Goal: Information Seeking & Learning: Learn about a topic

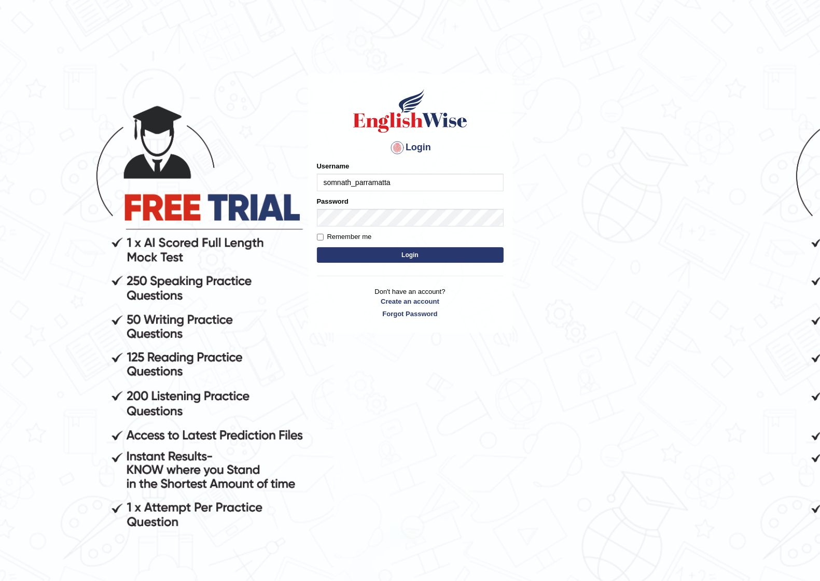
type input "somnath_parramatta"
click at [400, 256] on button "Login" at bounding box center [410, 255] width 187 height 16
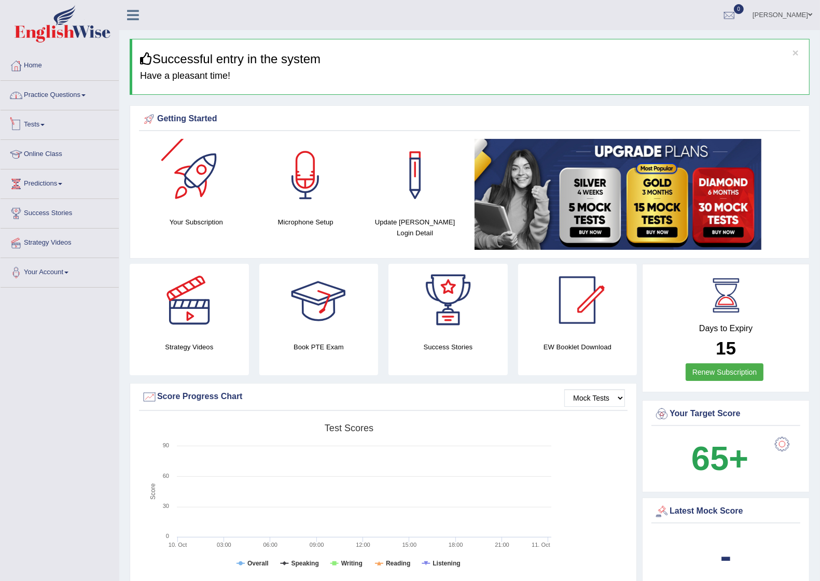
click at [81, 93] on link "Practice Questions" at bounding box center [60, 94] width 118 height 26
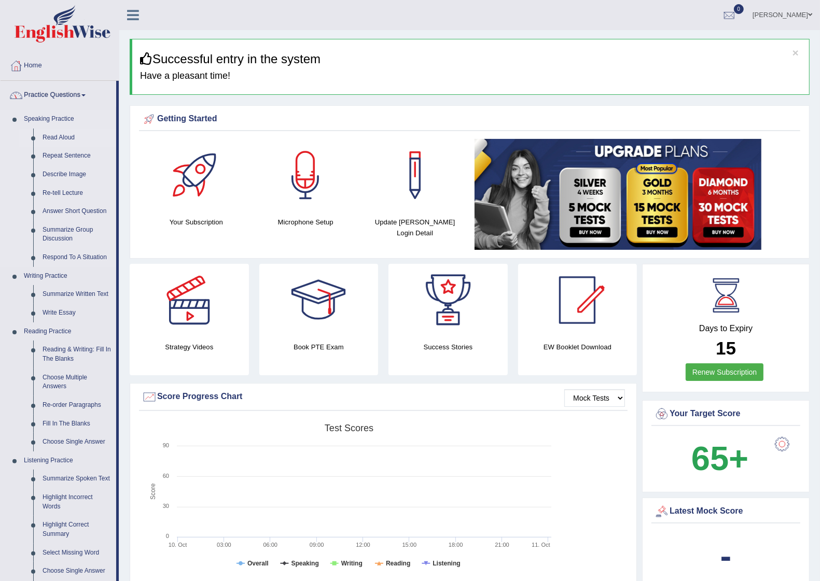
click at [56, 134] on link "Read Aloud" at bounding box center [77, 138] width 78 height 19
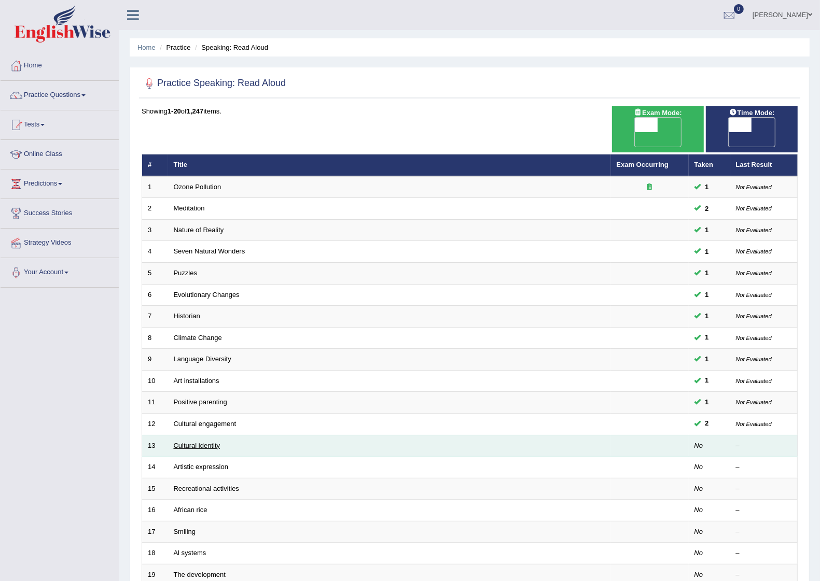
click at [203, 442] on link "Cultural identity" at bounding box center [197, 446] width 47 height 8
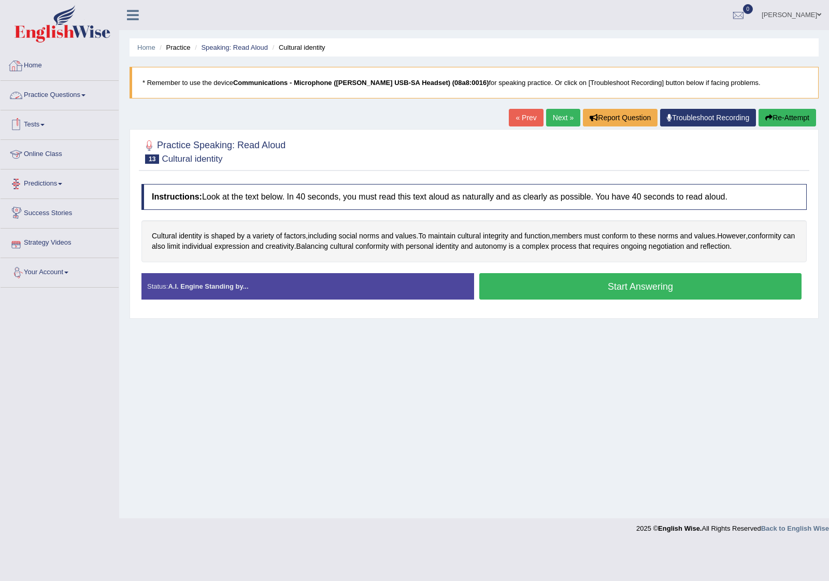
click at [43, 68] on link "Home" at bounding box center [60, 64] width 118 height 26
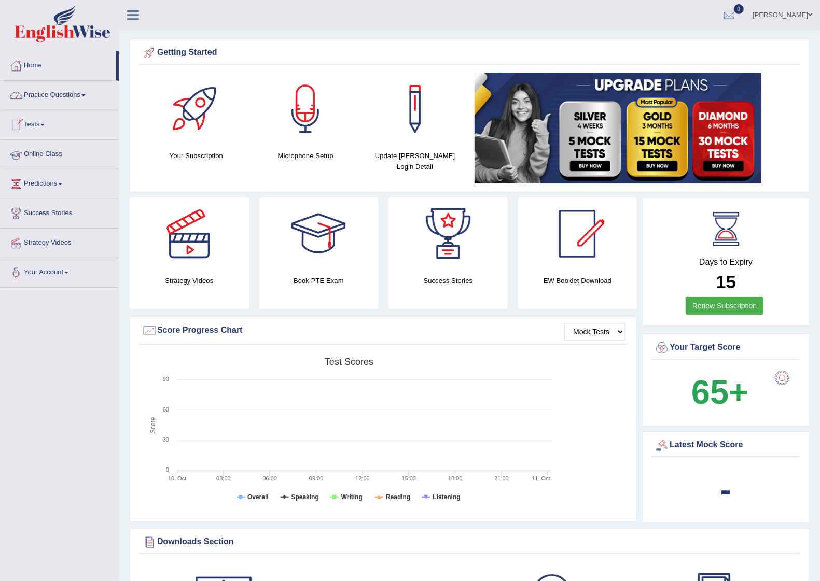
click at [60, 92] on link "Practice Questions" at bounding box center [60, 94] width 118 height 26
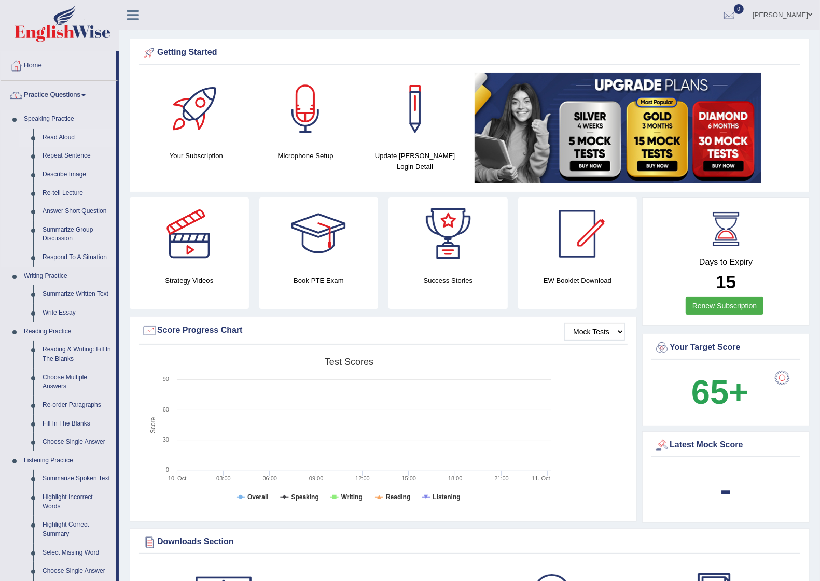
click at [62, 135] on link "Read Aloud" at bounding box center [77, 138] width 78 height 19
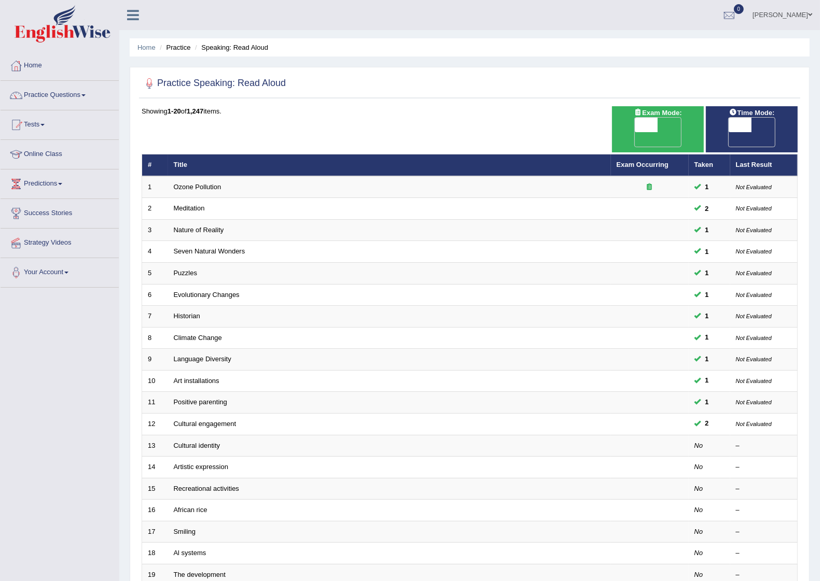
click at [728, 132] on span "OFF" at bounding box center [717, 139] width 23 height 15
checkbox input "true"
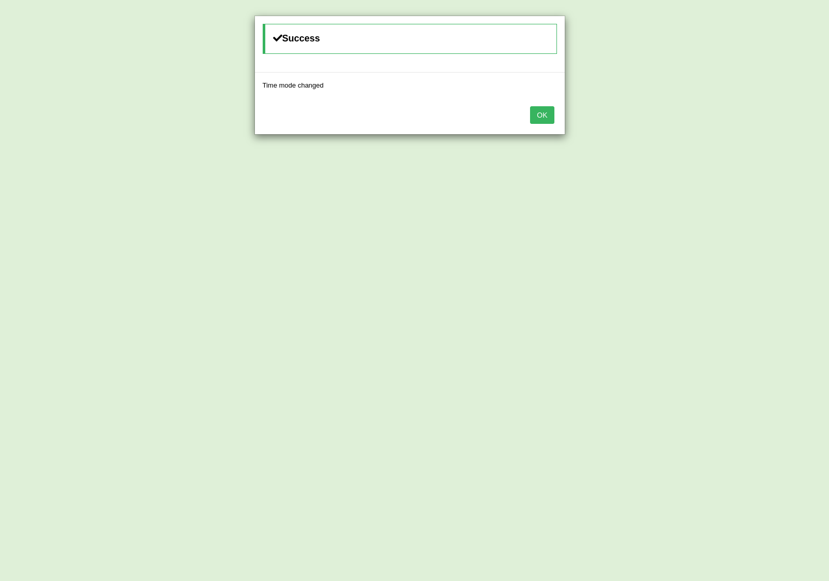
click at [542, 116] on button "OK" at bounding box center [542, 115] width 24 height 18
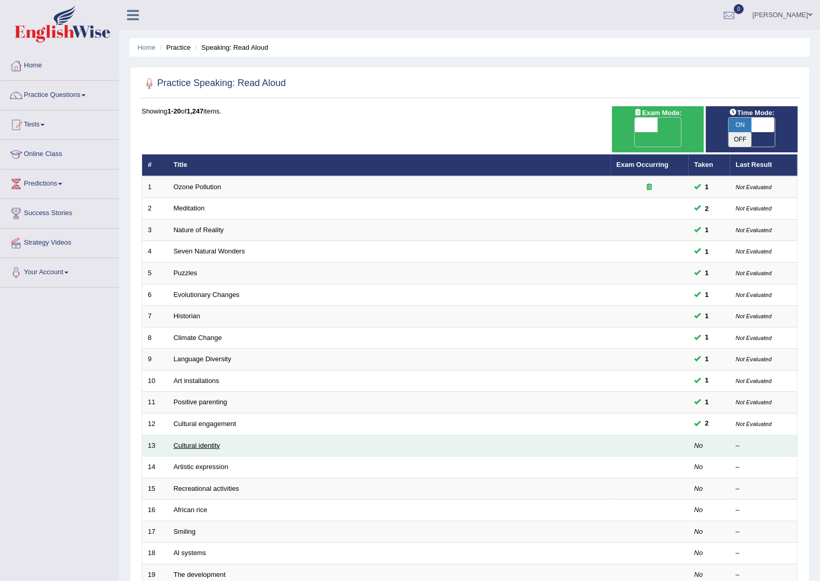
click at [206, 442] on link "Cultural identity" at bounding box center [197, 446] width 47 height 8
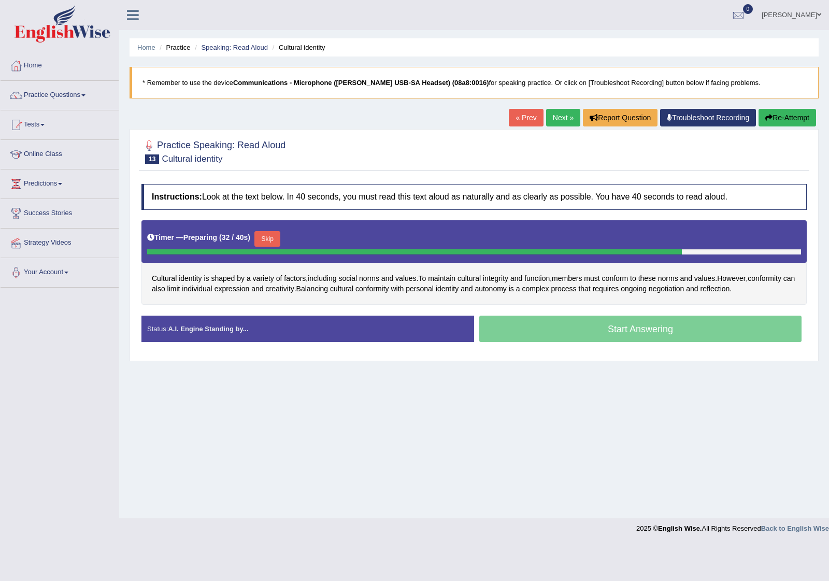
click at [273, 237] on button "Skip" at bounding box center [268, 239] width 26 height 16
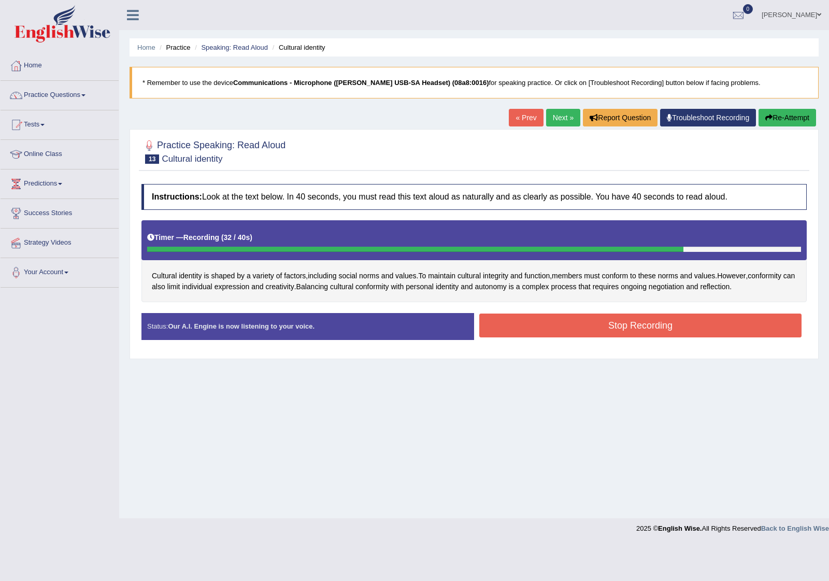
click at [630, 325] on button "Stop Recording" at bounding box center [641, 326] width 322 height 24
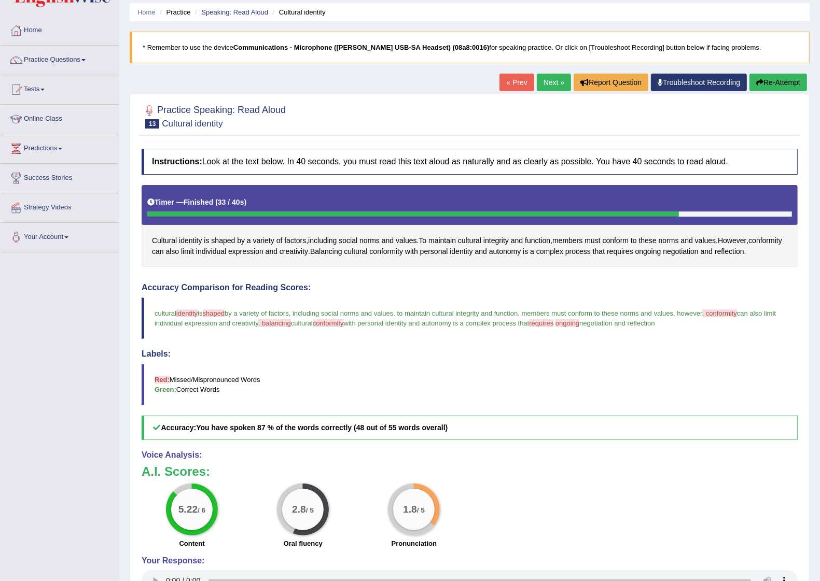
scroll to position [65, 0]
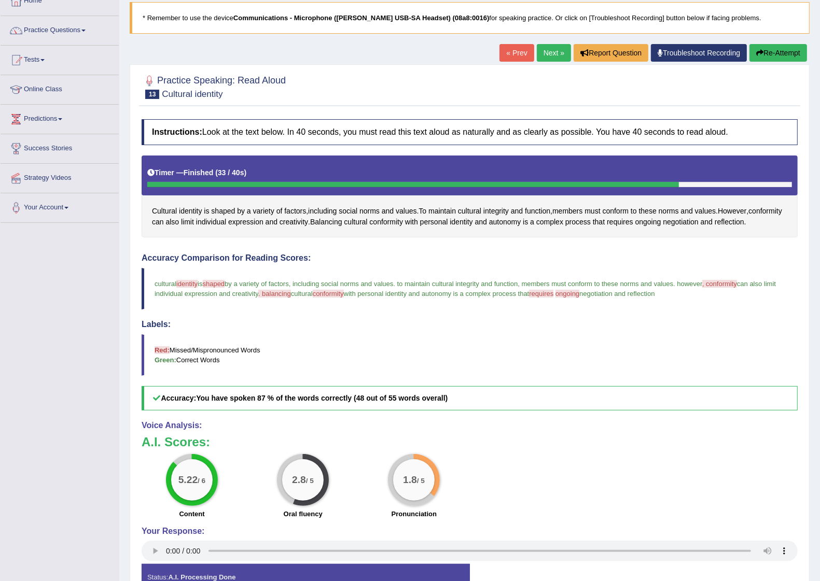
click at [545, 52] on link "Next »" at bounding box center [554, 53] width 34 height 18
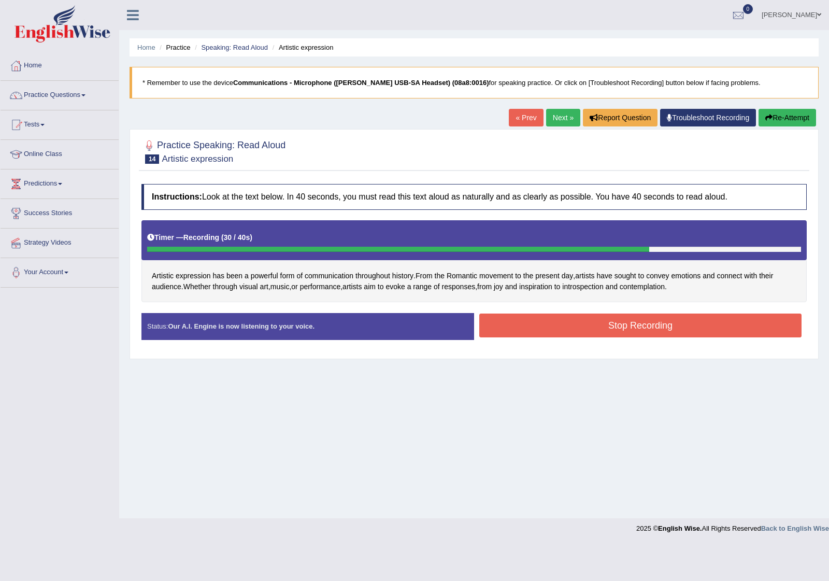
click at [656, 330] on button "Stop Recording" at bounding box center [641, 326] width 322 height 24
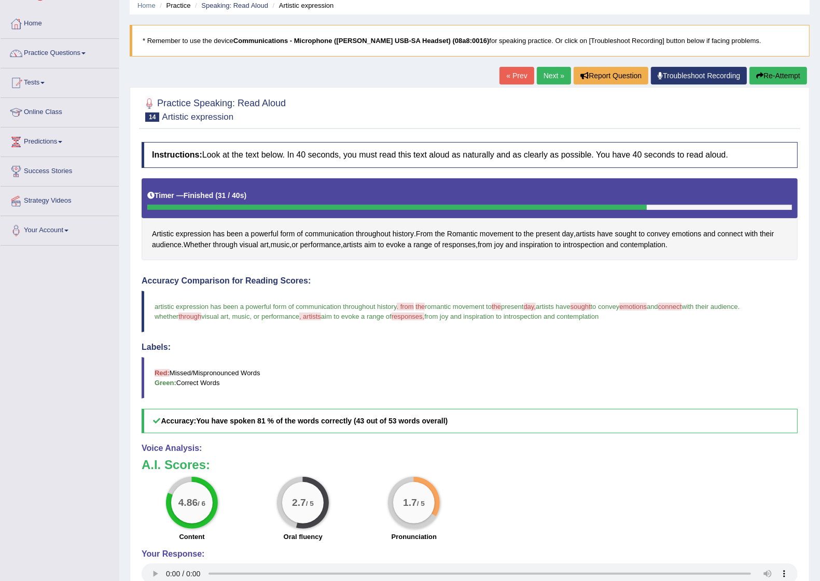
scroll to position [65, 0]
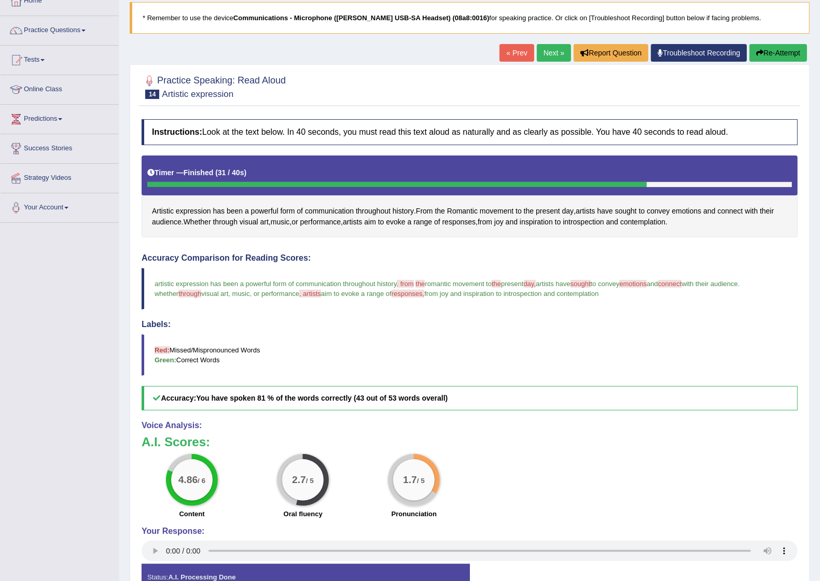
click at [547, 52] on link "Next »" at bounding box center [554, 53] width 34 height 18
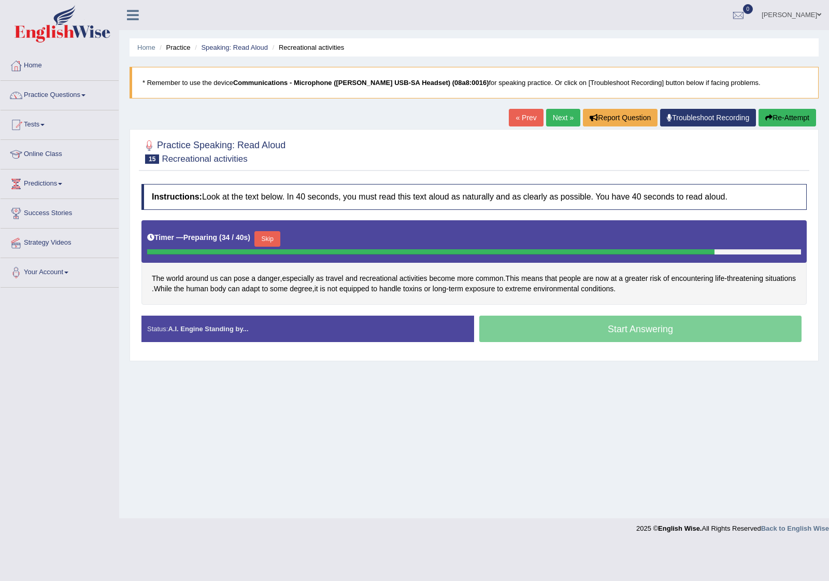
click at [271, 236] on button "Skip" at bounding box center [268, 239] width 26 height 16
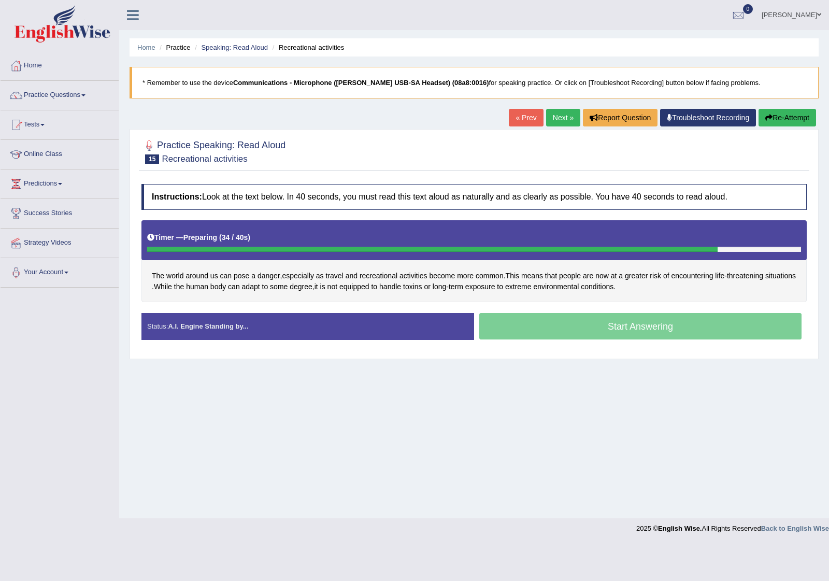
click at [271, 236] on div "Timer — Preparing ( 34 / 40s )" at bounding box center [474, 238] width 654 height 18
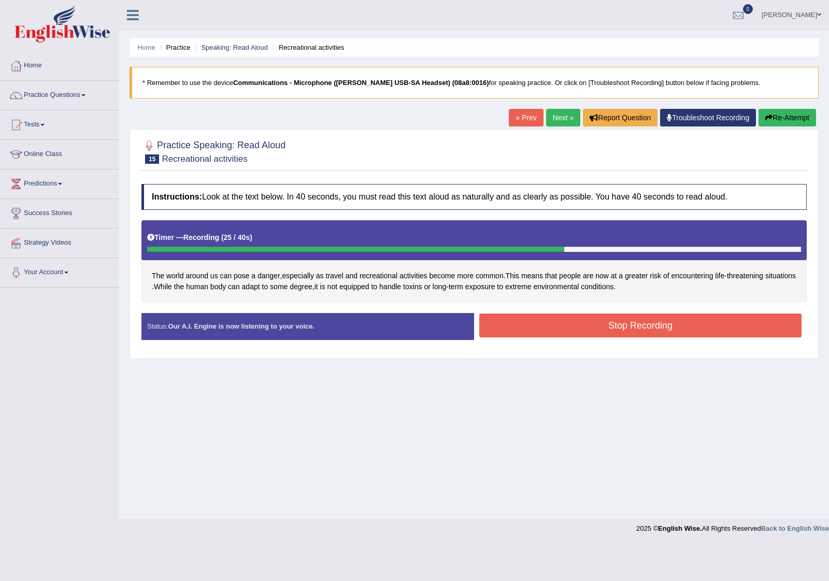
click at [602, 322] on button "Stop Recording" at bounding box center [641, 326] width 322 height 24
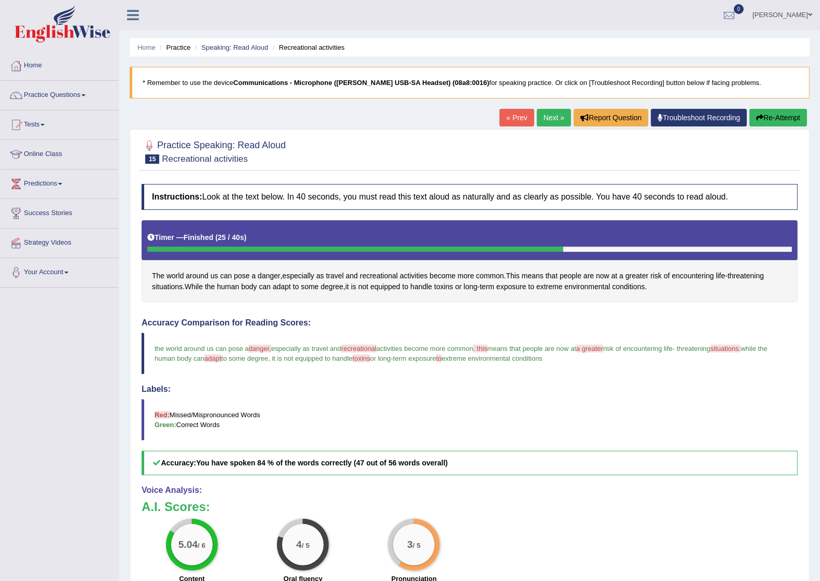
click at [538, 119] on link "Next »" at bounding box center [554, 118] width 34 height 18
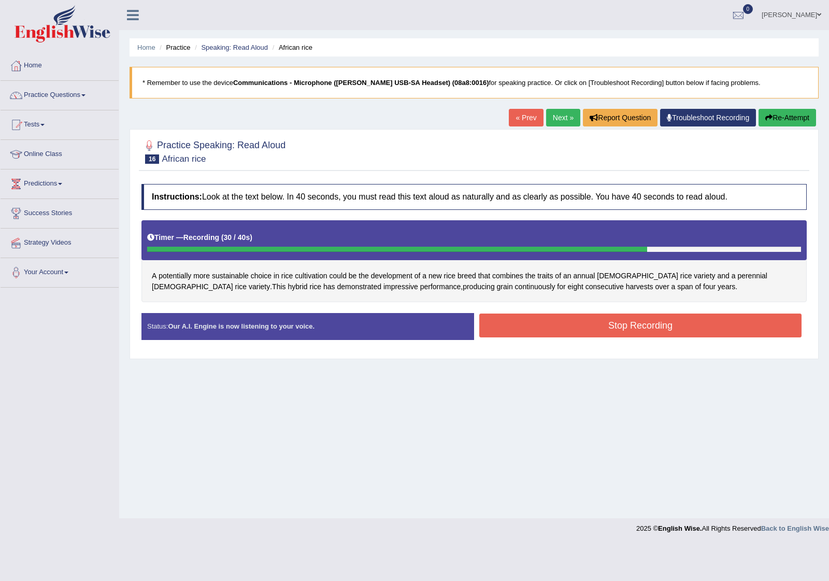
click at [618, 325] on button "Stop Recording" at bounding box center [641, 326] width 322 height 24
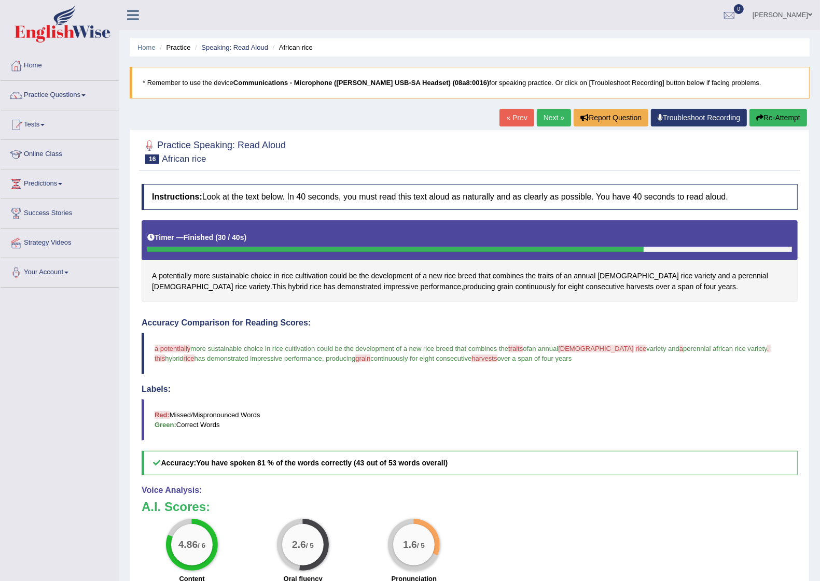
click at [545, 116] on link "Next »" at bounding box center [554, 118] width 34 height 18
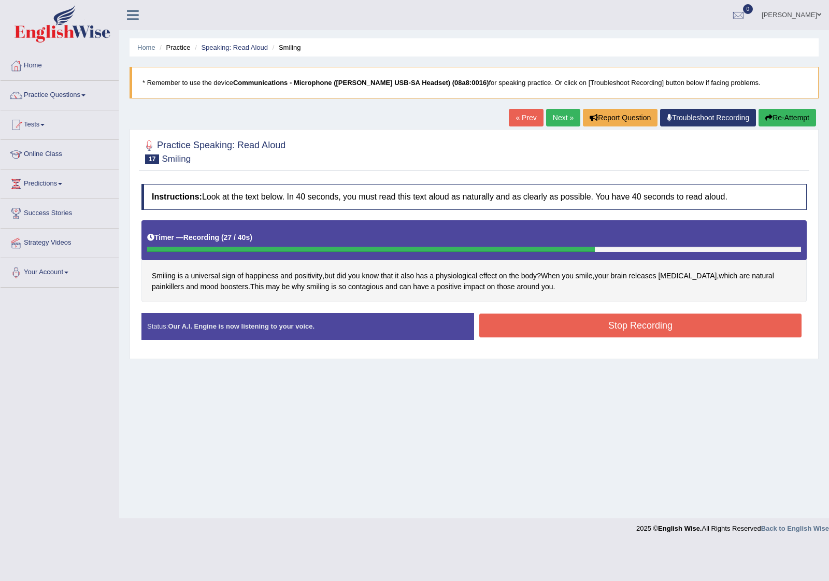
click at [609, 331] on button "Stop Recording" at bounding box center [641, 326] width 322 height 24
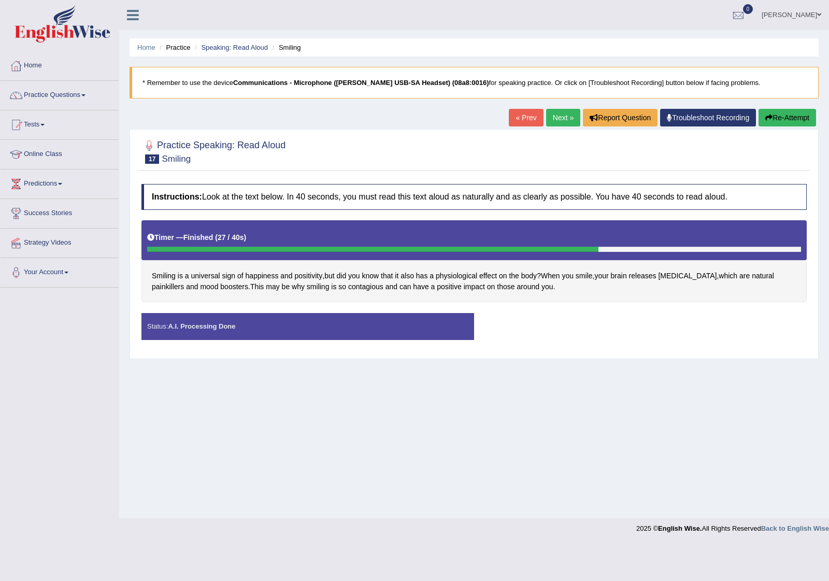
click at [609, 331] on div "Status: A.I. Processing Done Start Answering Stop Recording" at bounding box center [475, 331] width 666 height 37
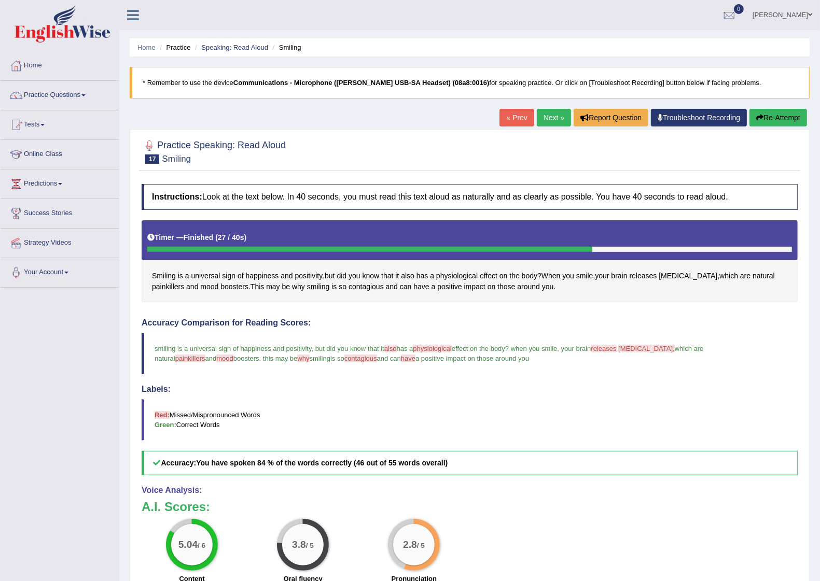
click at [547, 117] on link "Next »" at bounding box center [554, 118] width 34 height 18
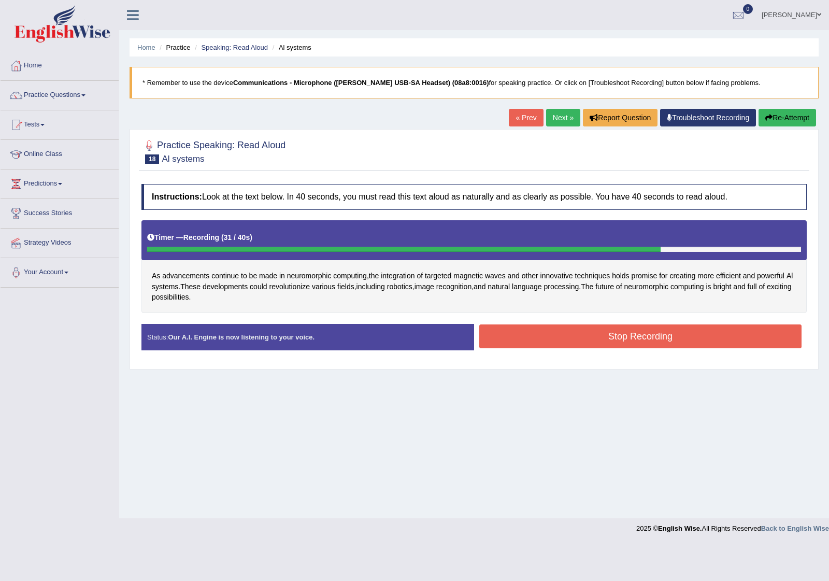
click at [604, 335] on button "Stop Recording" at bounding box center [641, 337] width 322 height 24
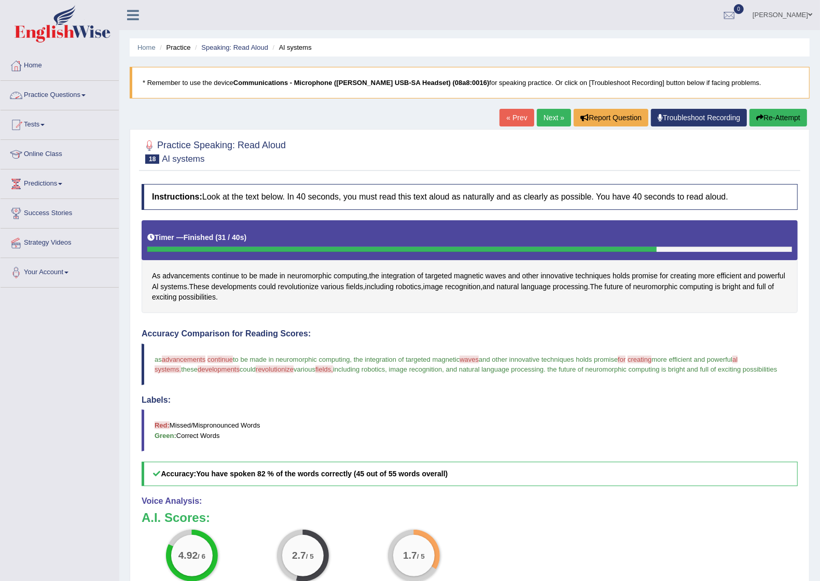
click at [68, 96] on link "Practice Questions" at bounding box center [60, 94] width 118 height 26
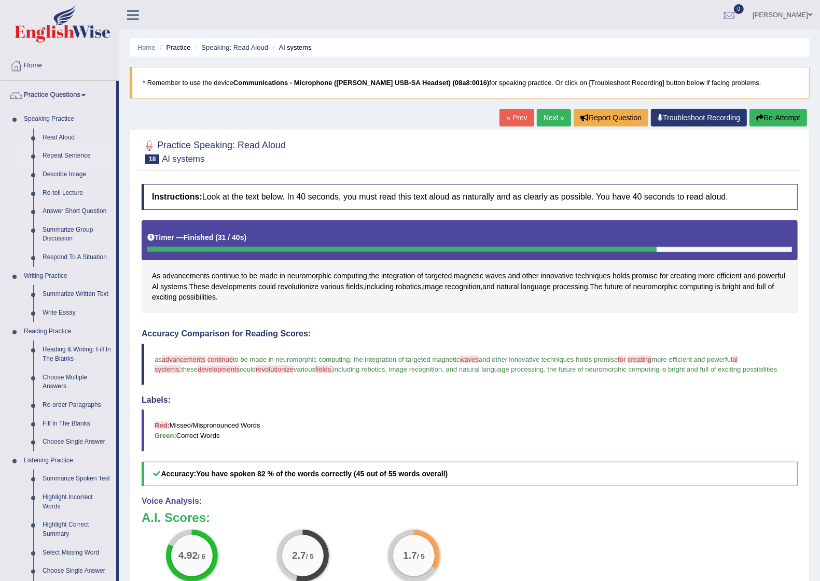
click at [65, 153] on link "Repeat Sentence" at bounding box center [77, 156] width 78 height 19
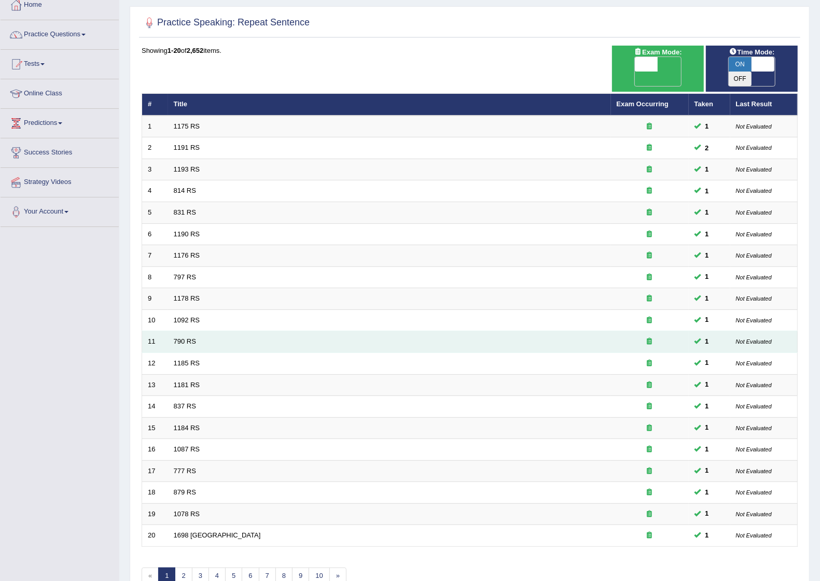
scroll to position [108, 0]
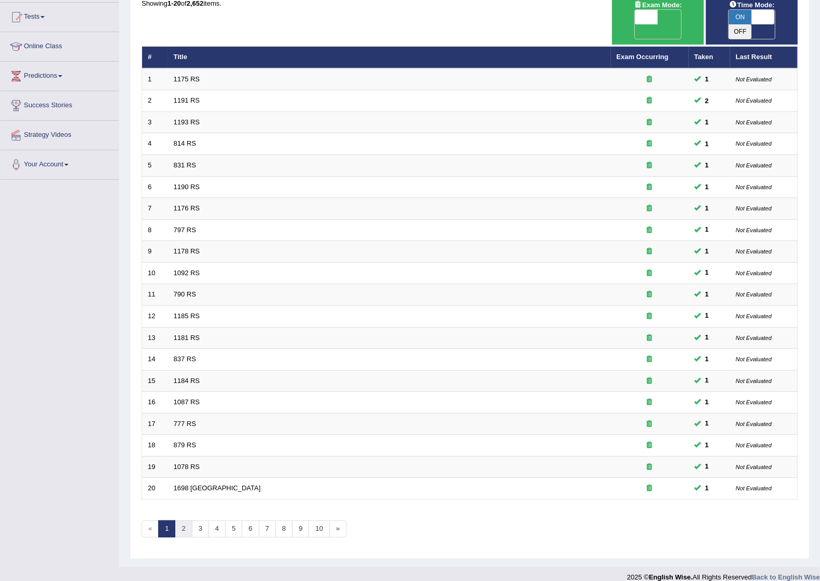
click at [185, 521] on link "2" at bounding box center [183, 529] width 17 height 17
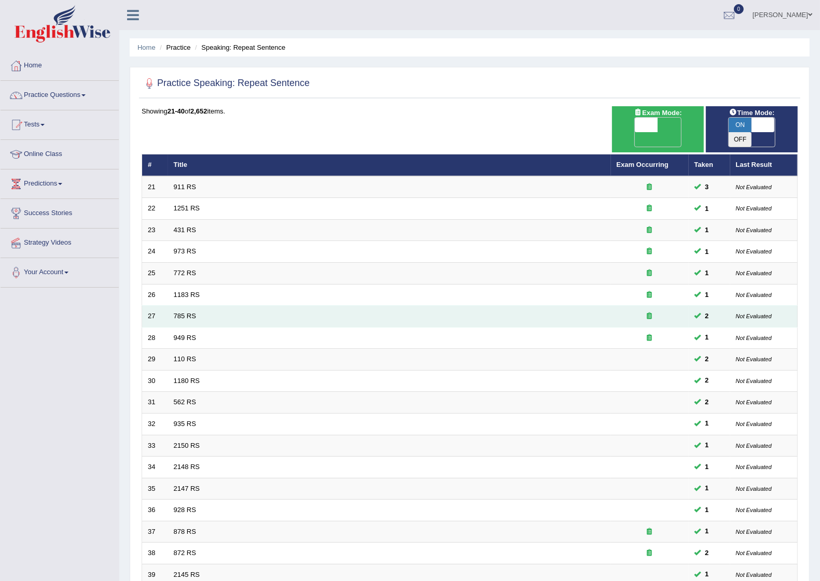
scroll to position [108, 0]
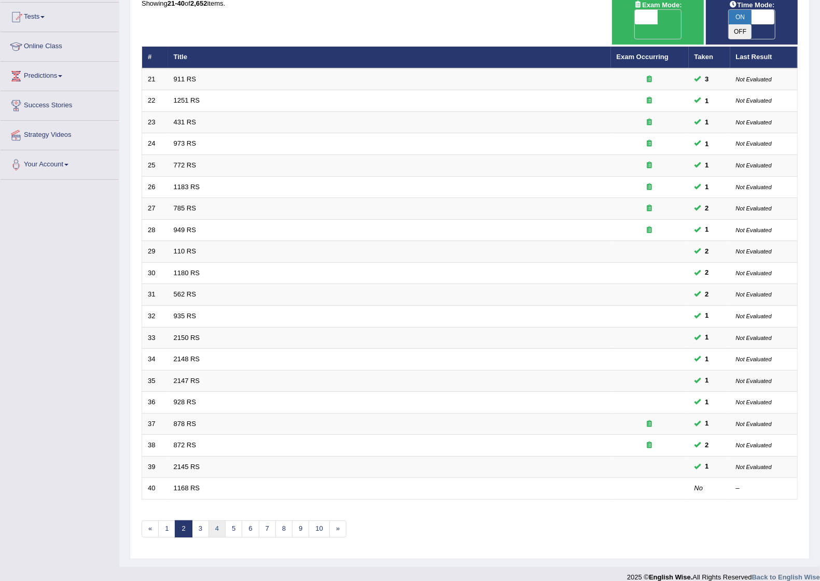
click at [219, 521] on link "4" at bounding box center [216, 529] width 17 height 17
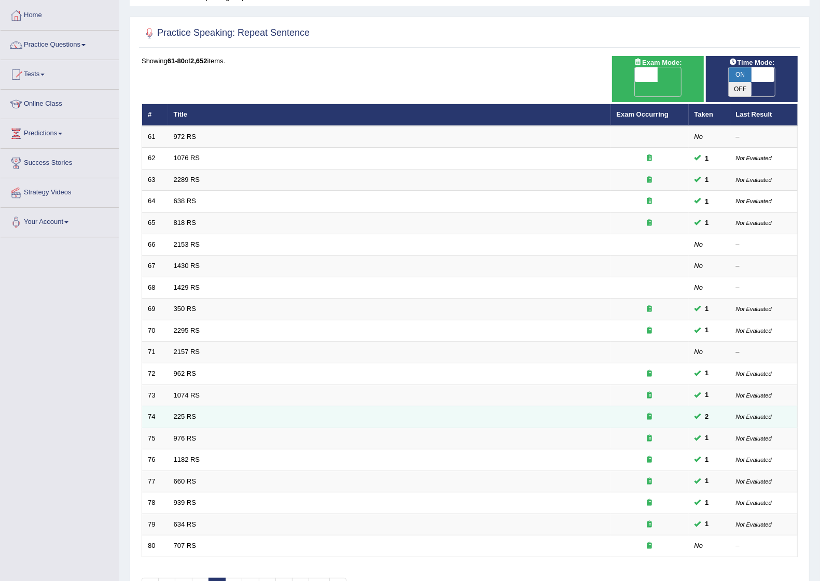
scroll to position [108, 0]
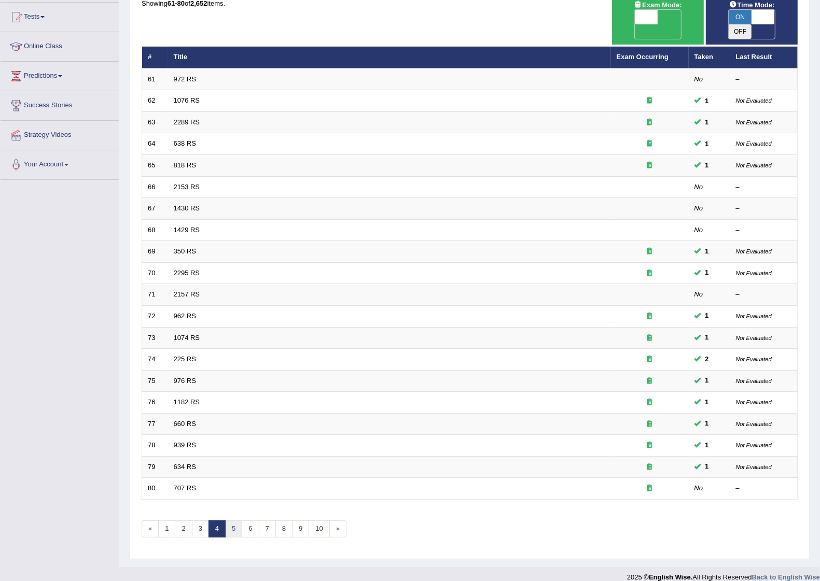
click at [231, 521] on link "5" at bounding box center [233, 529] width 17 height 17
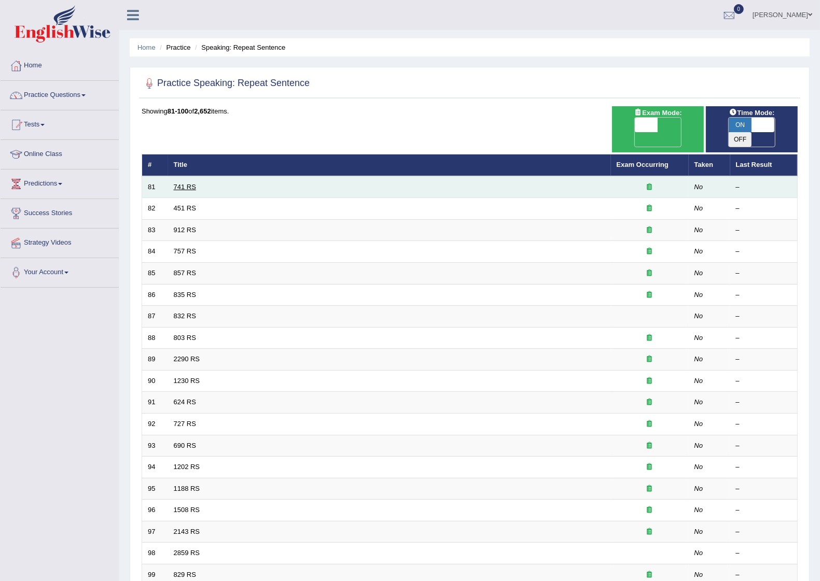
click at [184, 183] on link "741 RS" at bounding box center [185, 187] width 22 height 8
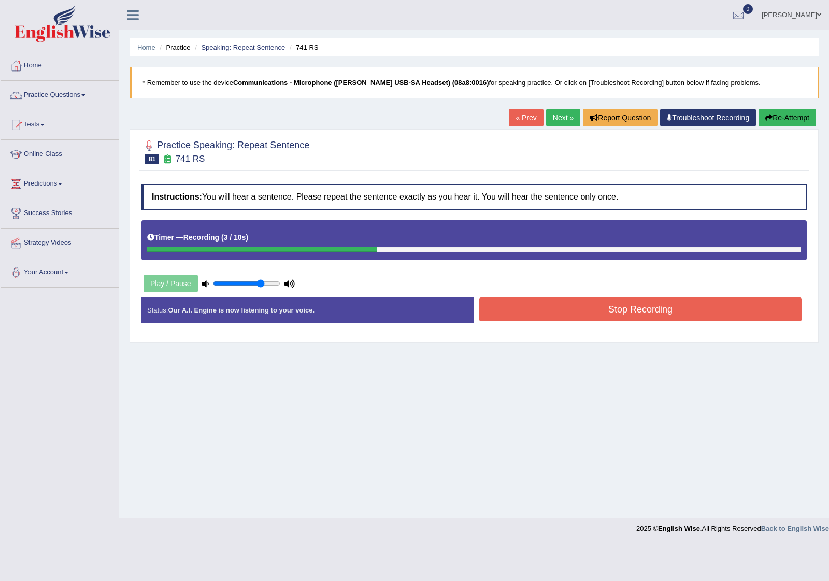
click at [543, 313] on button "Stop Recording" at bounding box center [641, 310] width 322 height 24
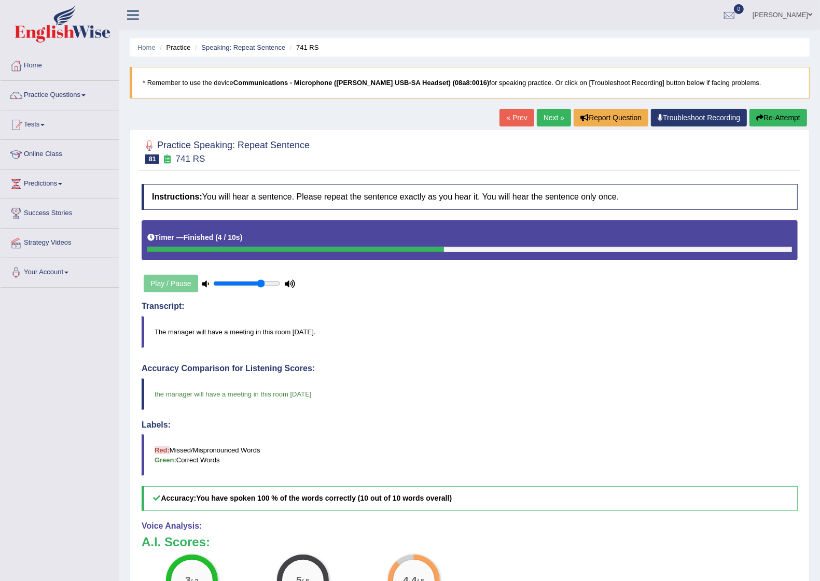
click at [549, 117] on link "Next »" at bounding box center [554, 118] width 34 height 18
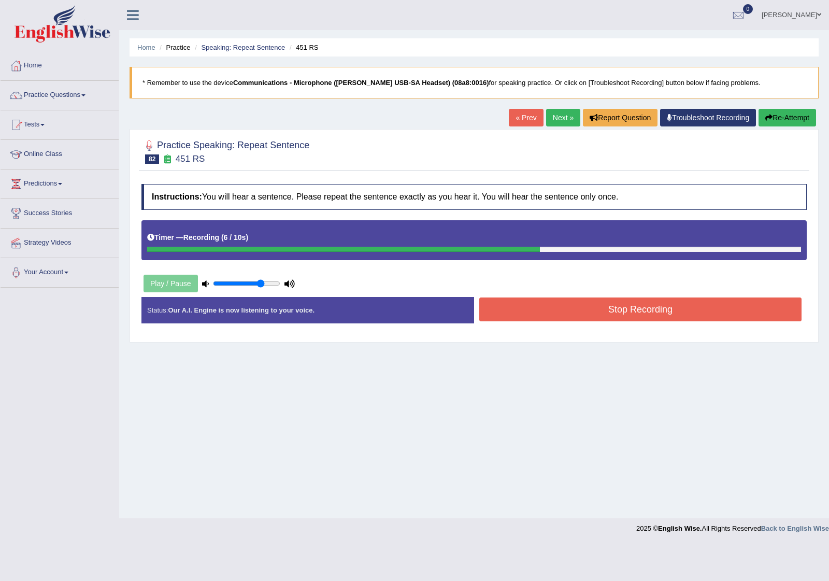
click at [595, 306] on button "Stop Recording" at bounding box center [641, 310] width 322 height 24
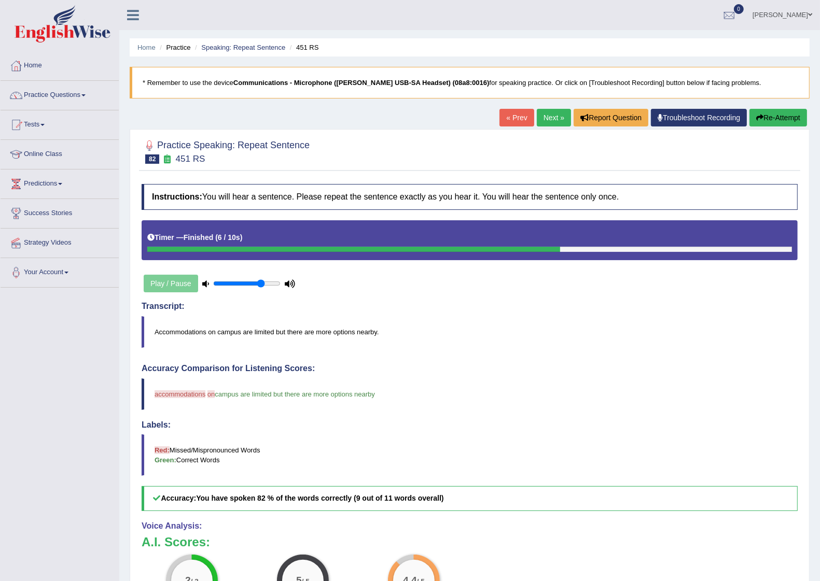
click at [547, 117] on link "Next »" at bounding box center [554, 118] width 34 height 18
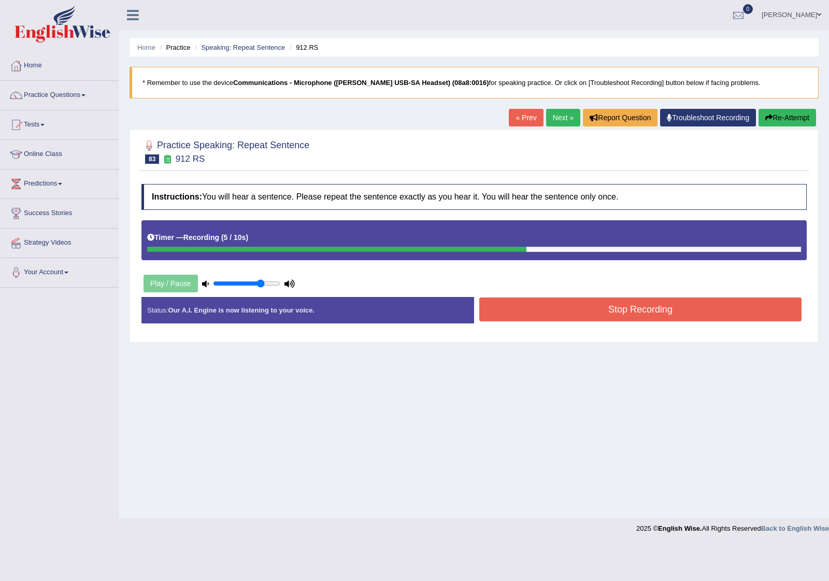
click at [621, 312] on button "Stop Recording" at bounding box center [641, 310] width 322 height 24
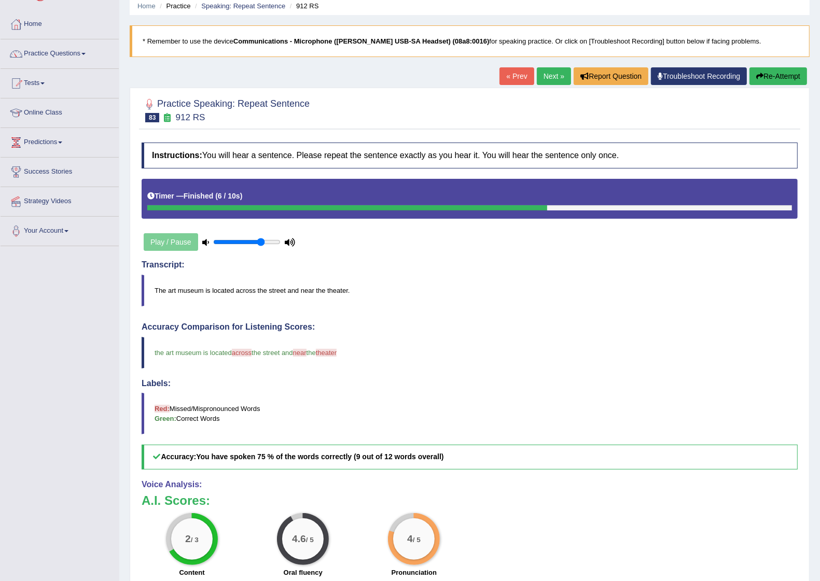
scroll to position [65, 0]
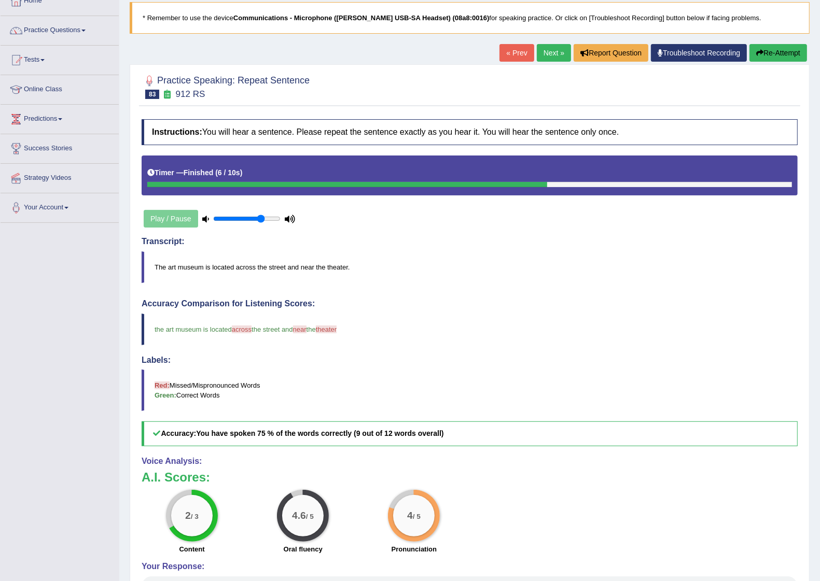
click at [553, 50] on link "Next »" at bounding box center [554, 53] width 34 height 18
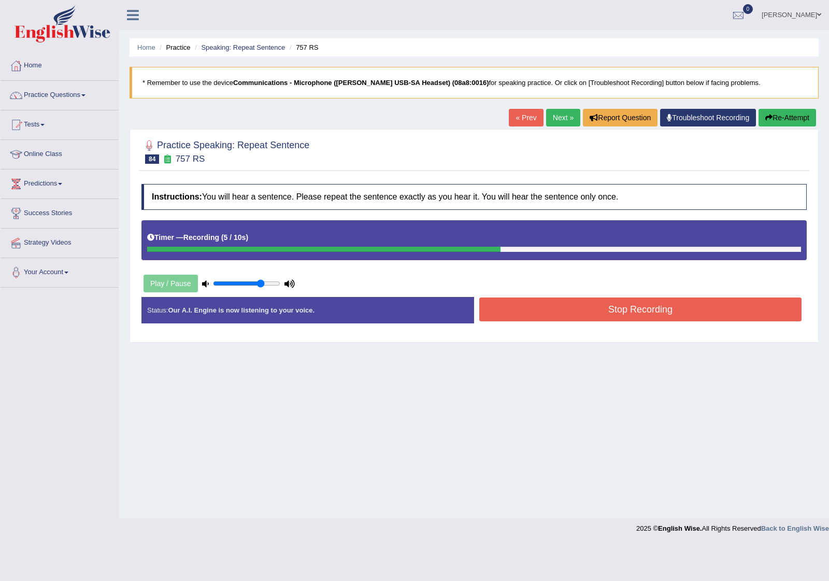
click at [639, 310] on button "Stop Recording" at bounding box center [641, 310] width 322 height 24
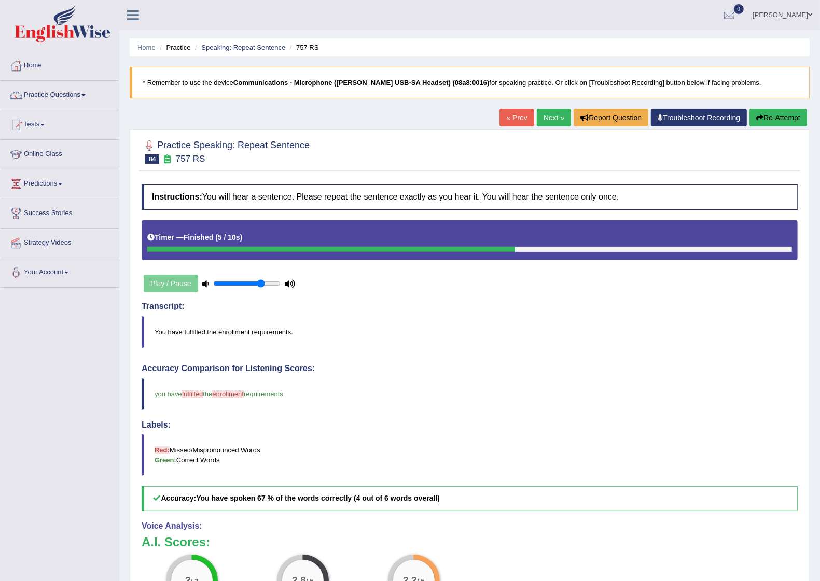
click at [546, 114] on link "Next »" at bounding box center [554, 118] width 34 height 18
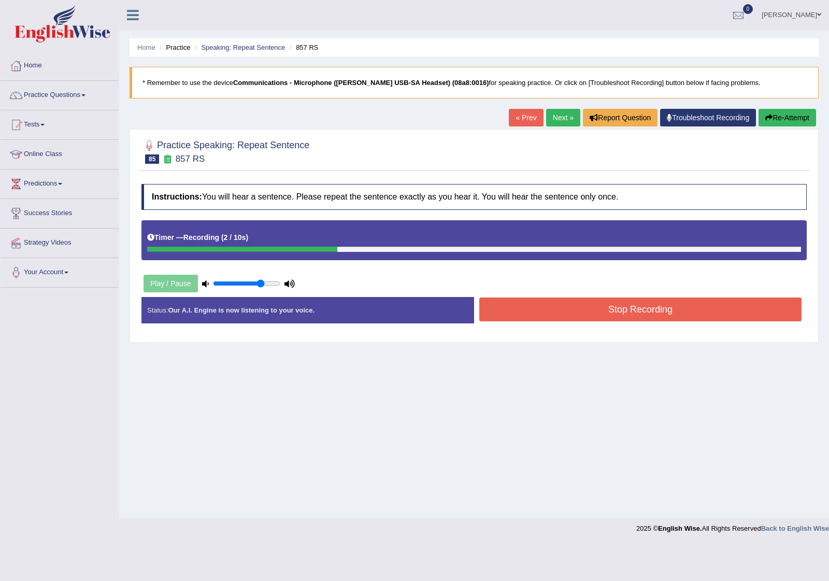
click at [615, 314] on button "Stop Recording" at bounding box center [641, 310] width 322 height 24
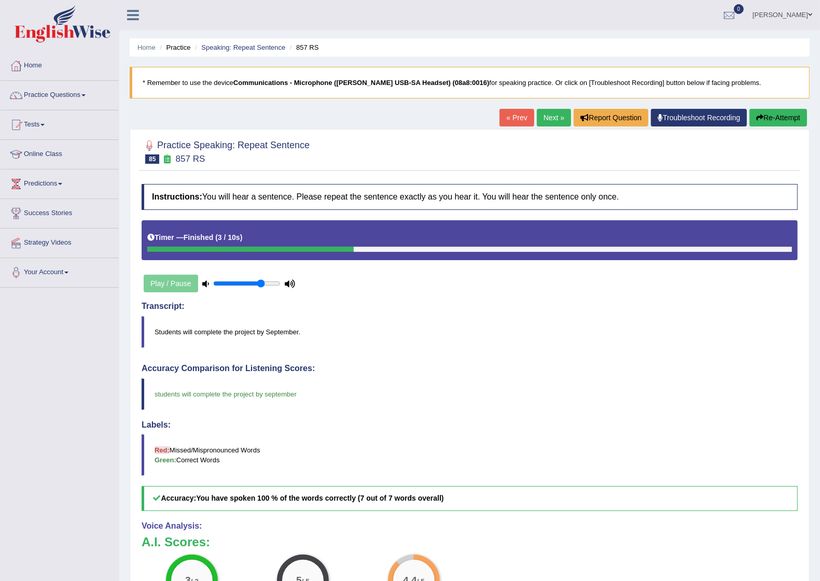
click at [547, 122] on link "Next »" at bounding box center [554, 118] width 34 height 18
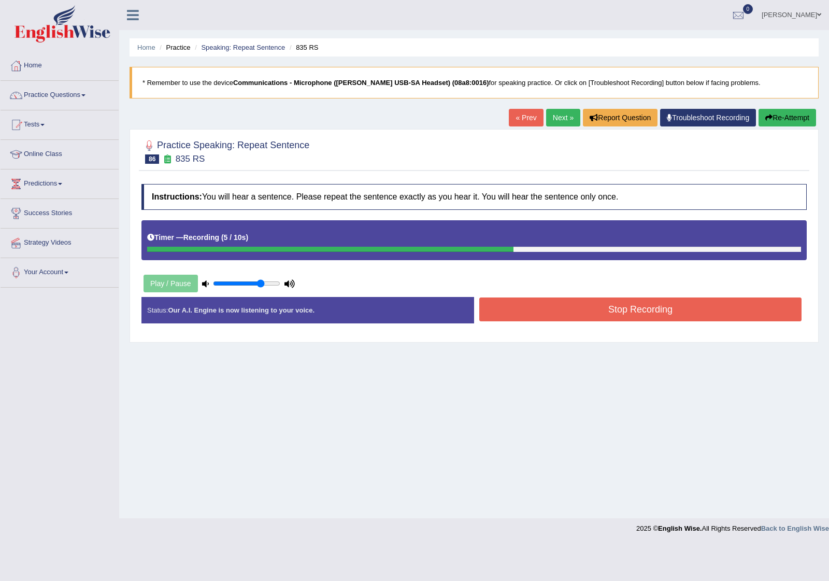
click at [630, 310] on button "Stop Recording" at bounding box center [641, 310] width 322 height 24
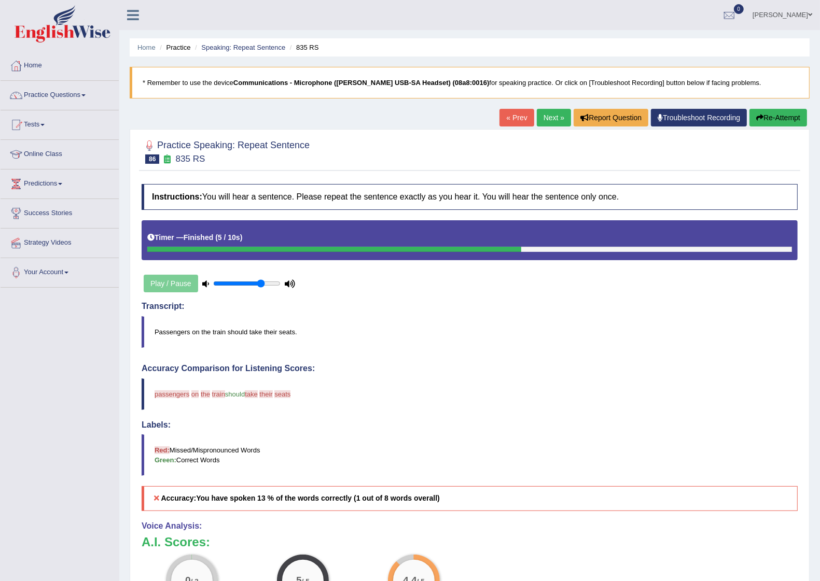
click at [774, 117] on button "Re-Attempt" at bounding box center [778, 118] width 58 height 18
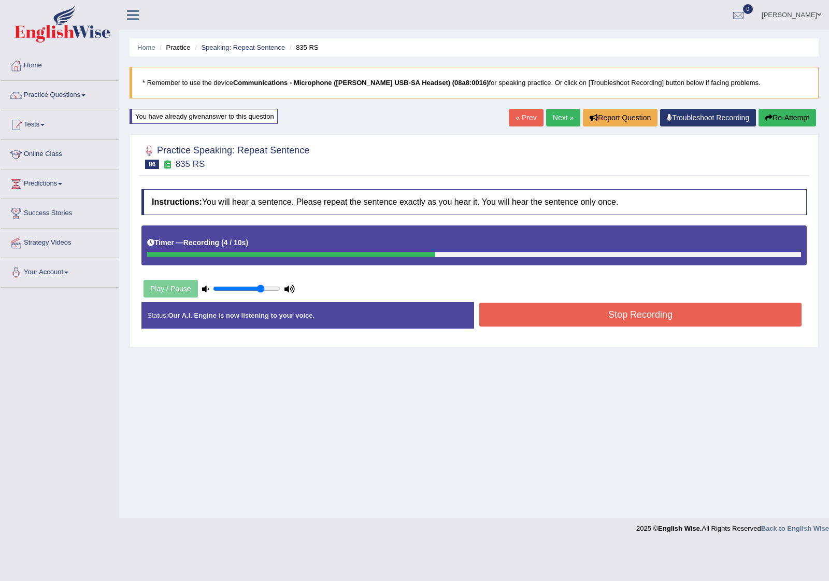
click at [641, 314] on button "Stop Recording" at bounding box center [641, 315] width 322 height 24
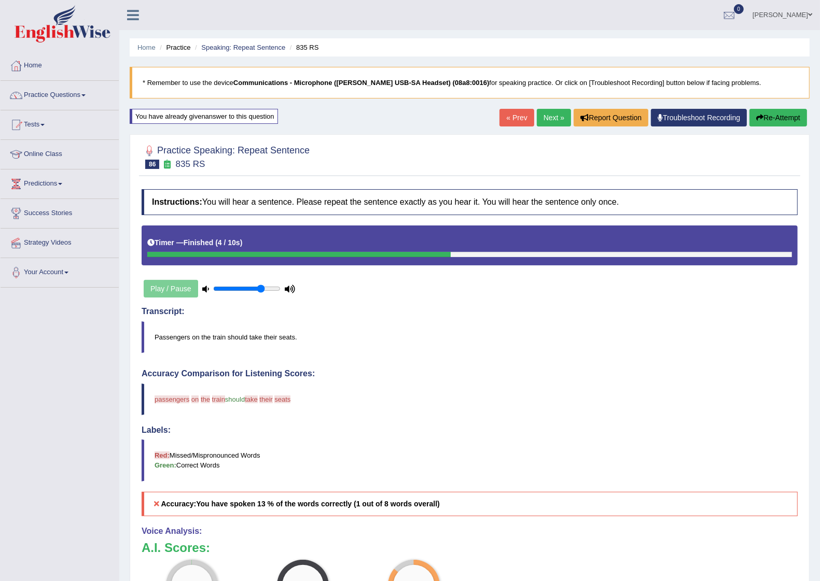
click at [546, 118] on link "Next »" at bounding box center [554, 118] width 34 height 18
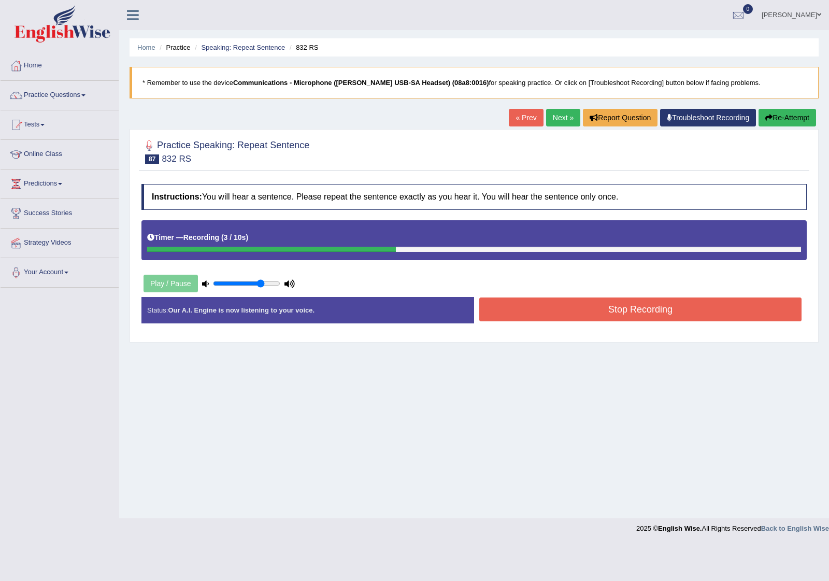
click at [634, 311] on button "Stop Recording" at bounding box center [641, 310] width 322 height 24
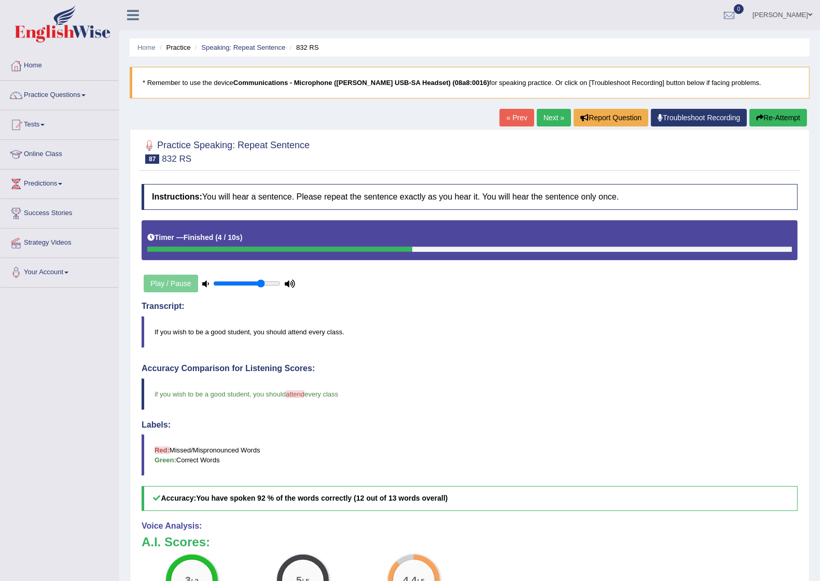
scroll to position [65, 0]
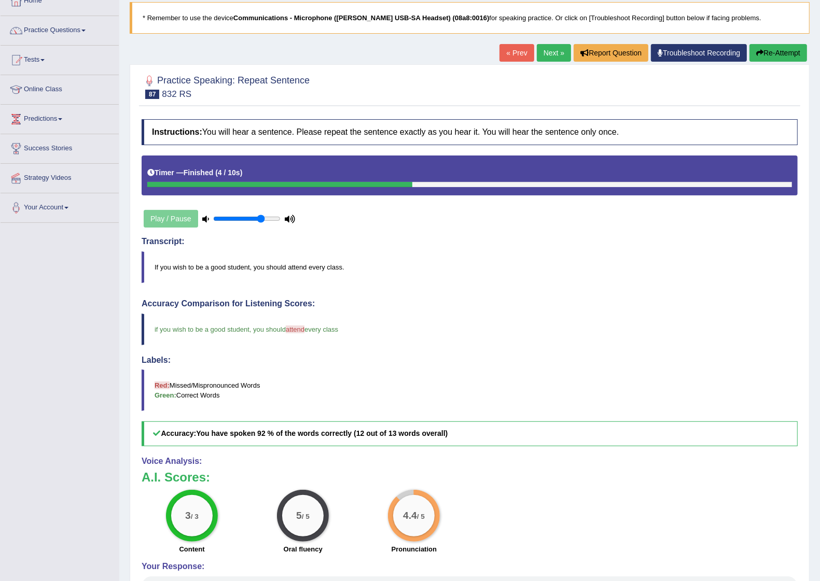
click at [543, 55] on link "Next »" at bounding box center [554, 53] width 34 height 18
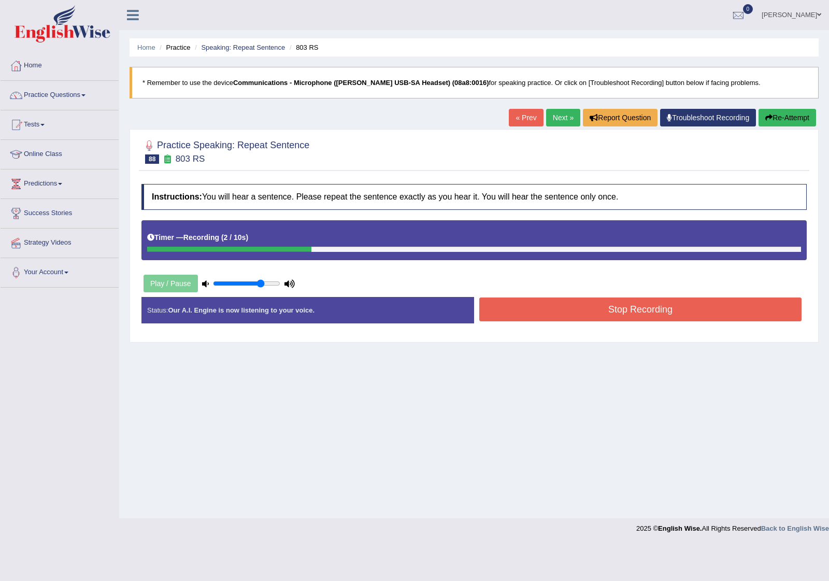
click at [617, 310] on button "Stop Recording" at bounding box center [641, 310] width 322 height 24
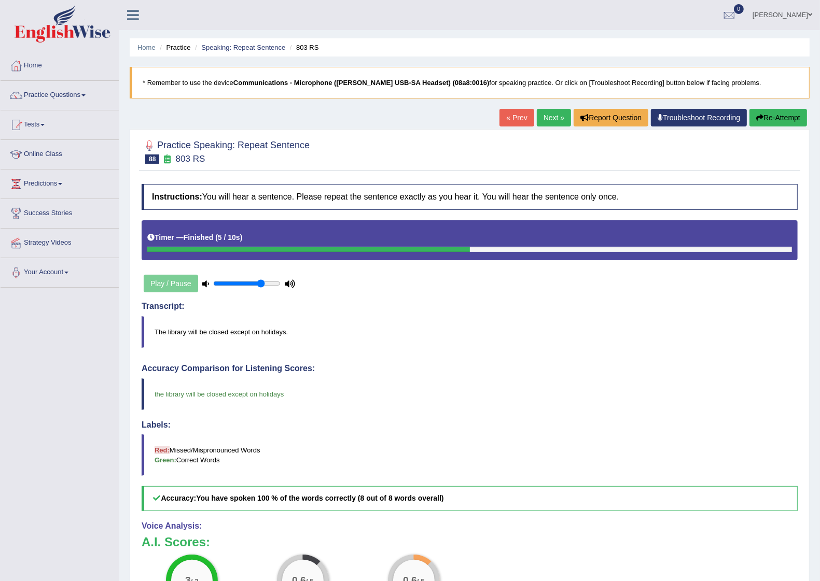
click at [547, 119] on link "Next »" at bounding box center [554, 118] width 34 height 18
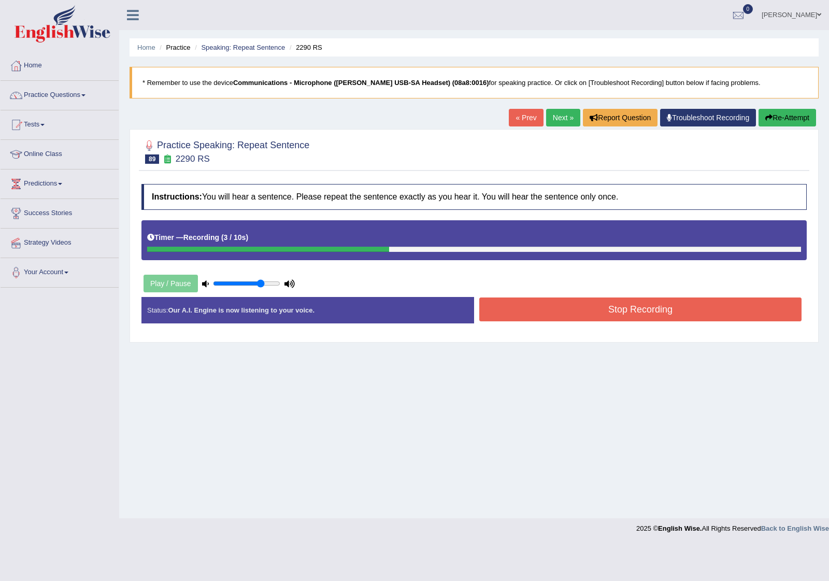
click at [630, 308] on button "Stop Recording" at bounding box center [641, 310] width 322 height 24
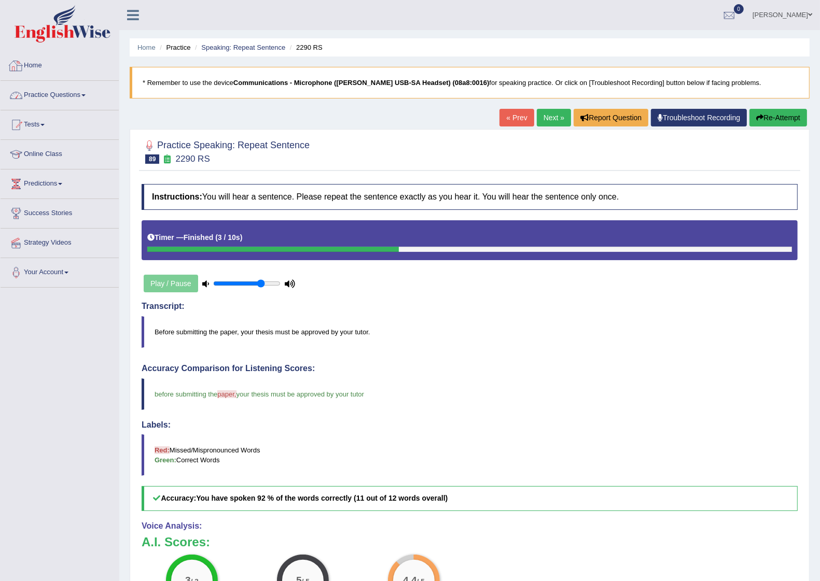
click at [61, 90] on link "Practice Questions" at bounding box center [60, 94] width 118 height 26
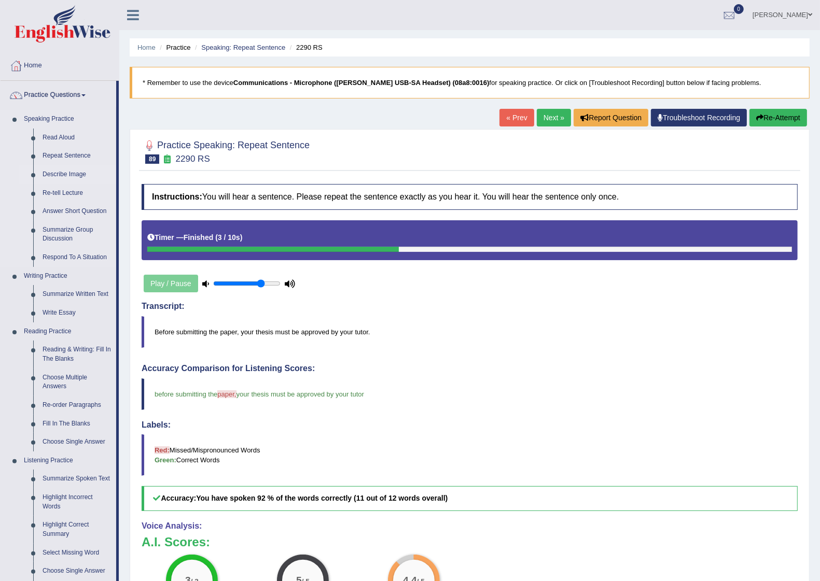
click at [76, 171] on link "Describe Image" at bounding box center [77, 174] width 78 height 19
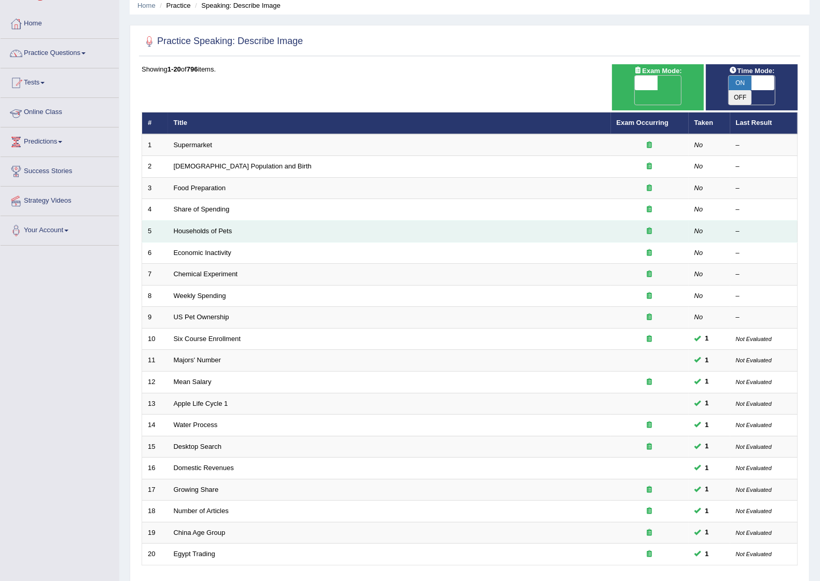
scroll to position [65, 0]
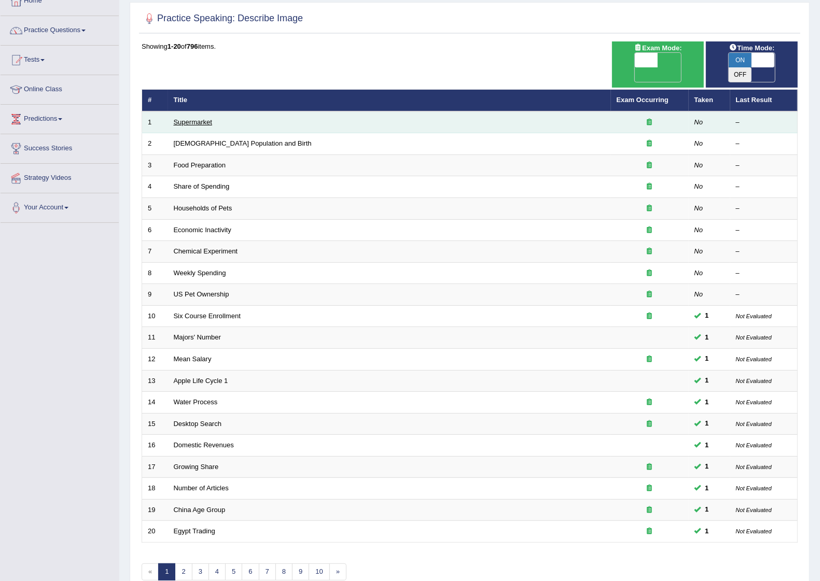
click at [198, 118] on link "Supermarket" at bounding box center [193, 122] width 38 height 8
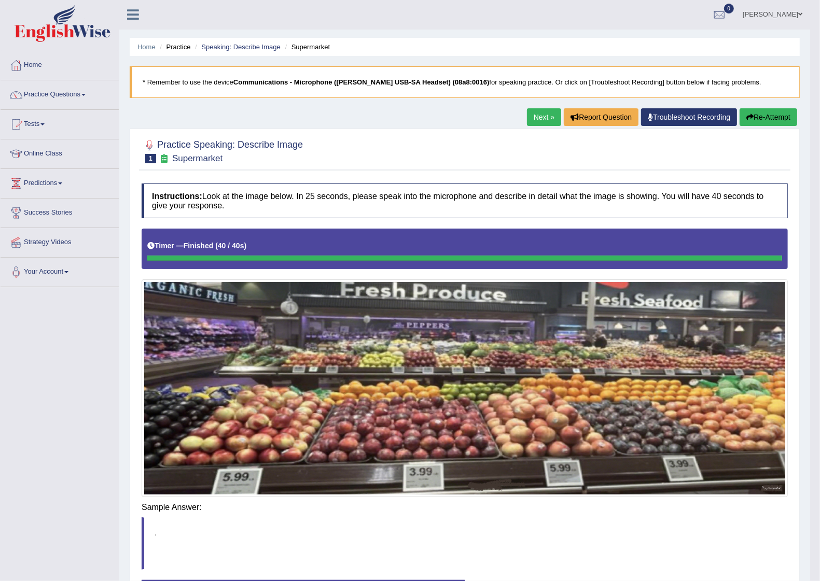
scroll to position [3, 0]
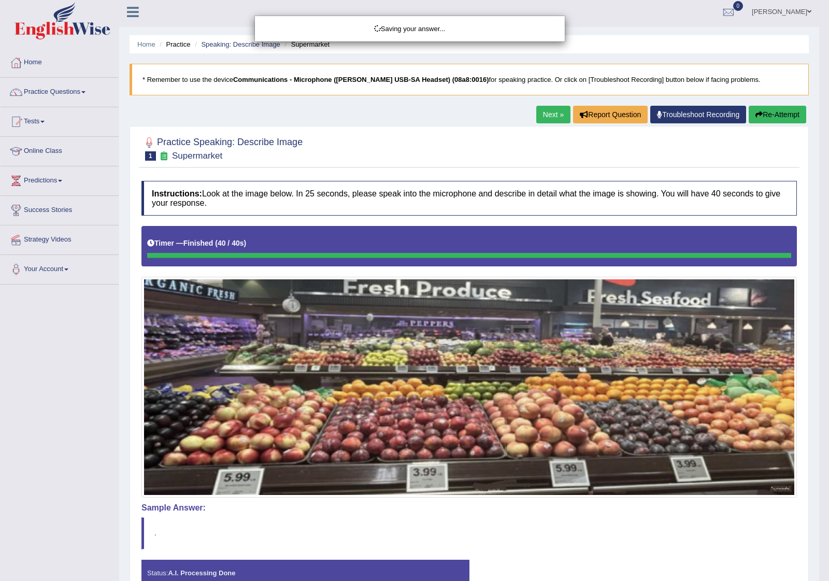
click at [453, 354] on div "Saving your answer..." at bounding box center [414, 290] width 829 height 581
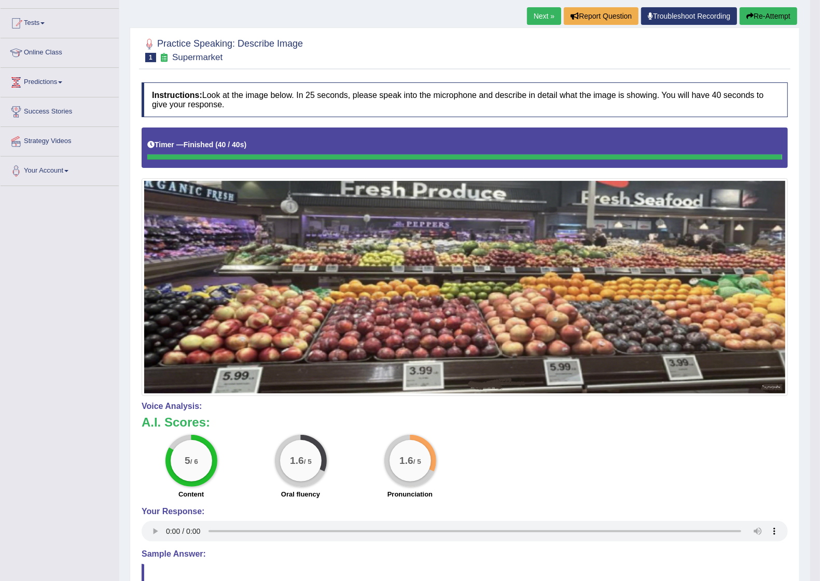
scroll to position [78, 0]
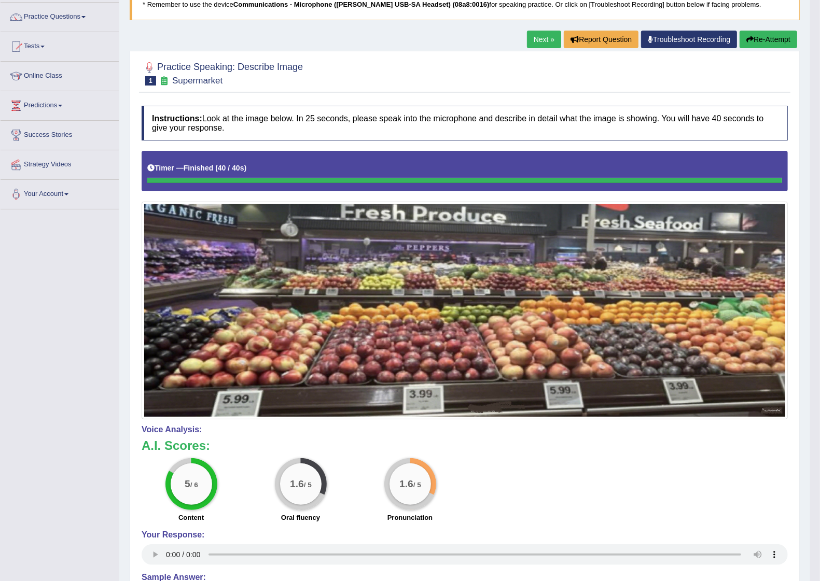
click at [540, 39] on link "Next »" at bounding box center [544, 40] width 34 height 18
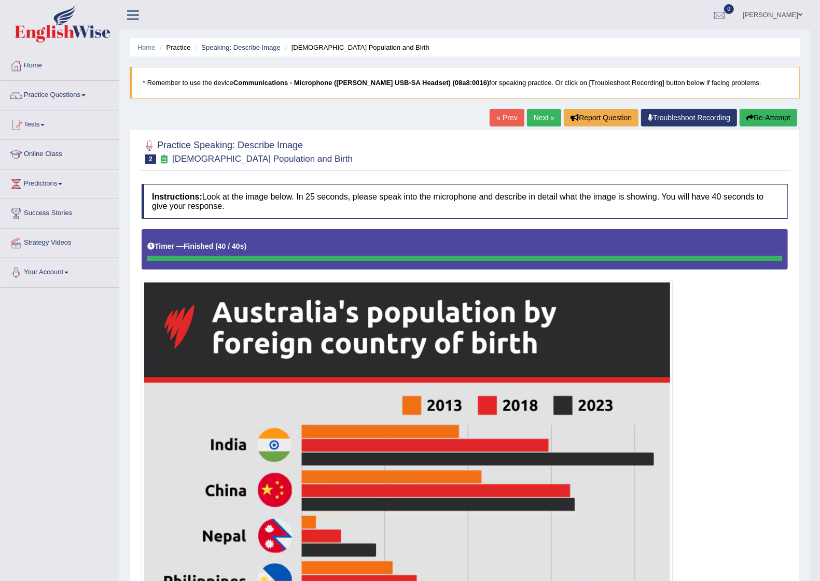
click at [538, 117] on link "Next »" at bounding box center [544, 118] width 34 height 18
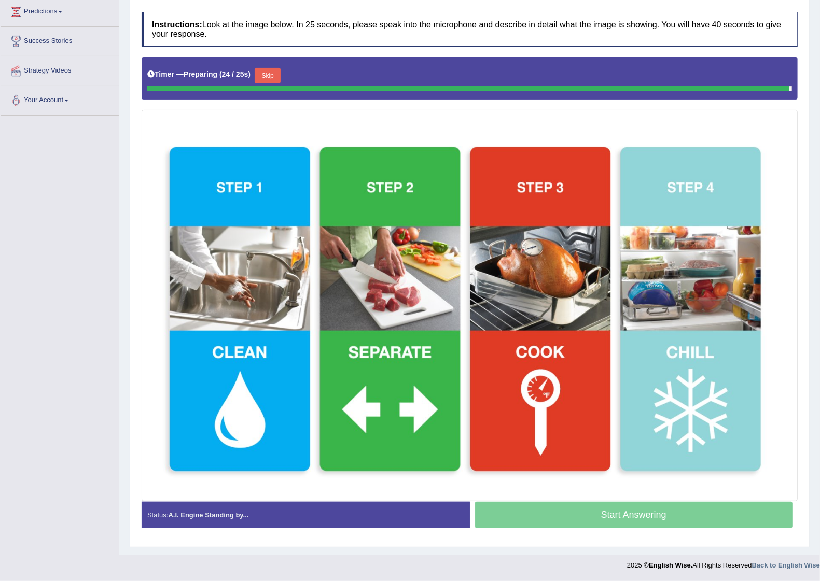
scroll to position [171, 0]
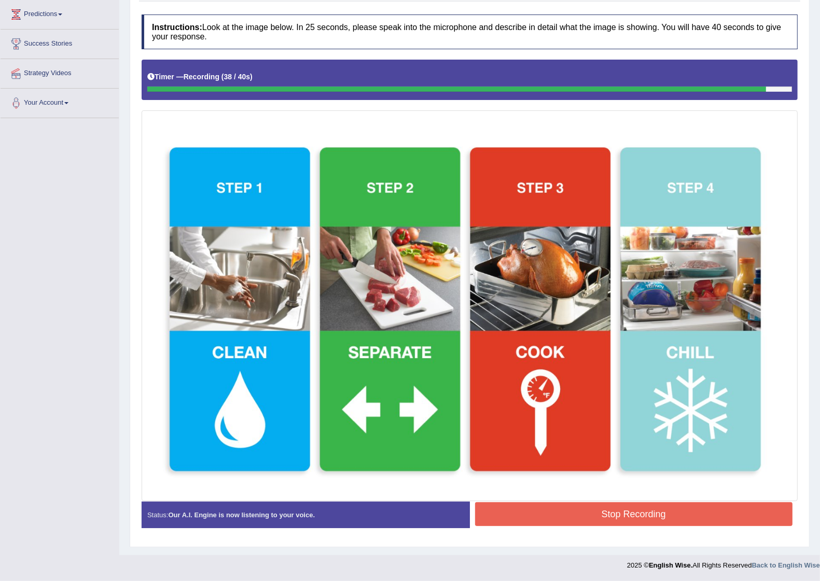
drag, startPoint x: 638, startPoint y: 509, endPoint x: 646, endPoint y: 507, distance: 8.7
click at [645, 507] on button "Stop Recording" at bounding box center [634, 514] width 318 height 24
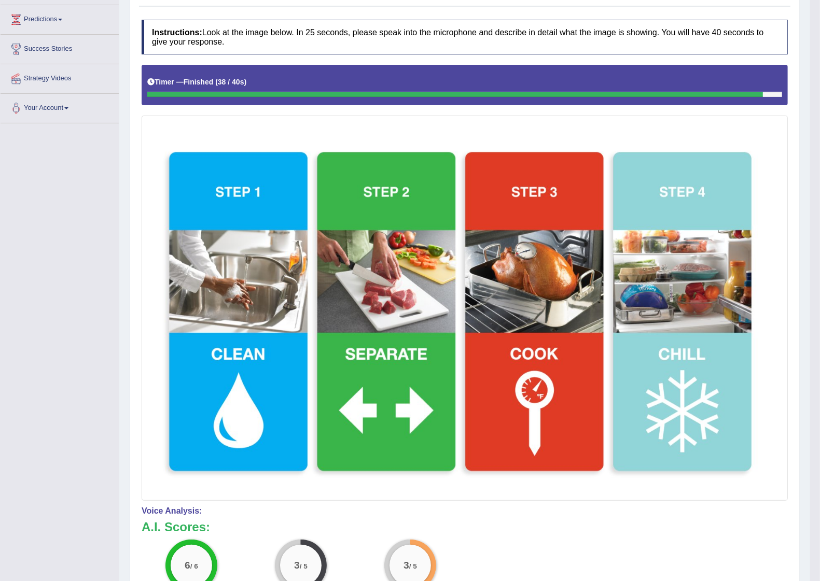
scroll to position [116, 0]
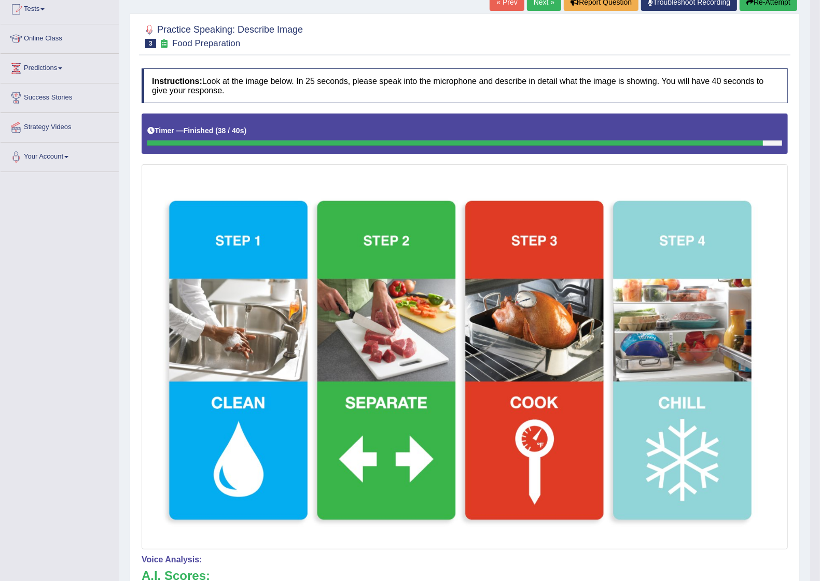
click at [538, 3] on link "Next »" at bounding box center [544, 2] width 34 height 18
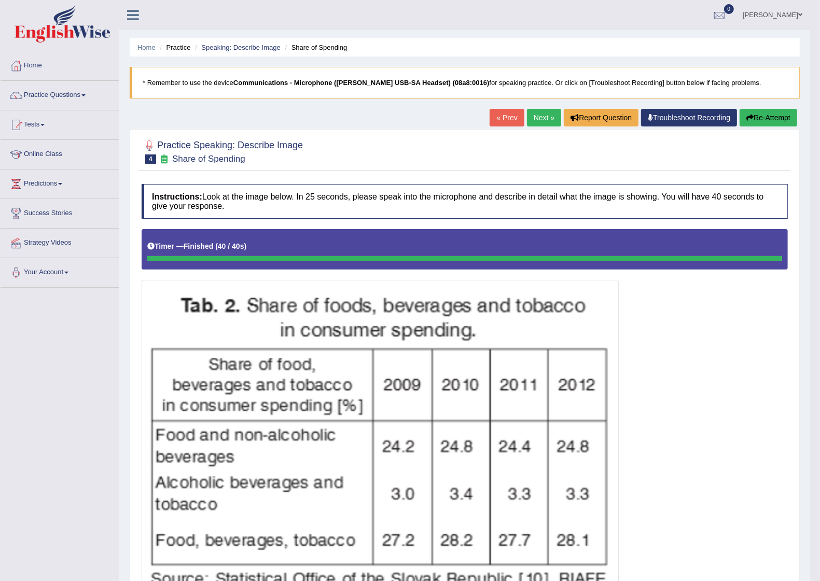
click at [541, 117] on link "Next »" at bounding box center [544, 118] width 34 height 18
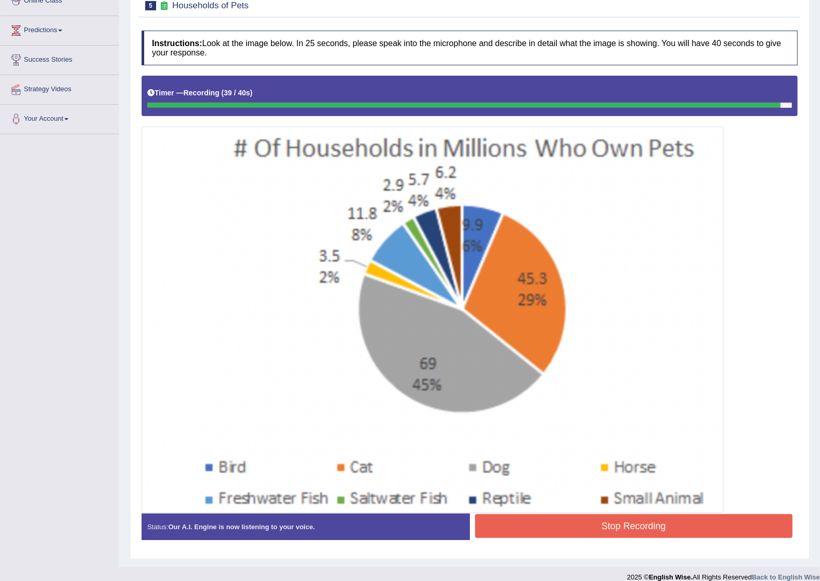
scroll to position [166, 0]
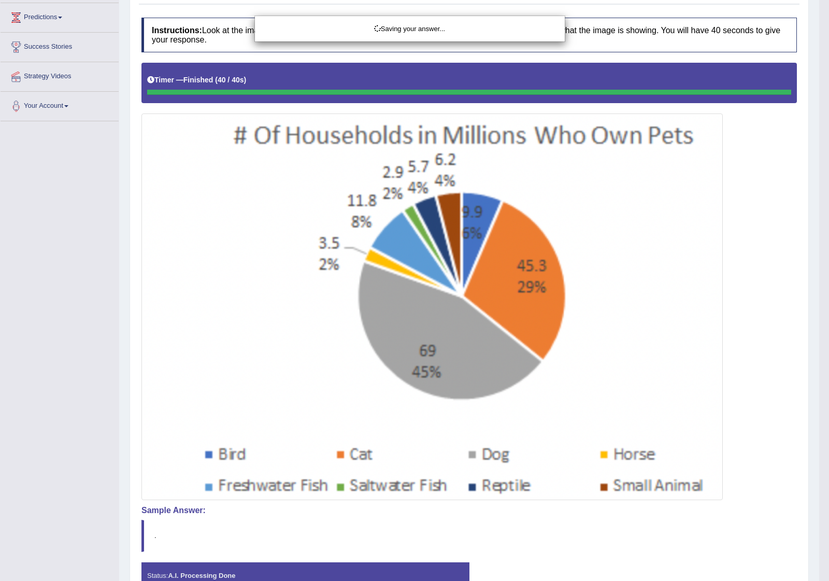
click at [740, 286] on div "Saving your answer..." at bounding box center [414, 290] width 829 height 581
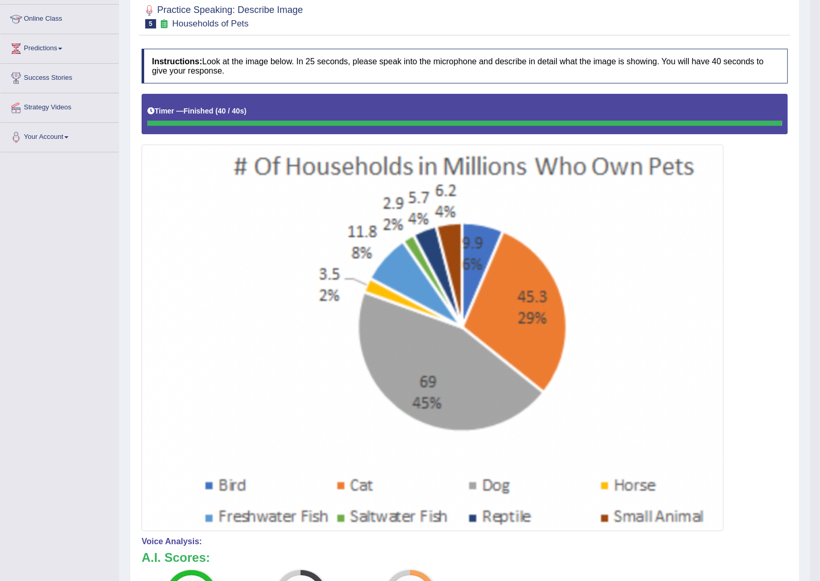
scroll to position [102, 0]
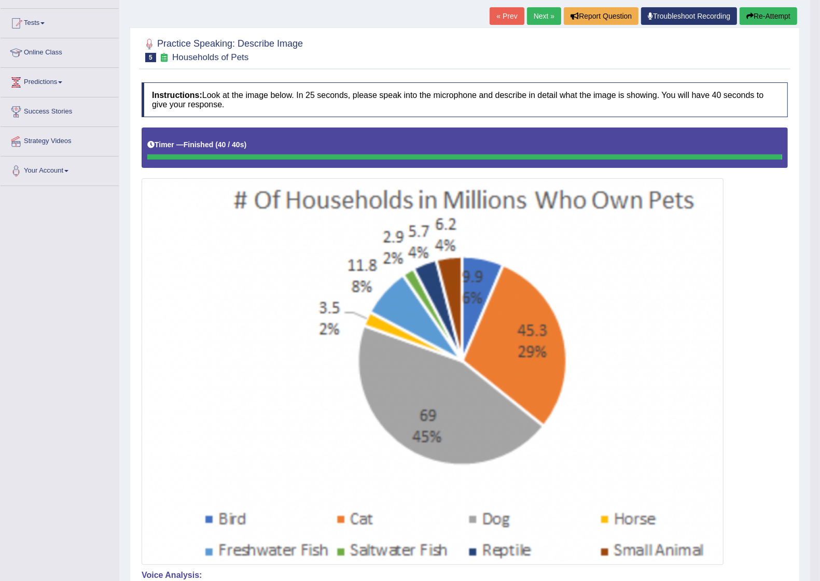
drag, startPoint x: 535, startPoint y: 14, endPoint x: 532, endPoint y: 24, distance: 10.7
click at [533, 14] on link "Next »" at bounding box center [544, 16] width 34 height 18
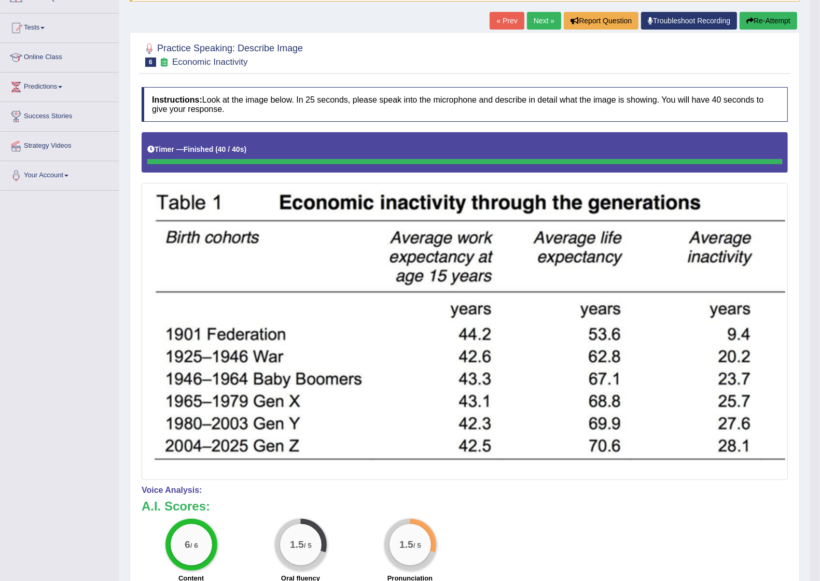
scroll to position [9, 0]
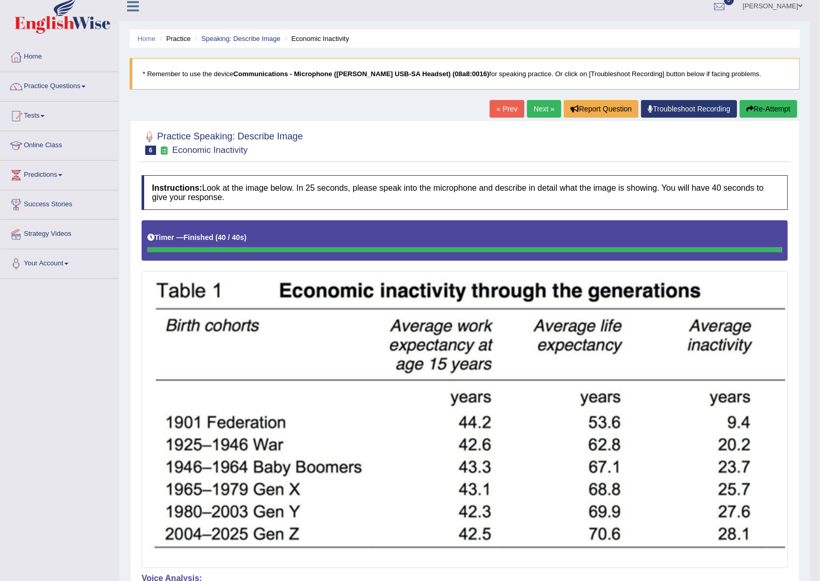
click at [534, 110] on link "Next »" at bounding box center [544, 109] width 34 height 18
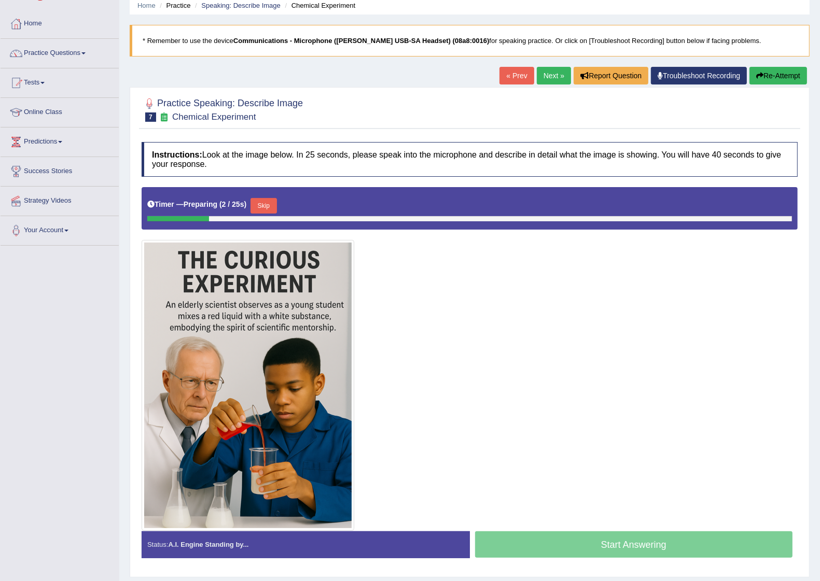
scroll to position [65, 0]
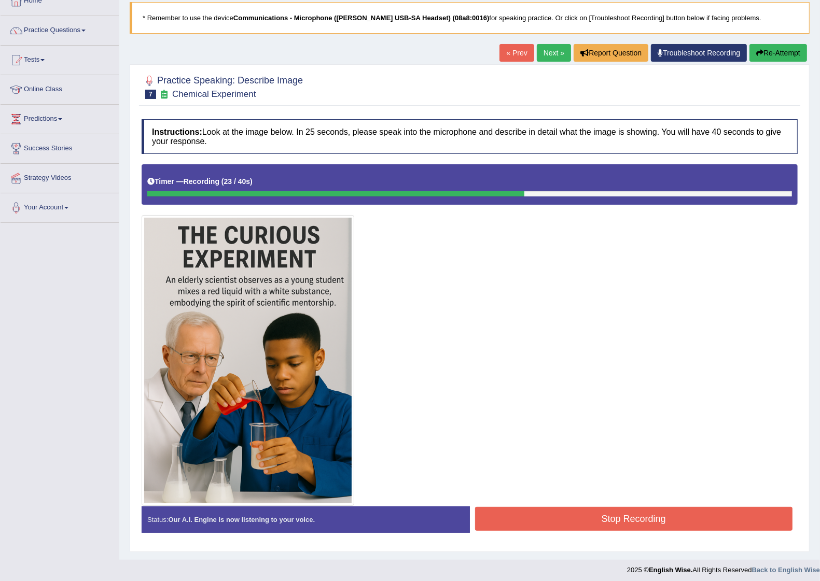
click at [628, 522] on button "Stop Recording" at bounding box center [634, 519] width 318 height 24
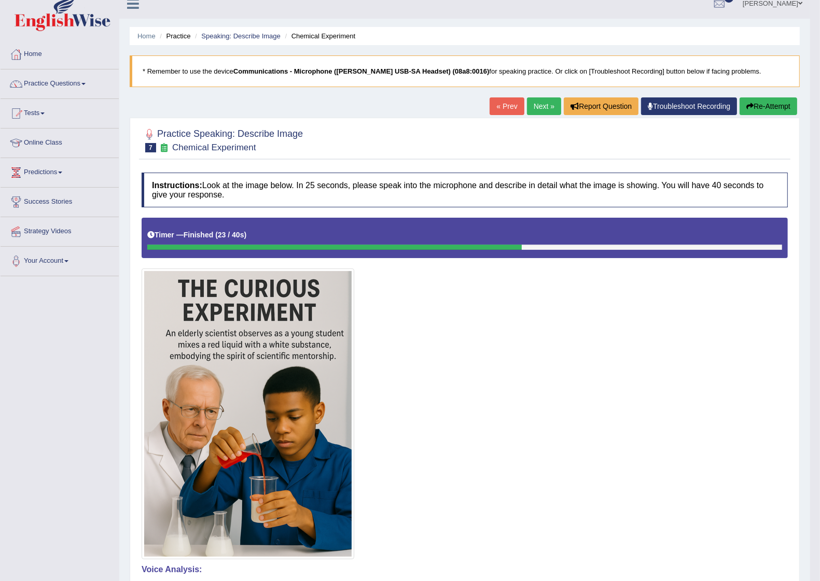
scroll to position [0, 0]
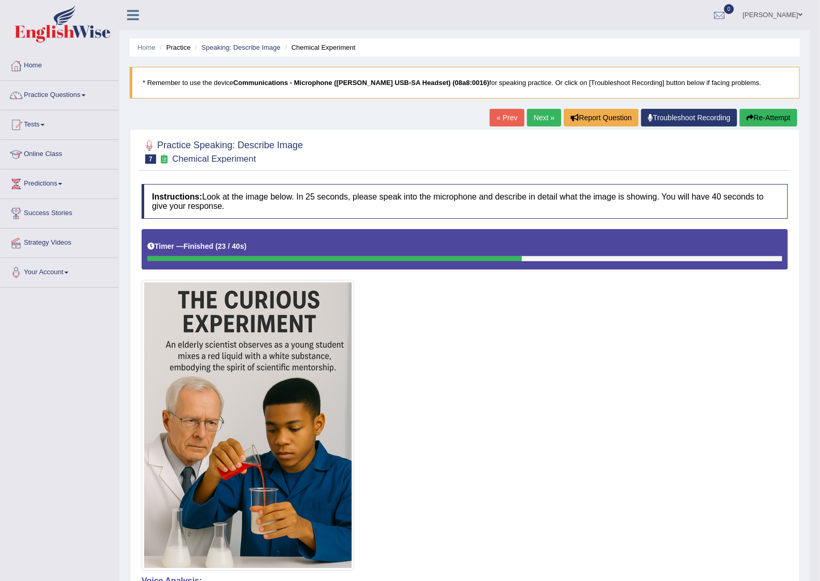
click at [538, 118] on link "Next »" at bounding box center [544, 118] width 34 height 18
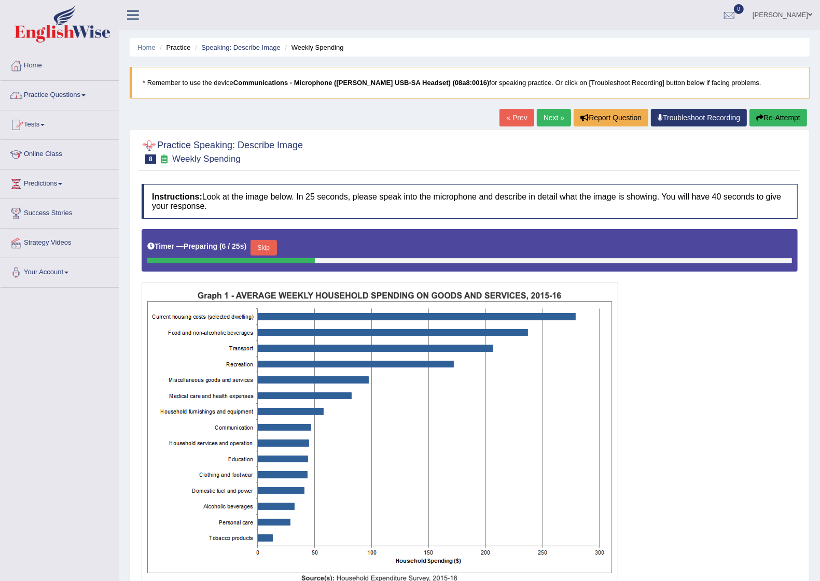
click at [64, 93] on link "Practice Questions" at bounding box center [60, 94] width 118 height 26
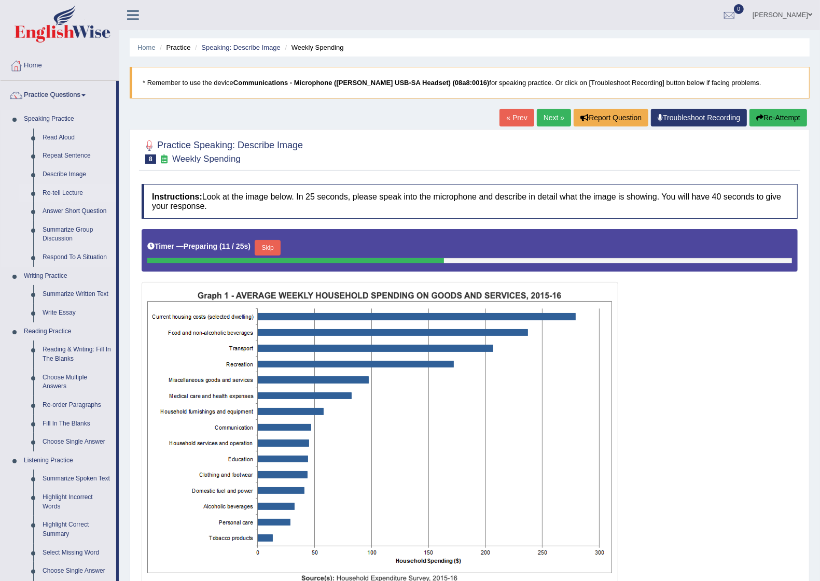
click at [61, 189] on link "Re-tell Lecture" at bounding box center [77, 193] width 78 height 19
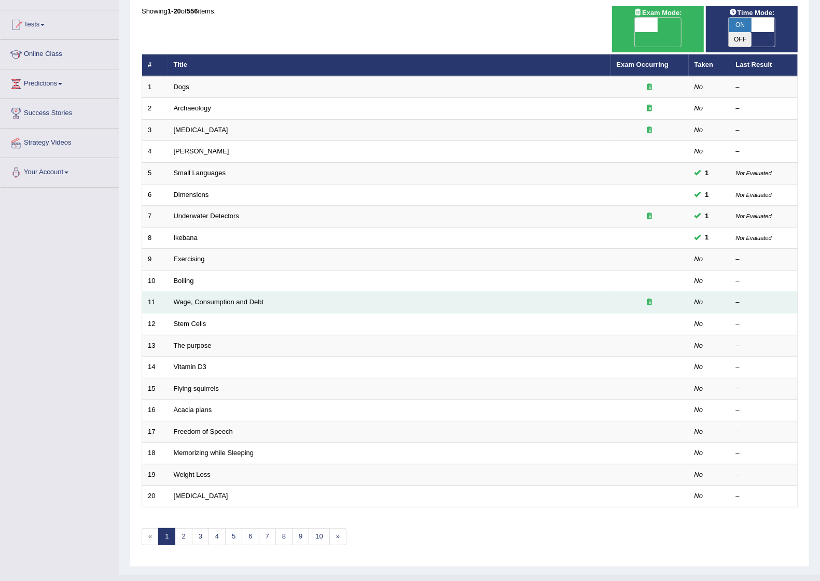
scroll to position [108, 0]
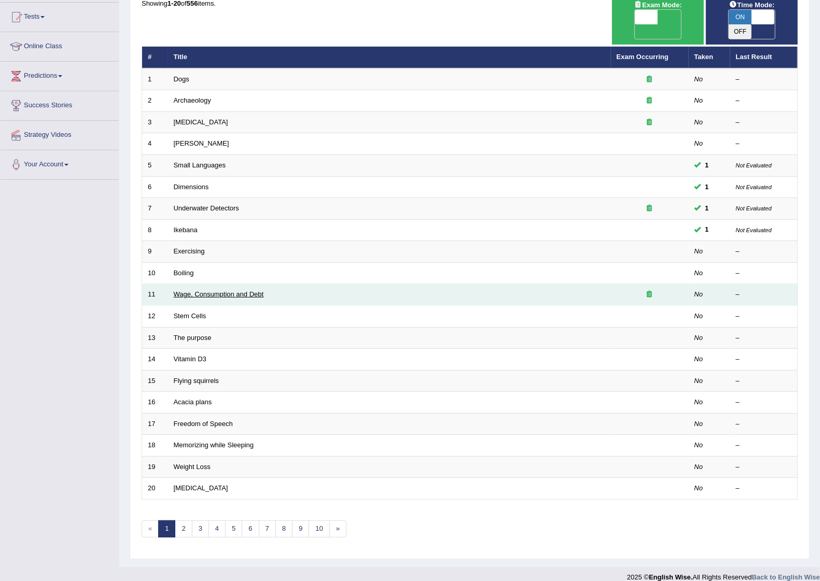
click at [206, 290] on link "Wage, Consumption and Debt" at bounding box center [219, 294] width 90 height 8
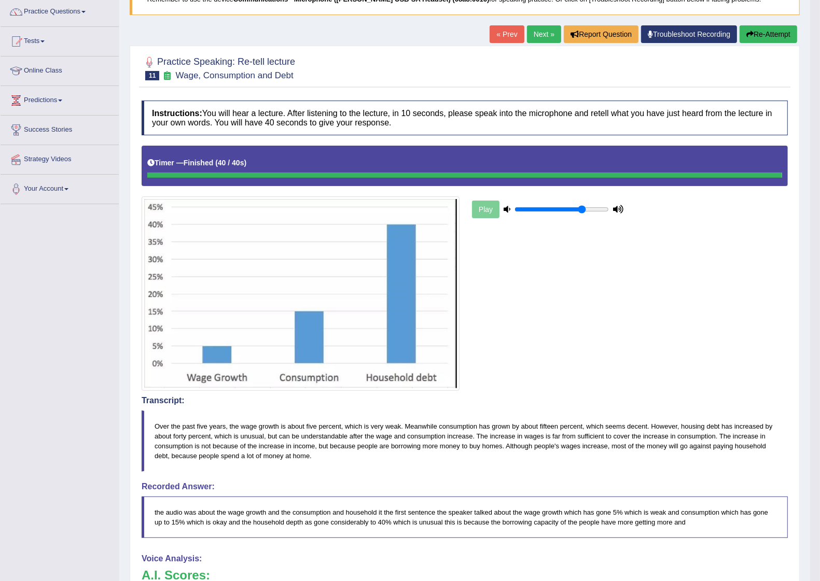
scroll to position [65, 0]
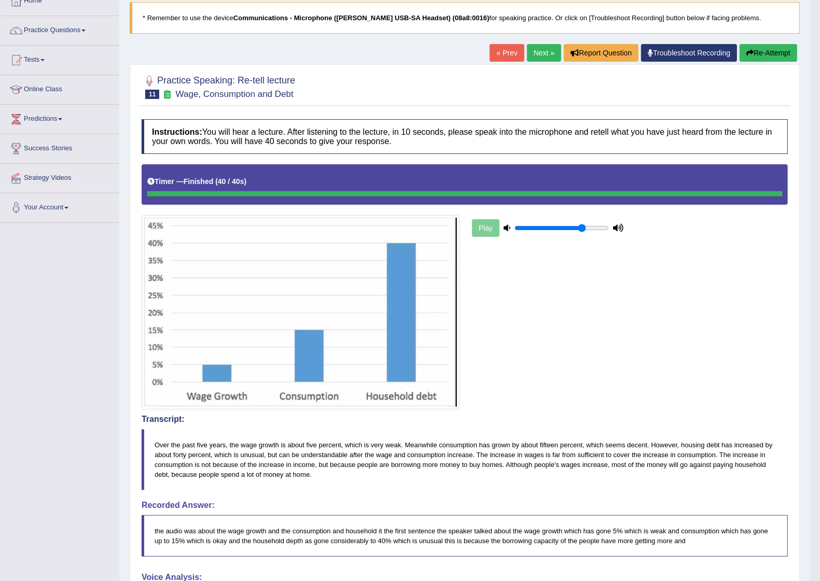
click at [532, 52] on link "Next »" at bounding box center [544, 53] width 34 height 18
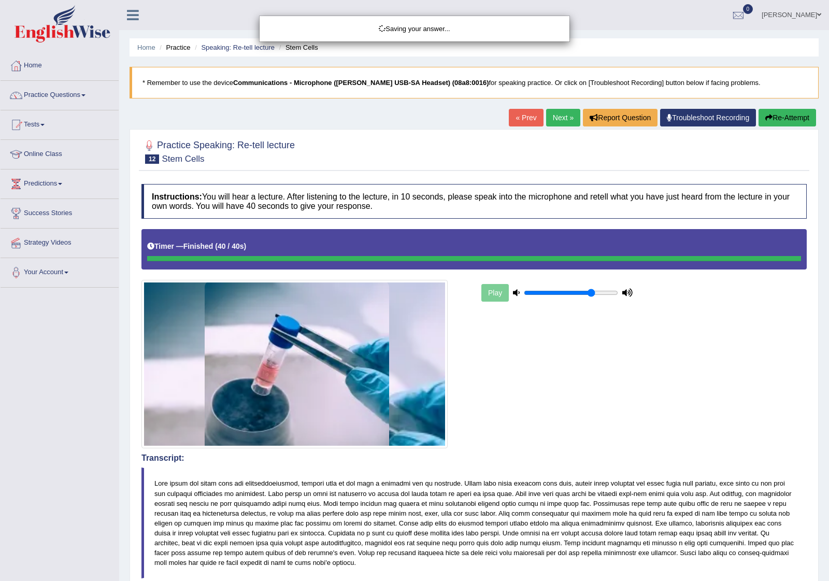
click at [599, 381] on div "Saving your answer..." at bounding box center [414, 290] width 829 height 581
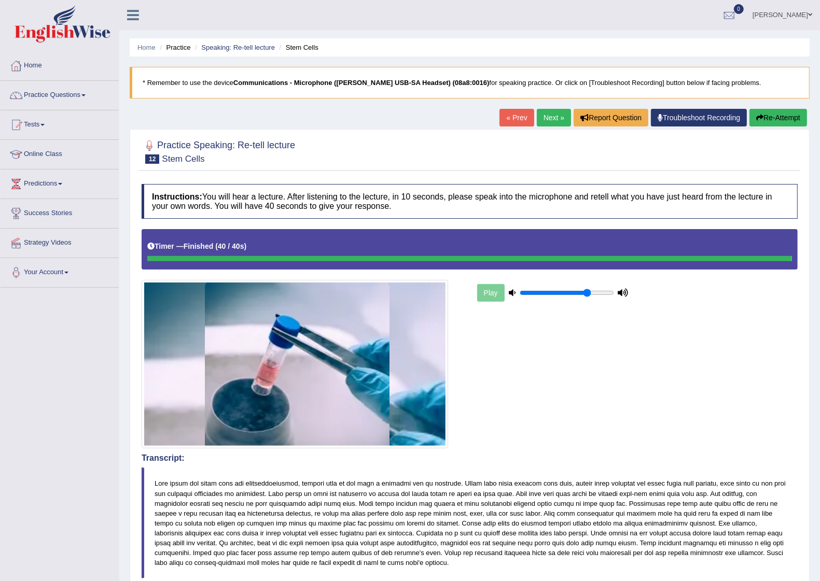
click at [599, 382] on div "Play" at bounding box center [469, 338] width 666 height 219
click at [543, 116] on link "Next »" at bounding box center [554, 118] width 34 height 18
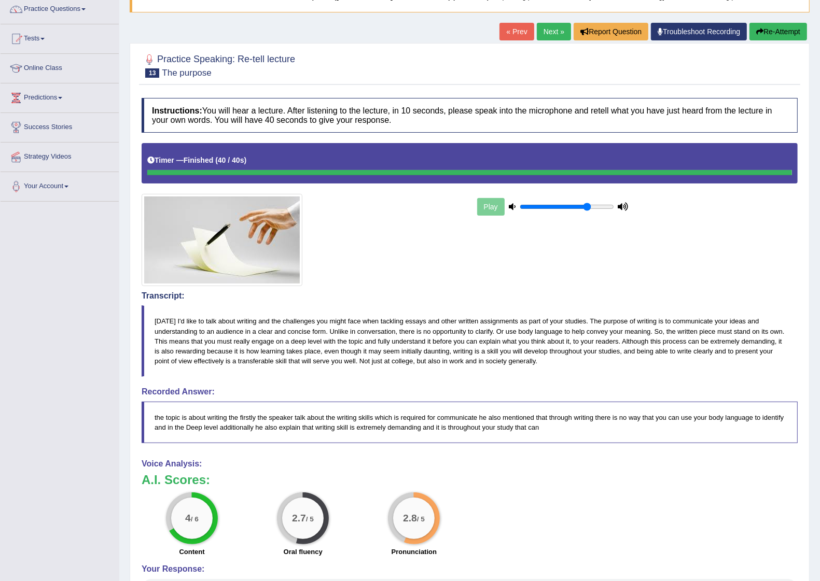
scroll to position [56, 0]
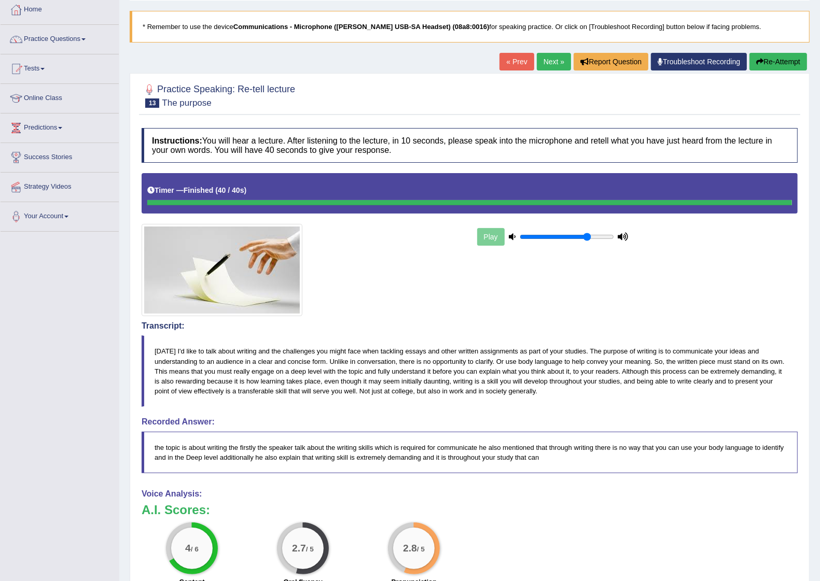
click at [546, 60] on link "Next »" at bounding box center [554, 62] width 34 height 18
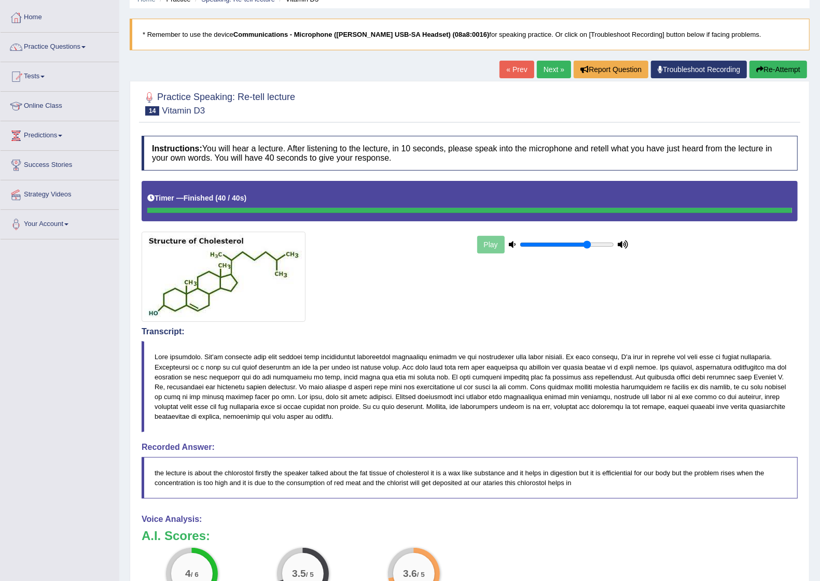
scroll to position [9, 0]
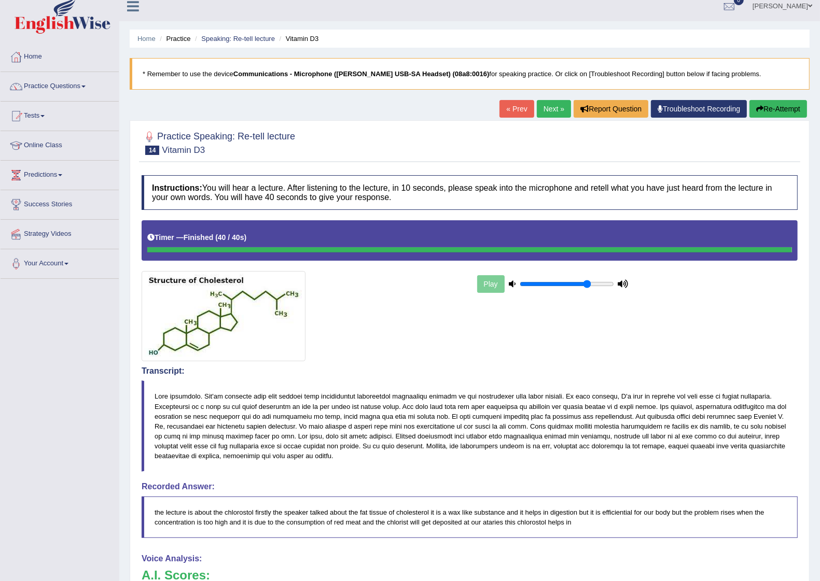
click at [550, 105] on link "Next »" at bounding box center [554, 109] width 34 height 18
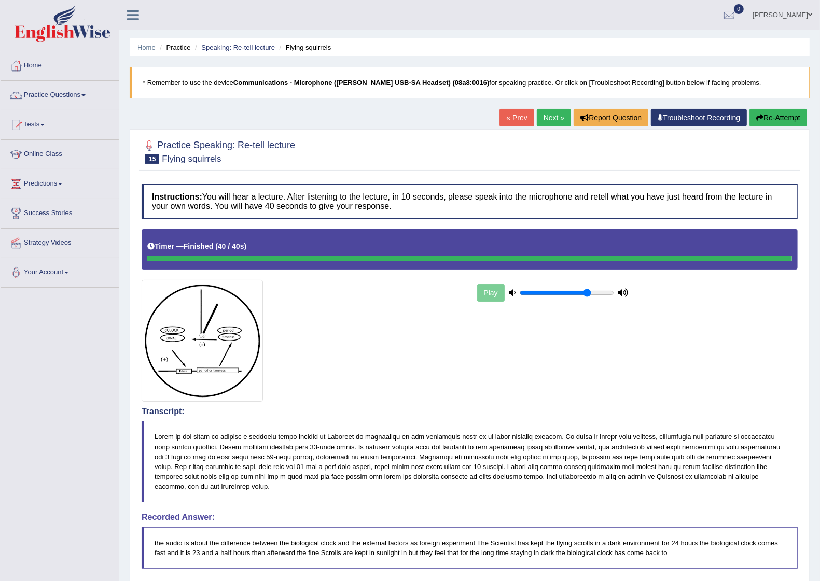
click at [478, 340] on div "Play" at bounding box center [469, 315] width 666 height 172
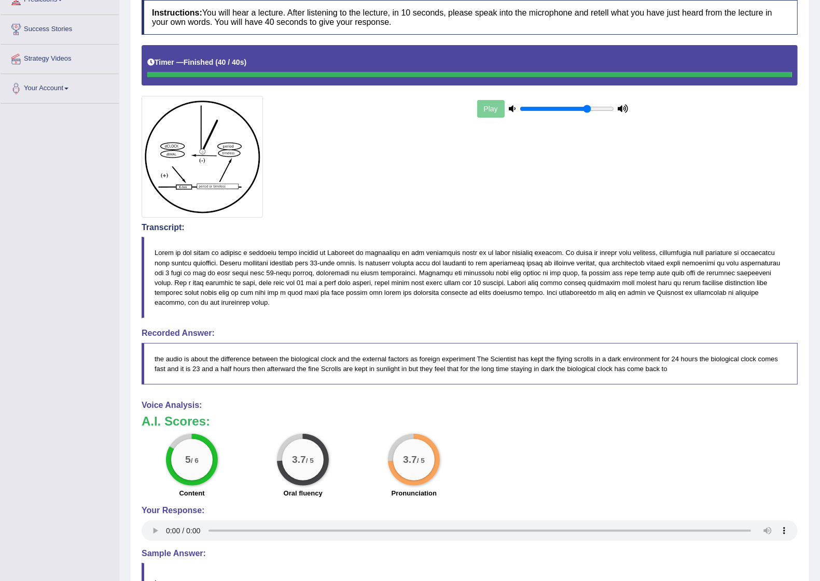
scroll to position [86, 0]
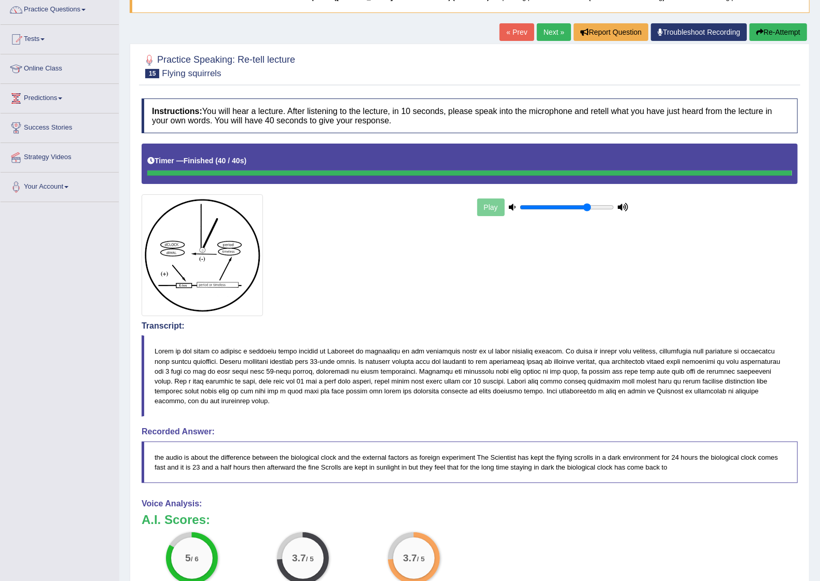
click at [551, 32] on link "Next »" at bounding box center [554, 32] width 34 height 18
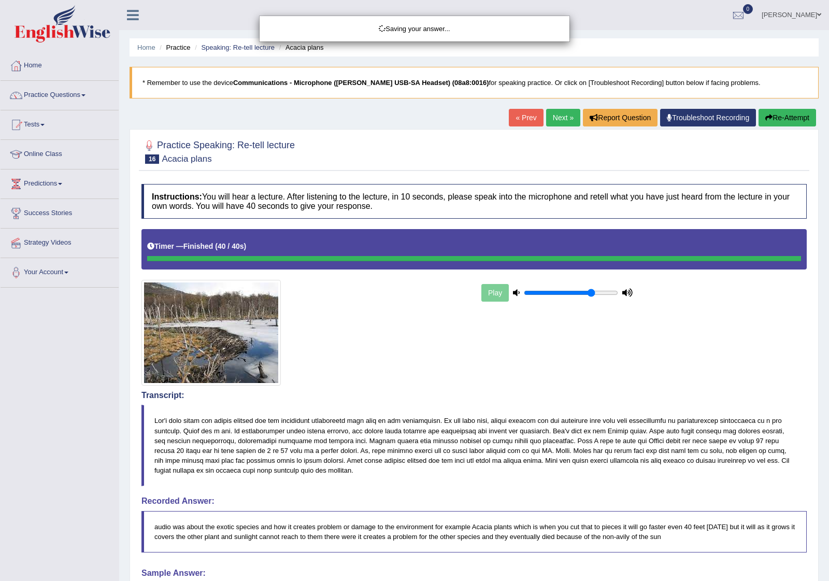
click at [615, 418] on div "Saving your answer..." at bounding box center [414, 290] width 829 height 581
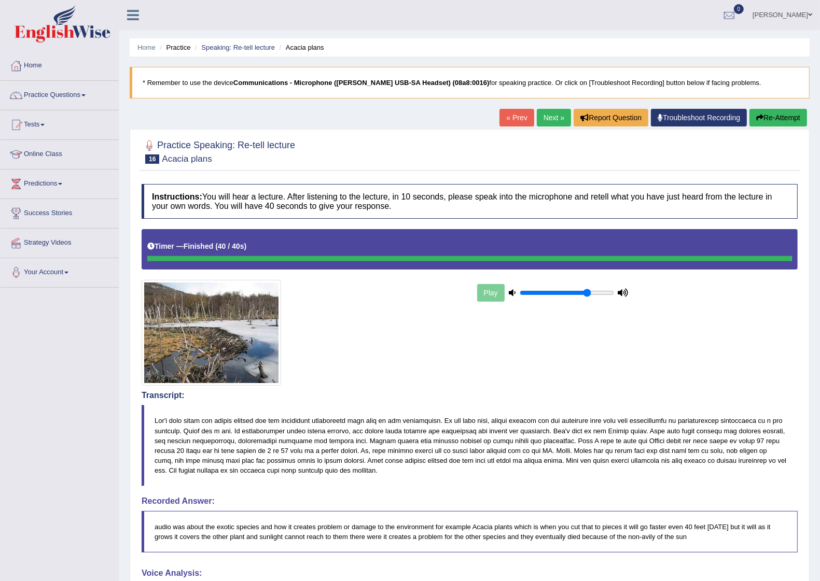
click at [68, 93] on link "Practice Questions" at bounding box center [60, 94] width 118 height 26
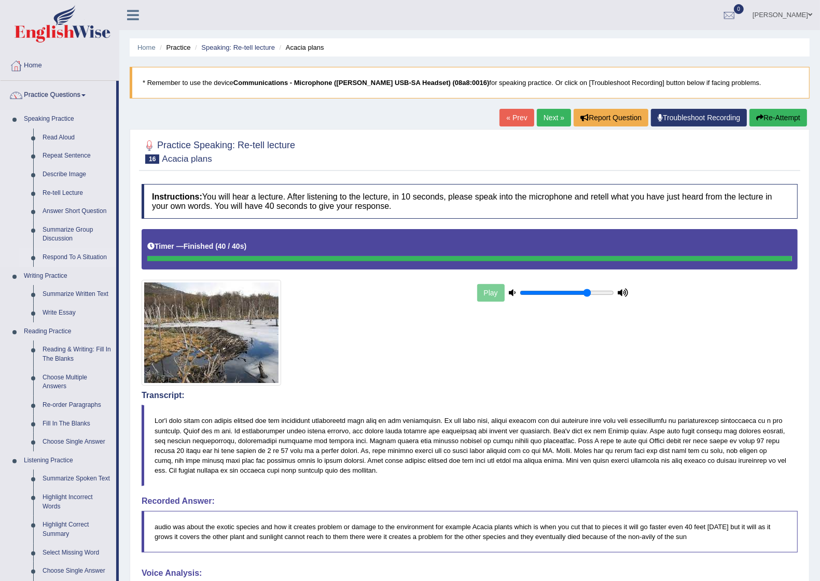
click at [82, 256] on link "Respond To A Situation" at bounding box center [77, 257] width 78 height 19
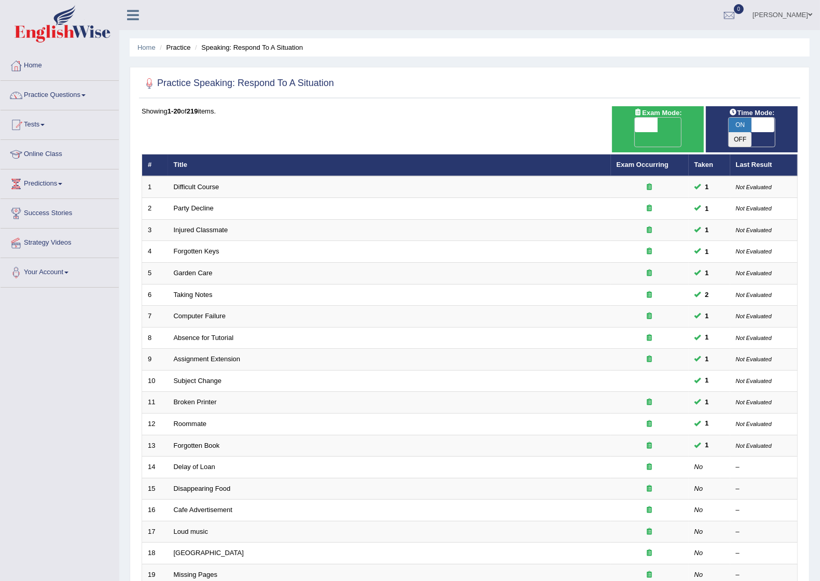
click at [65, 96] on link "Practice Questions" at bounding box center [60, 94] width 118 height 26
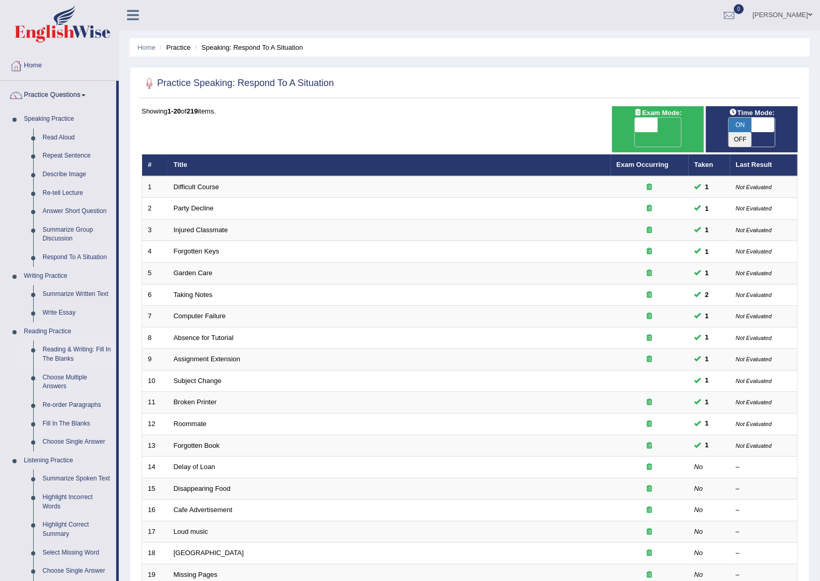
click at [73, 350] on link "Reading & Writing: Fill In The Blanks" at bounding box center [77, 354] width 78 height 27
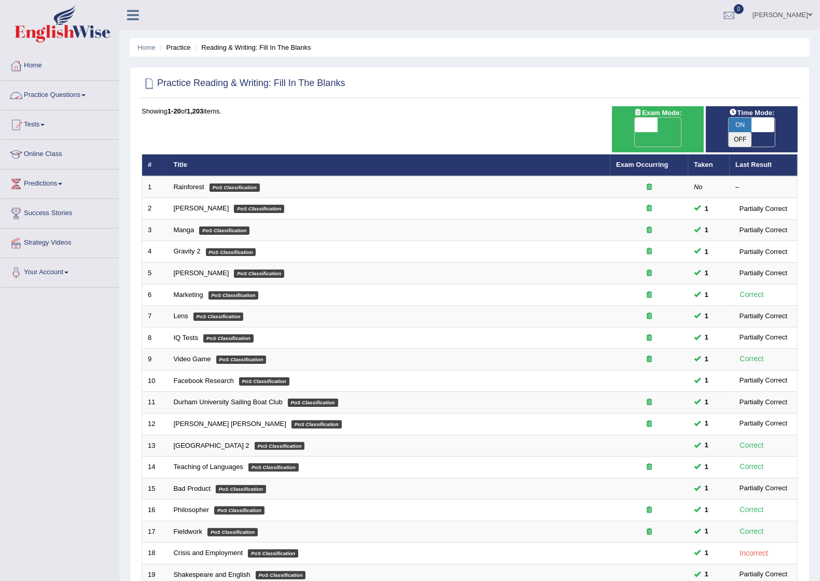
click at [63, 96] on link "Practice Questions" at bounding box center [60, 94] width 118 height 26
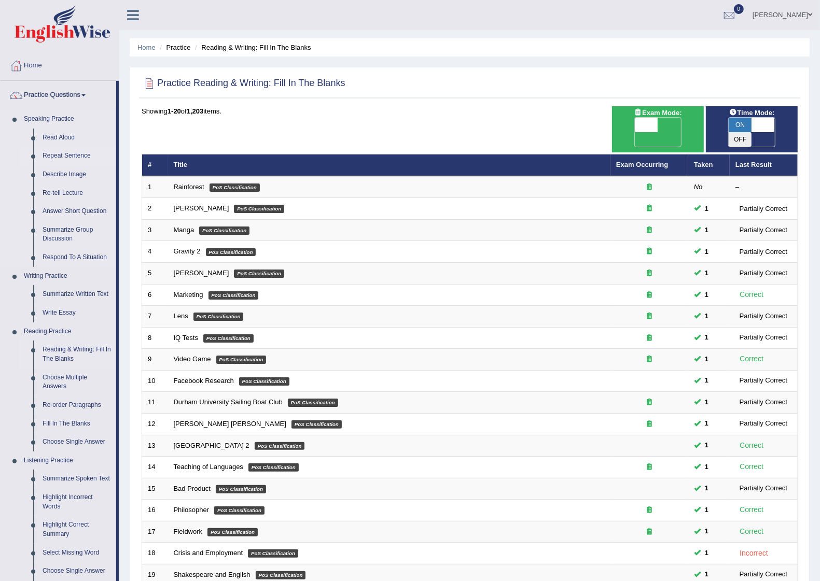
click at [73, 159] on link "Repeat Sentence" at bounding box center [77, 156] width 78 height 19
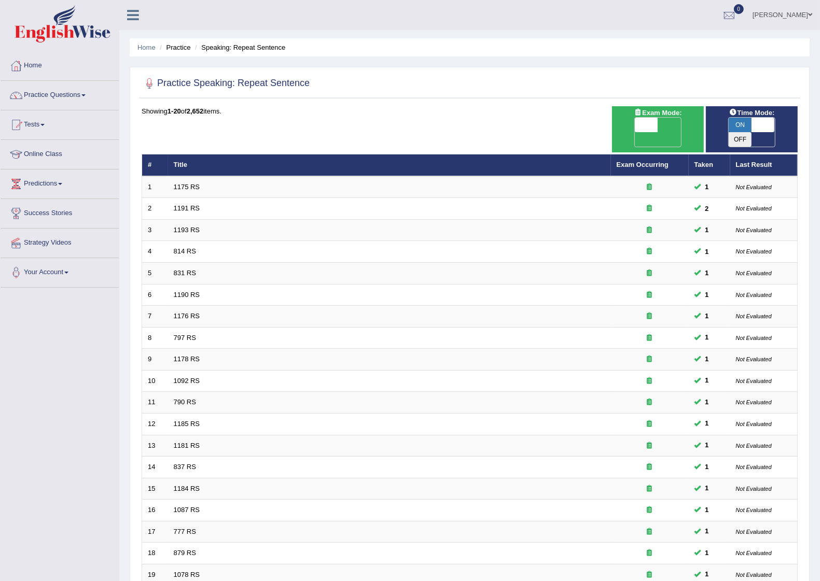
click at [58, 187] on link "Predictions" at bounding box center [60, 183] width 118 height 26
click at [65, 85] on link "Practice Questions" at bounding box center [60, 94] width 118 height 26
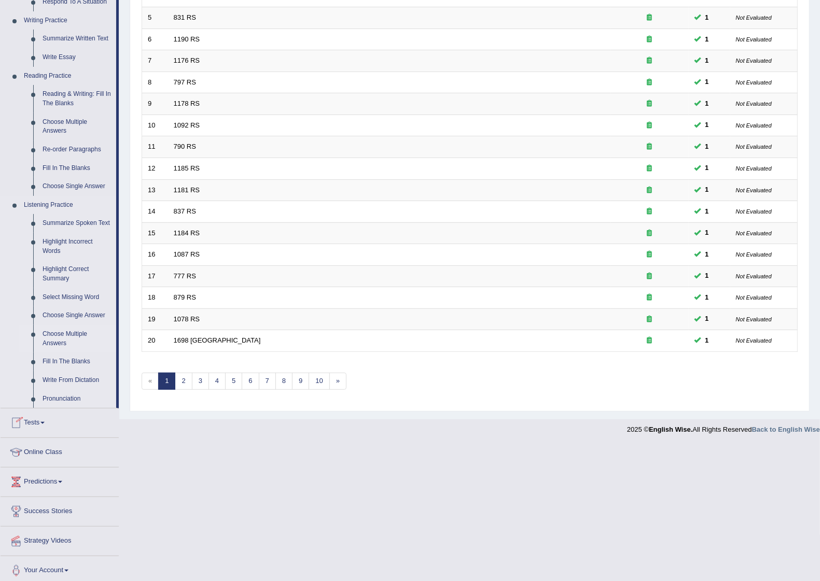
scroll to position [259, 0]
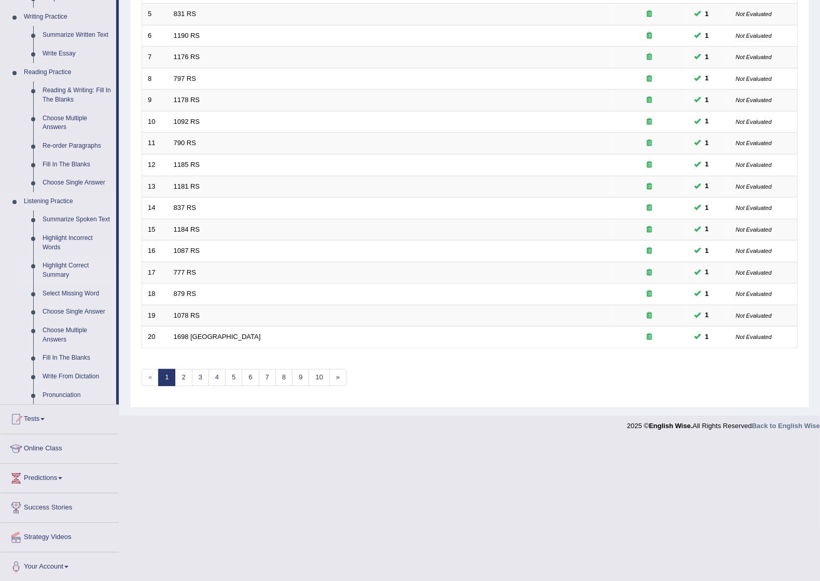
click at [59, 270] on link "Highlight Correct Summary" at bounding box center [77, 270] width 78 height 27
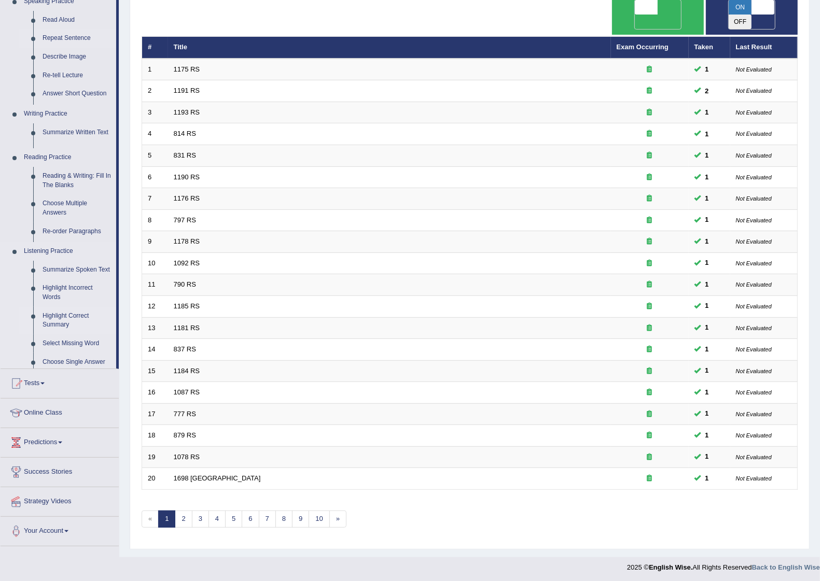
scroll to position [108, 0]
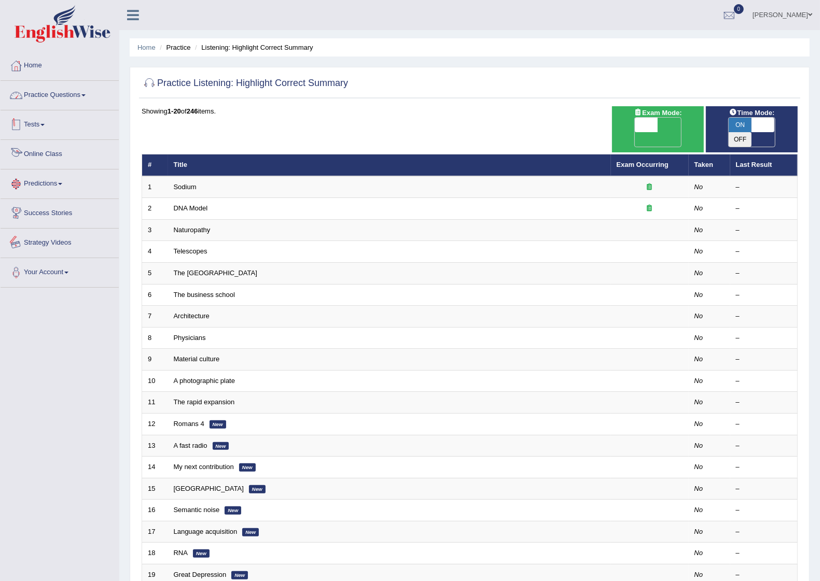
click at [50, 96] on link "Practice Questions" at bounding box center [60, 94] width 118 height 26
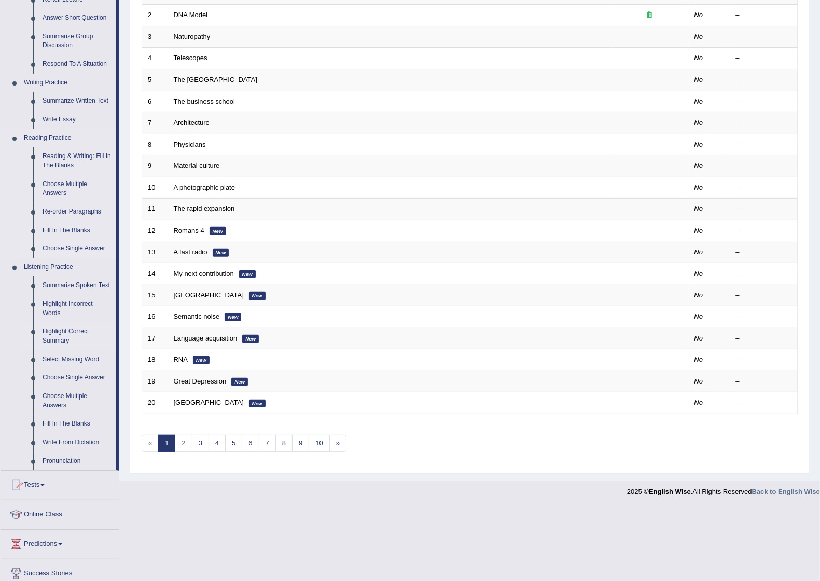
scroll to position [194, 0]
click at [62, 307] on link "Highlight Incorrect Words" at bounding box center [77, 307] width 78 height 27
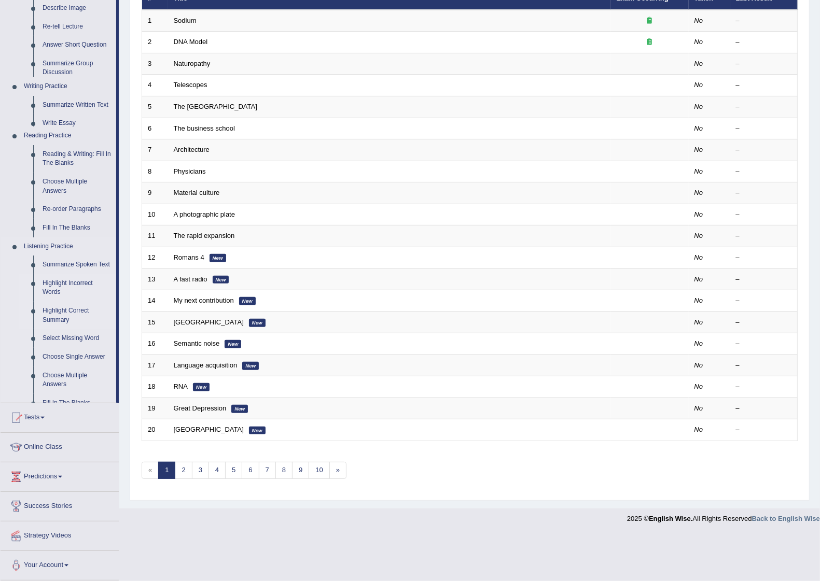
scroll to position [108, 0]
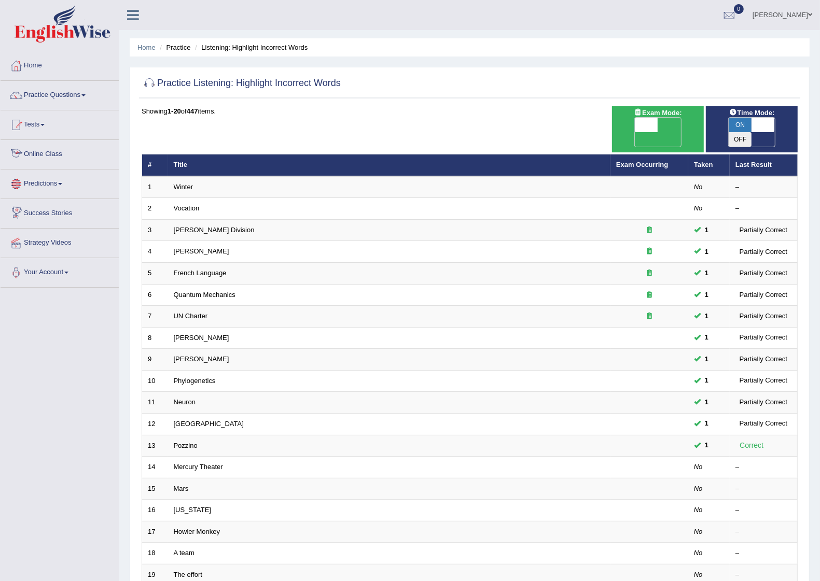
click at [38, 131] on link "Tests" at bounding box center [60, 123] width 118 height 26
click at [71, 149] on link "Take Practice Sectional Test" at bounding box center [67, 148] width 97 height 19
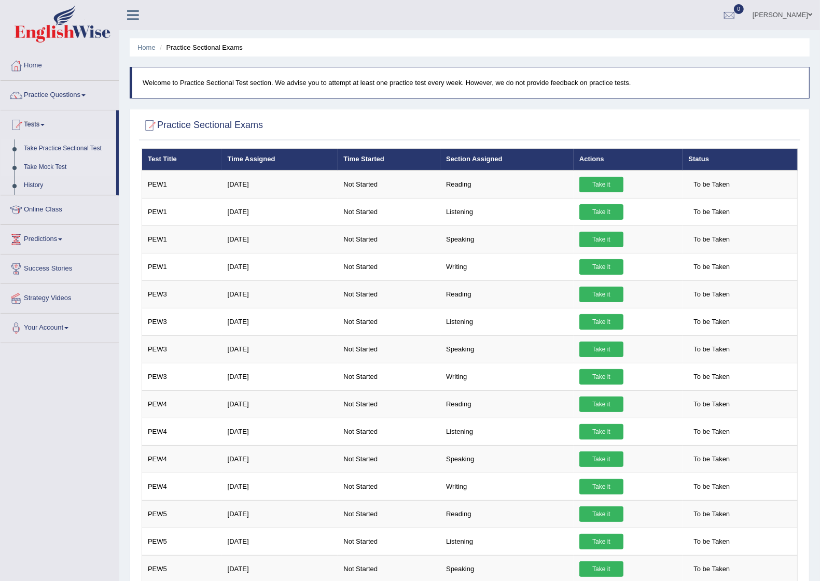
click at [61, 164] on link "Take Mock Test" at bounding box center [67, 167] width 97 height 19
click at [76, 96] on link "Practice Questions" at bounding box center [60, 94] width 118 height 26
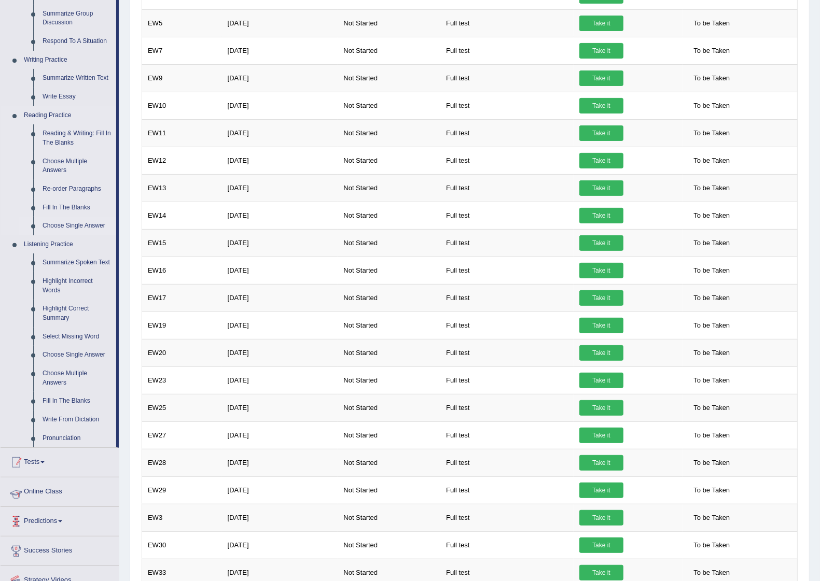
scroll to position [194, 0]
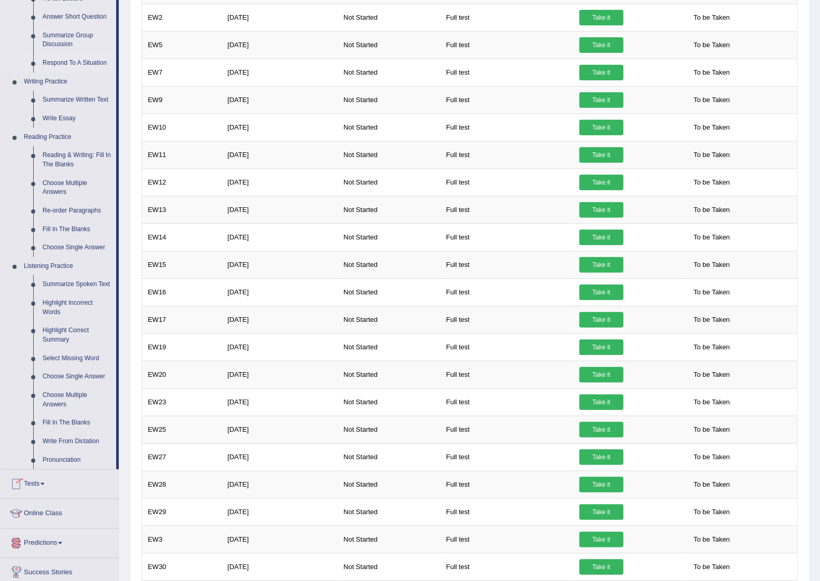
click at [75, 62] on link "Respond To A Situation" at bounding box center [77, 63] width 78 height 19
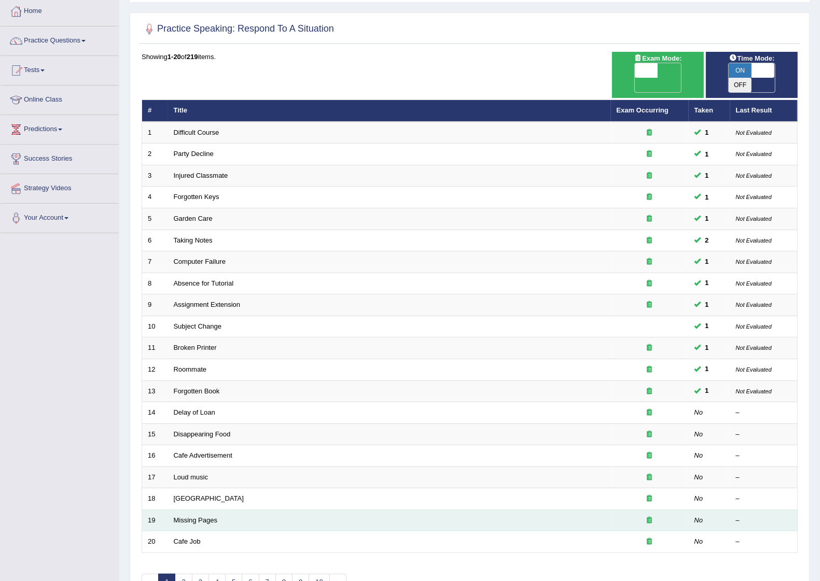
scroll to position [108, 0]
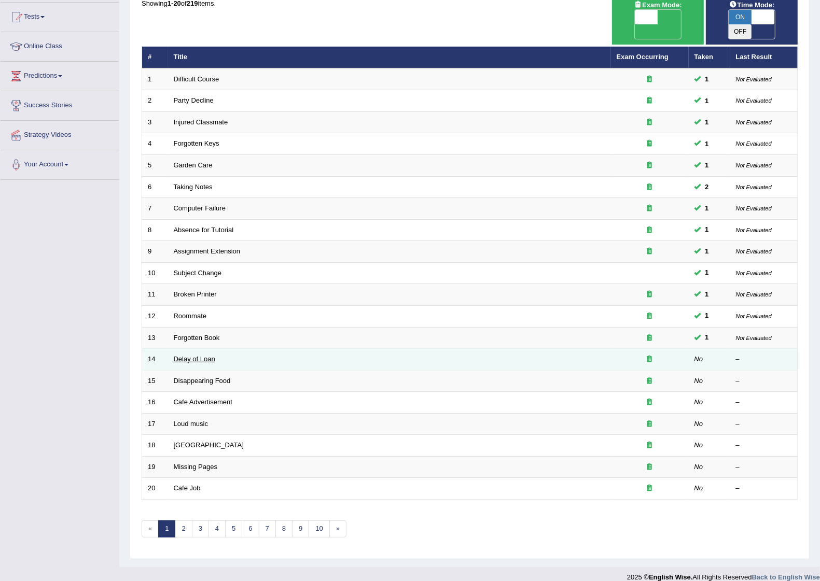
click at [195, 355] on link "Delay of Loan" at bounding box center [194, 359] width 41 height 8
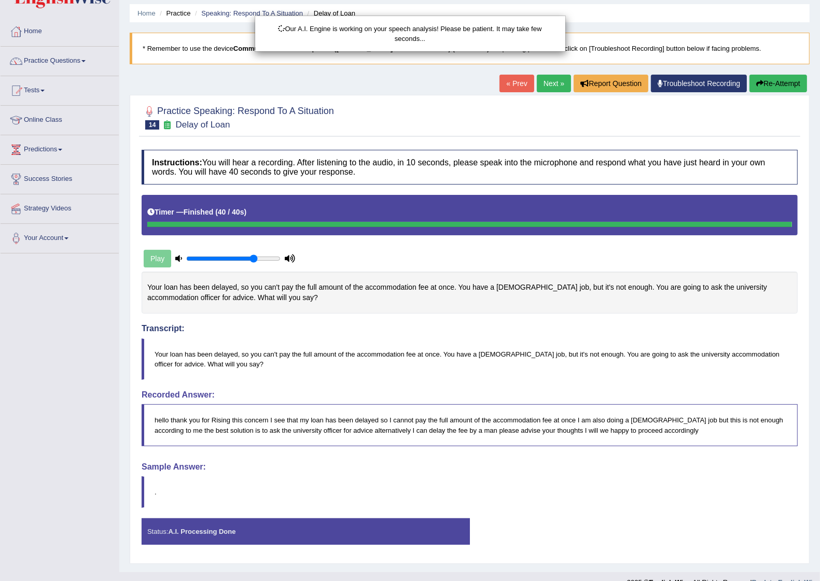
scroll to position [53, 0]
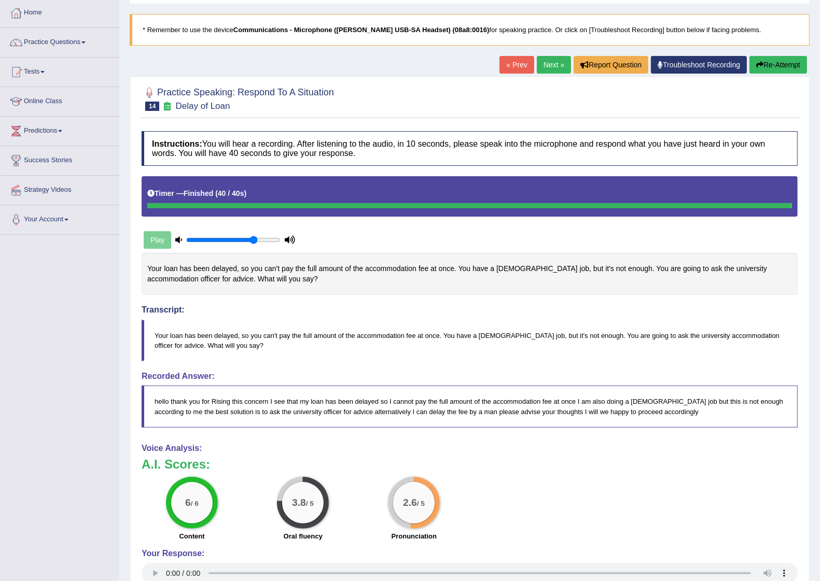
click at [545, 61] on link "Next »" at bounding box center [554, 65] width 34 height 18
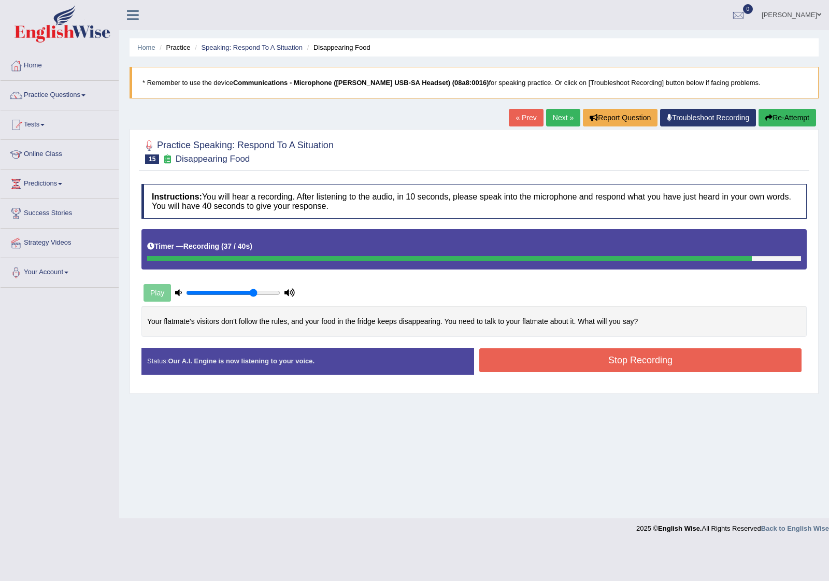
click at [544, 358] on button "Stop Recording" at bounding box center [641, 360] width 322 height 24
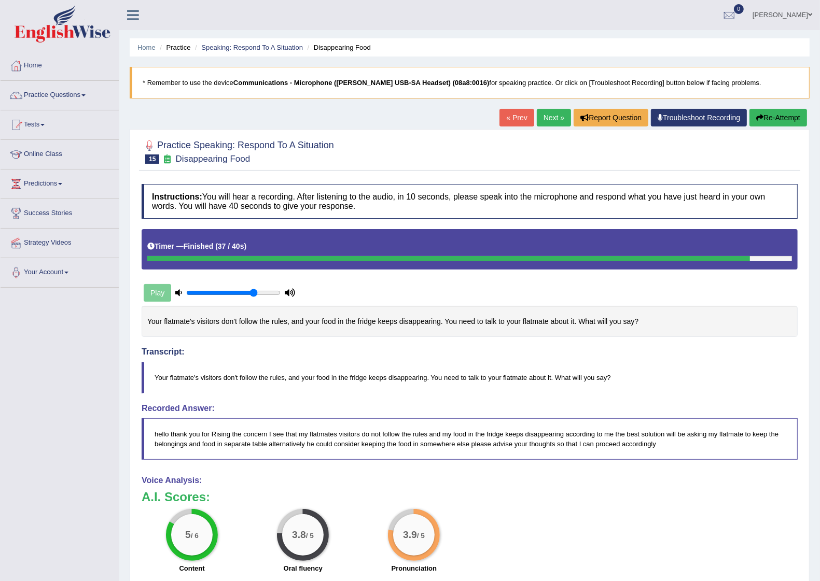
click at [548, 120] on link "Next »" at bounding box center [554, 118] width 34 height 18
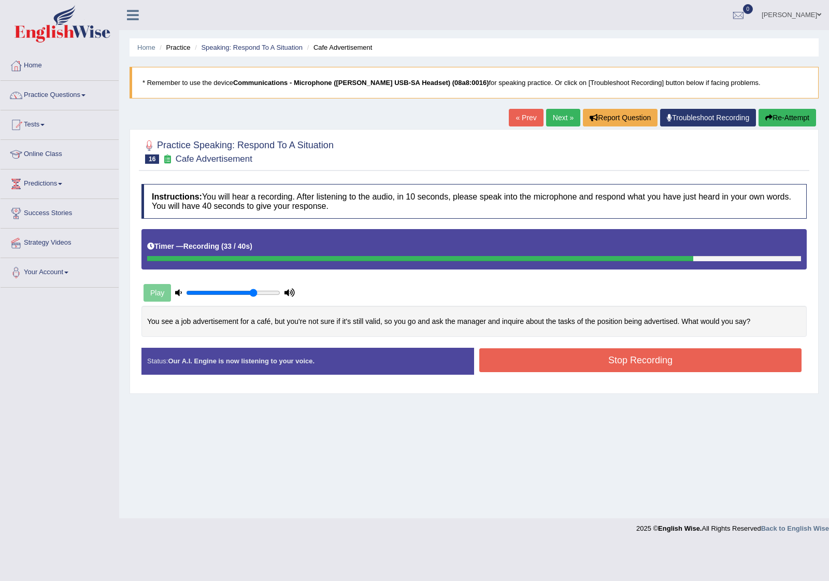
click at [625, 360] on button "Stop Recording" at bounding box center [641, 360] width 322 height 24
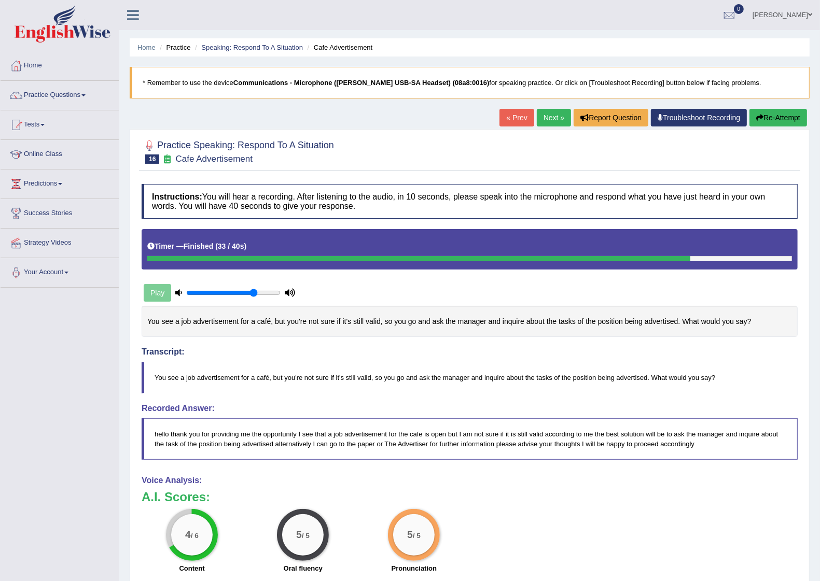
click at [547, 120] on link "Next »" at bounding box center [554, 118] width 34 height 18
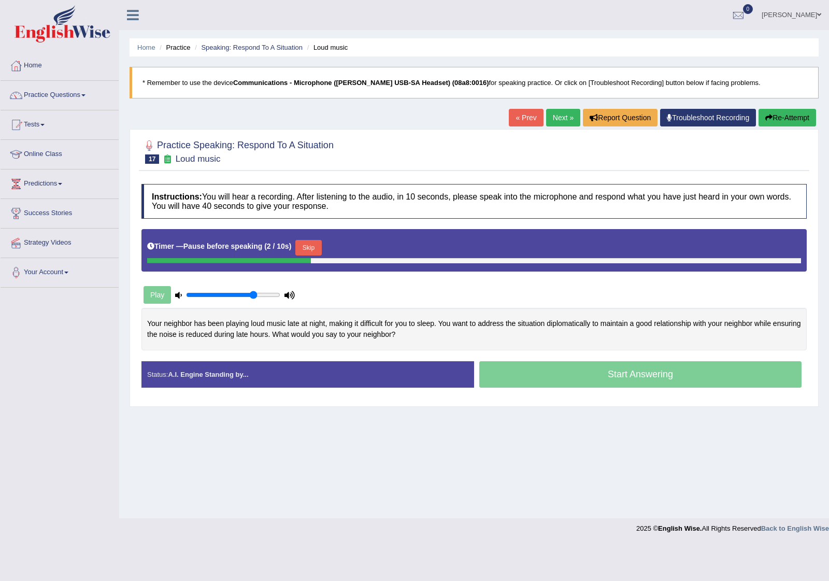
click at [315, 249] on button "Skip" at bounding box center [309, 248] width 26 height 16
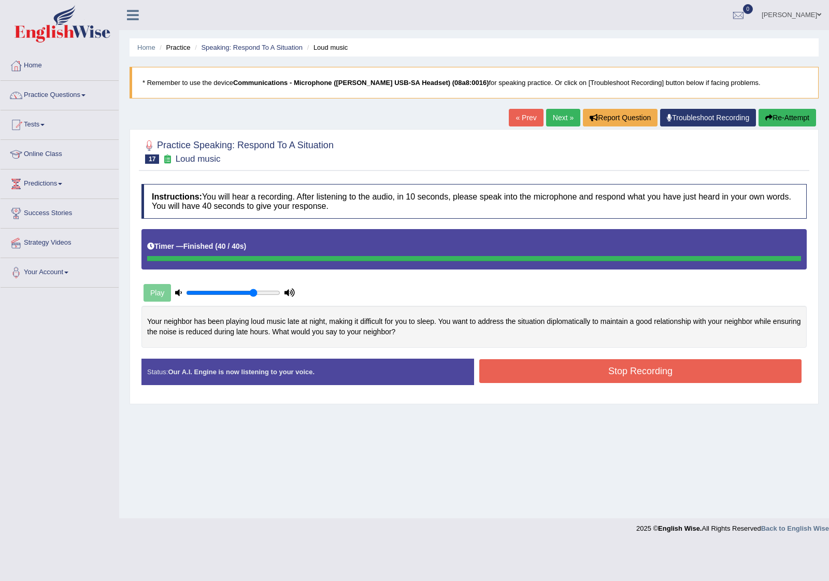
click at [624, 368] on button "Stop Recording" at bounding box center [641, 371] width 322 height 24
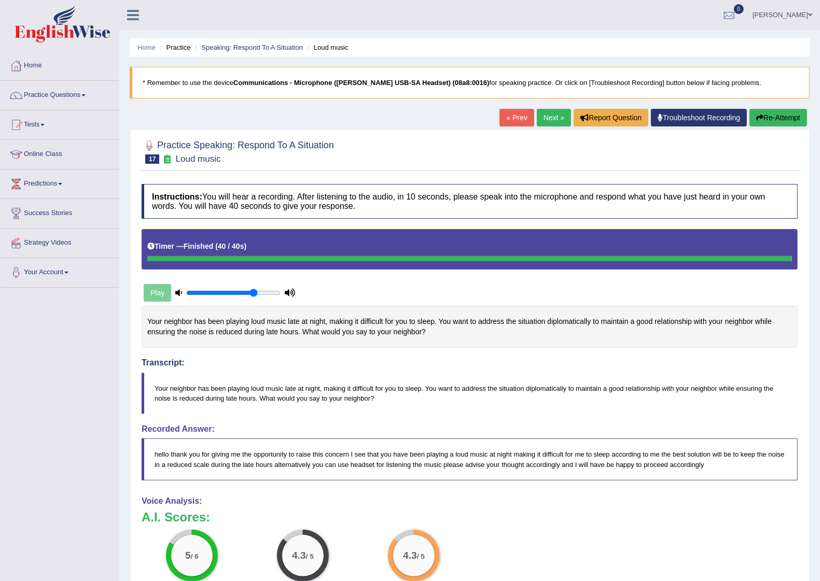
scroll to position [65, 0]
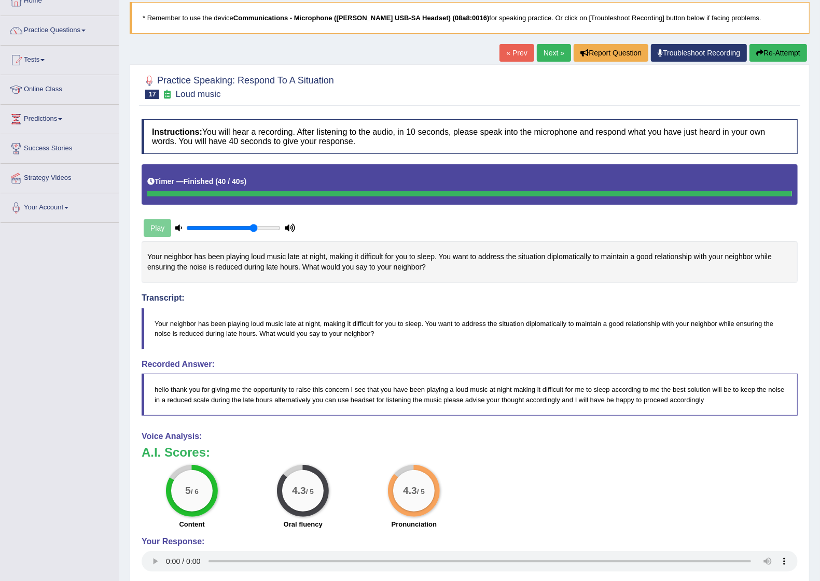
click at [549, 52] on link "Next »" at bounding box center [554, 53] width 34 height 18
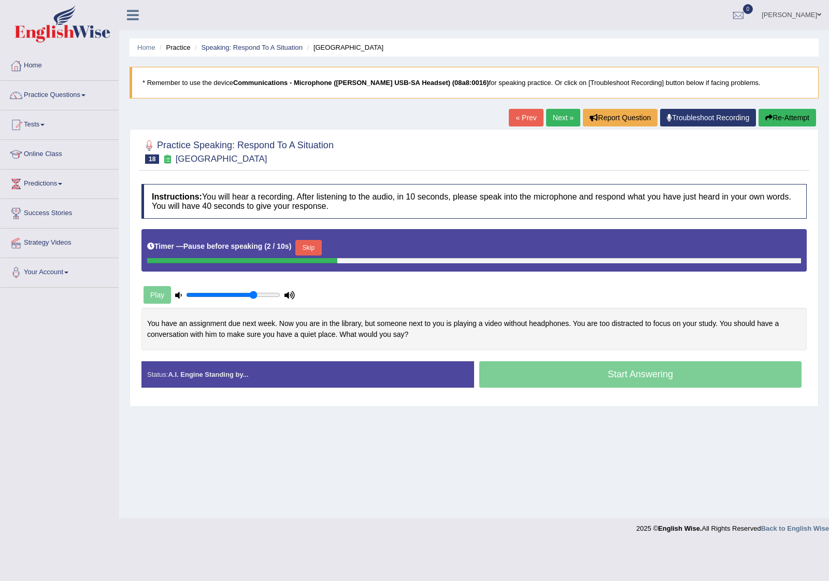
click at [313, 248] on button "Skip" at bounding box center [309, 248] width 26 height 16
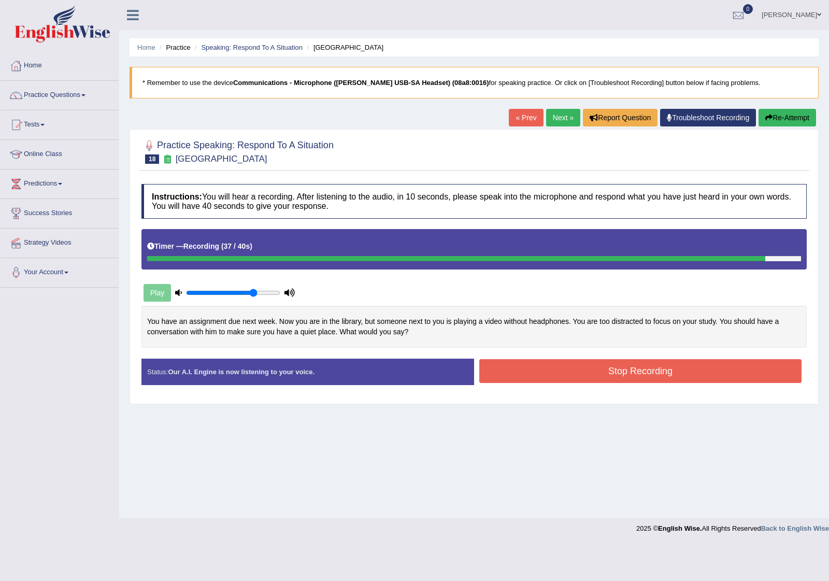
click at [583, 368] on button "Stop Recording" at bounding box center [641, 371] width 322 height 24
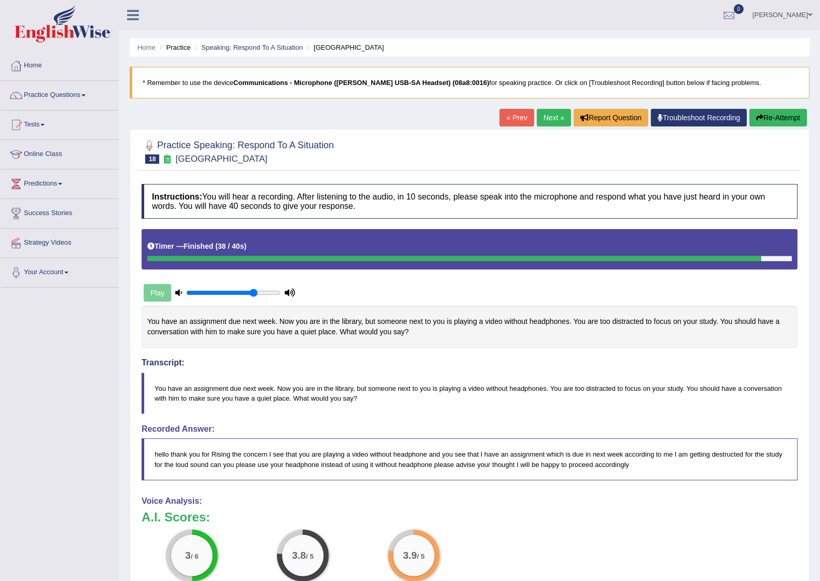
click at [546, 113] on link "Next »" at bounding box center [554, 118] width 34 height 18
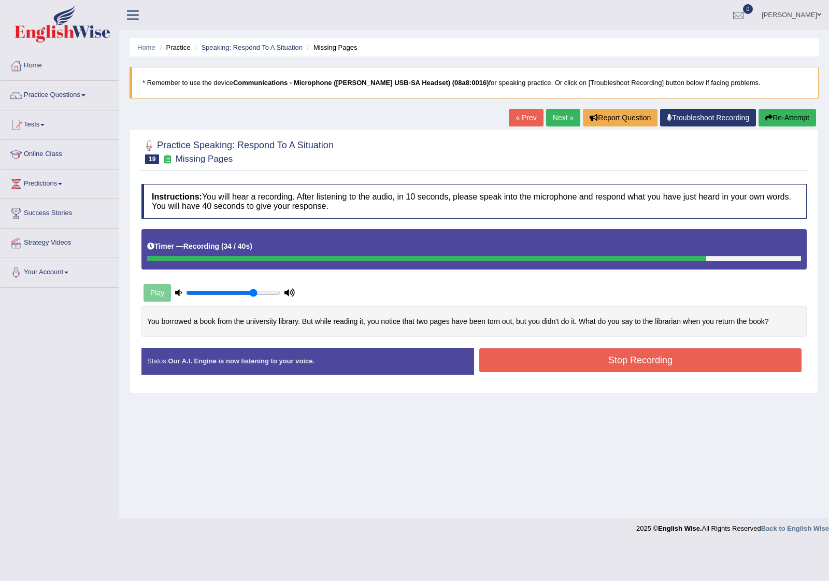
click at [587, 356] on button "Stop Recording" at bounding box center [641, 360] width 322 height 24
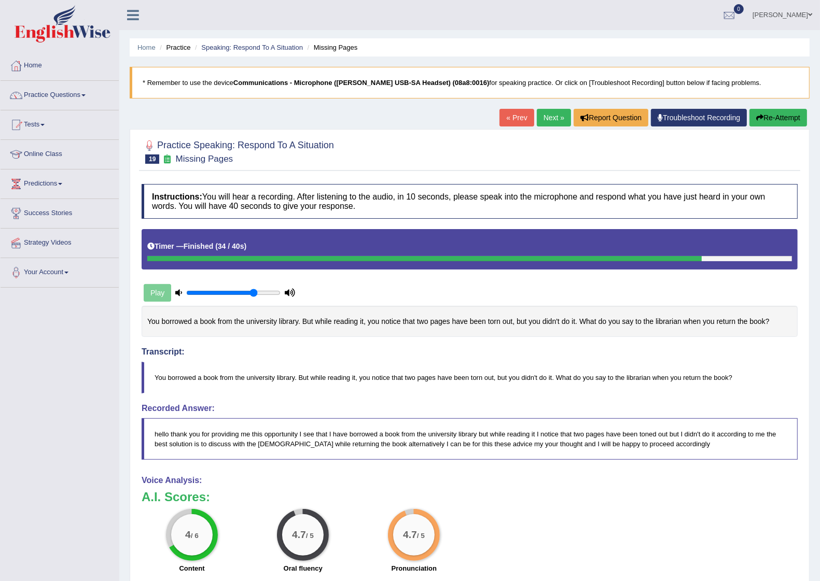
click at [550, 119] on link "Next »" at bounding box center [554, 118] width 34 height 18
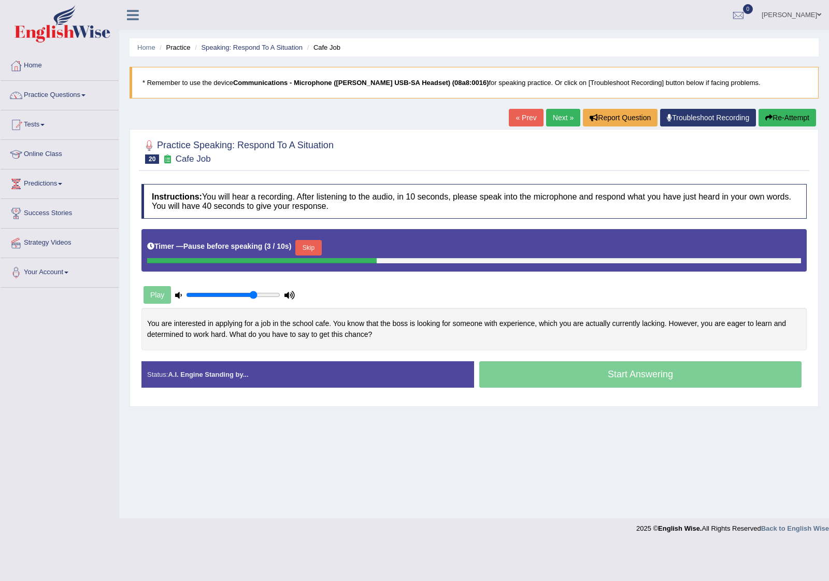
click at [317, 246] on button "Skip" at bounding box center [309, 248] width 26 height 16
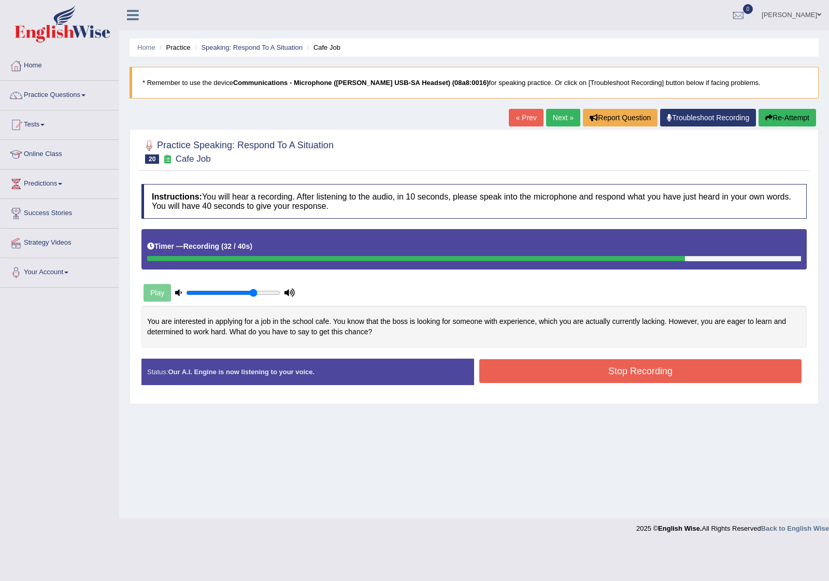
click at [594, 374] on button "Stop Recording" at bounding box center [641, 371] width 322 height 24
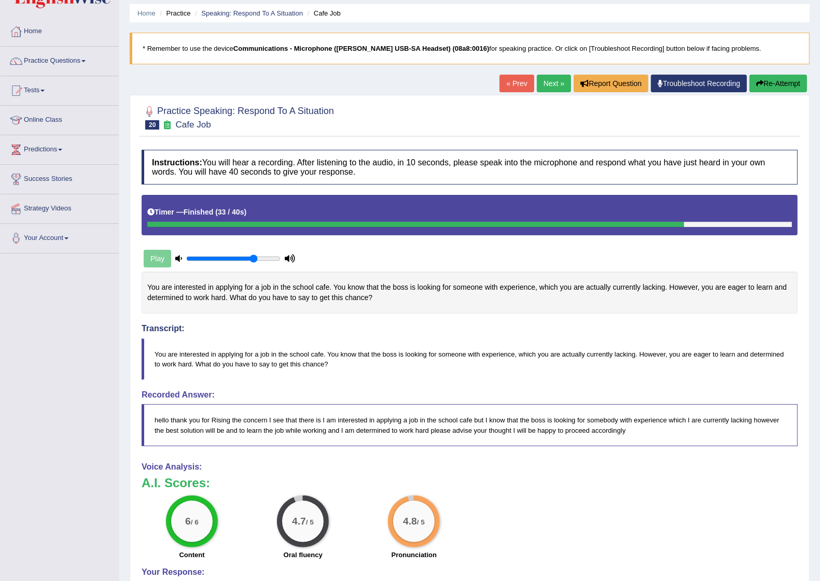
scroll to position [65, 0]
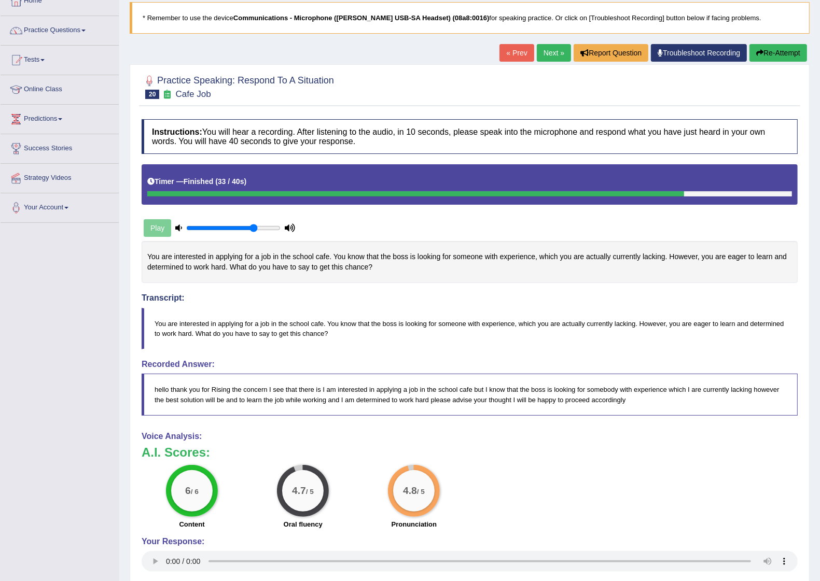
click at [547, 53] on link "Next »" at bounding box center [554, 53] width 34 height 18
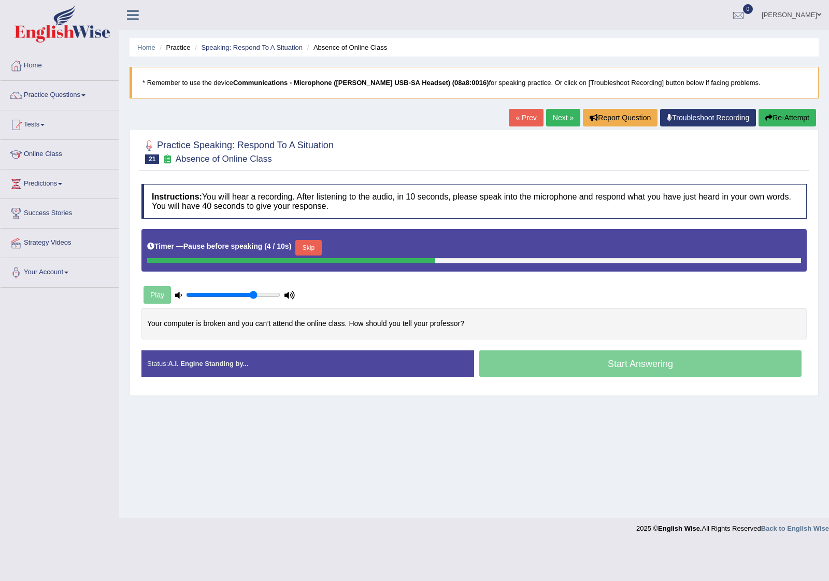
click at [310, 248] on button "Skip" at bounding box center [309, 248] width 26 height 16
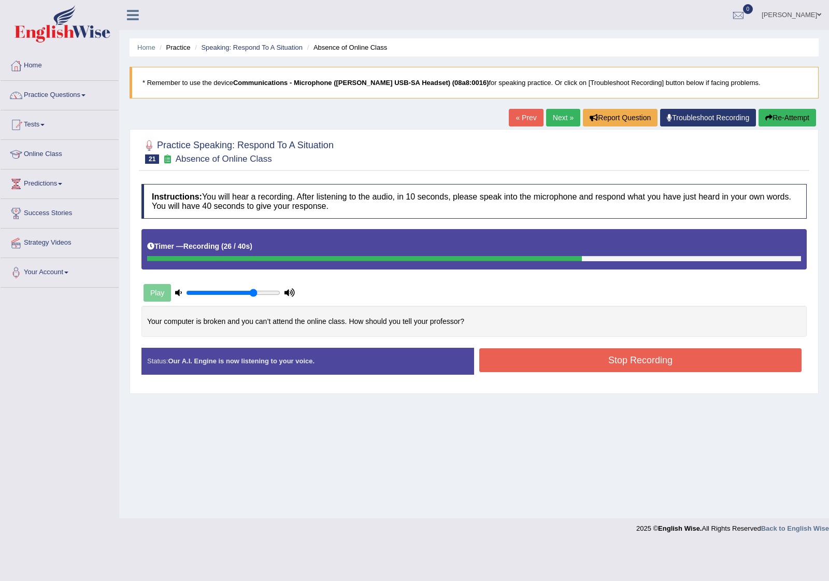
click at [554, 120] on link "Next »" at bounding box center [563, 118] width 34 height 18
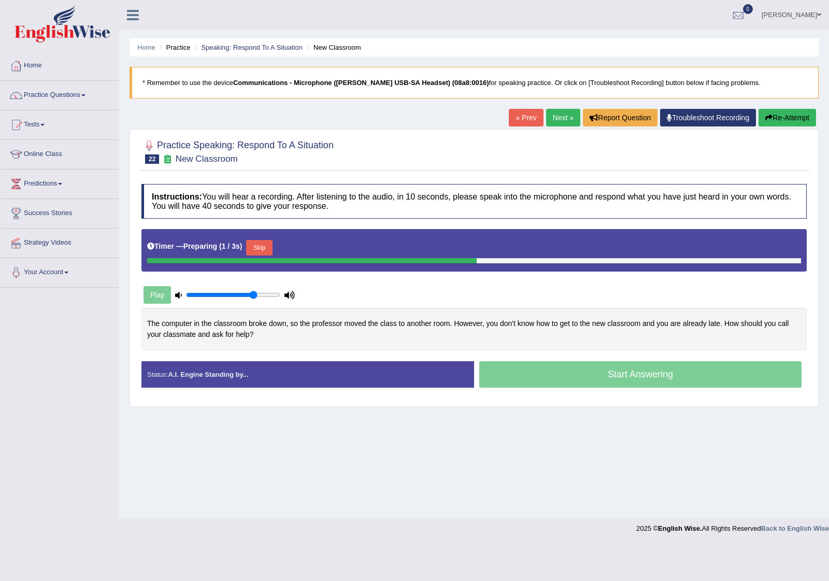
click at [520, 119] on link "« Prev" at bounding box center [526, 118] width 34 height 18
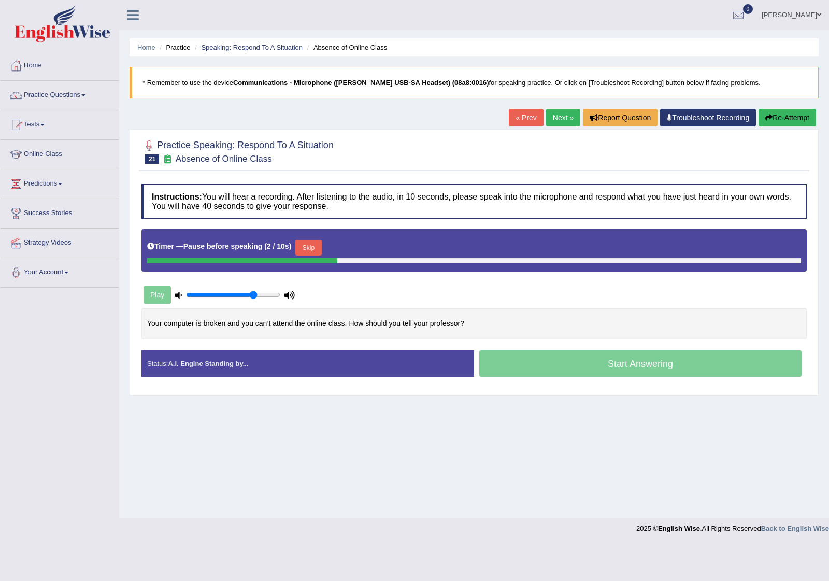
click at [314, 248] on button "Skip" at bounding box center [309, 248] width 26 height 16
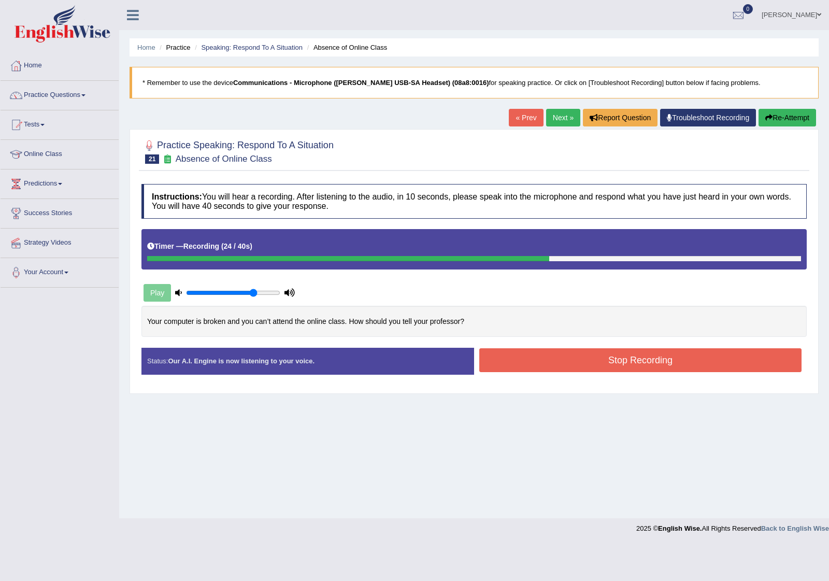
click at [663, 359] on button "Stop Recording" at bounding box center [641, 360] width 322 height 24
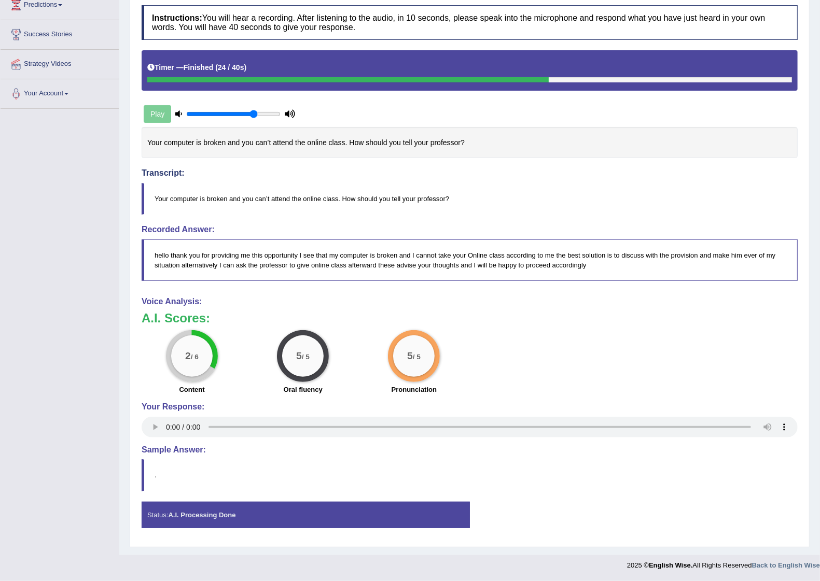
scroll to position [52, 0]
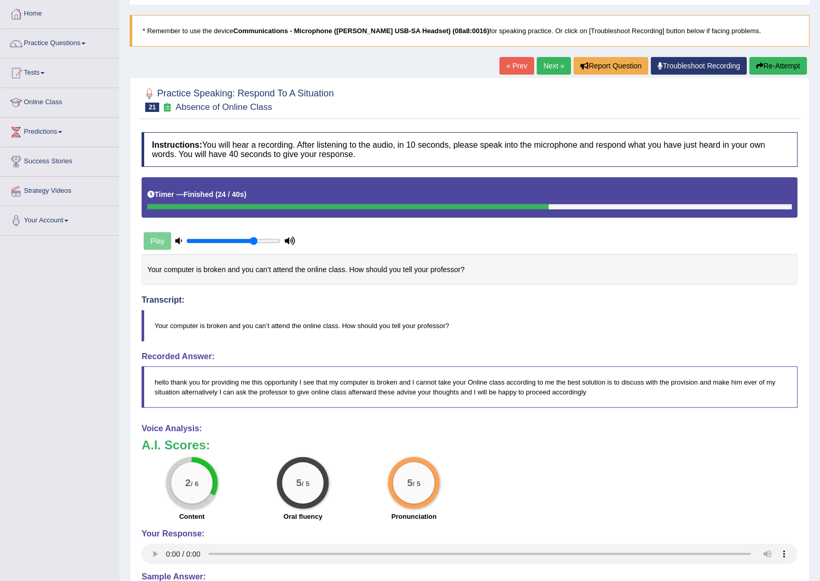
click at [547, 72] on link "Next »" at bounding box center [554, 66] width 34 height 18
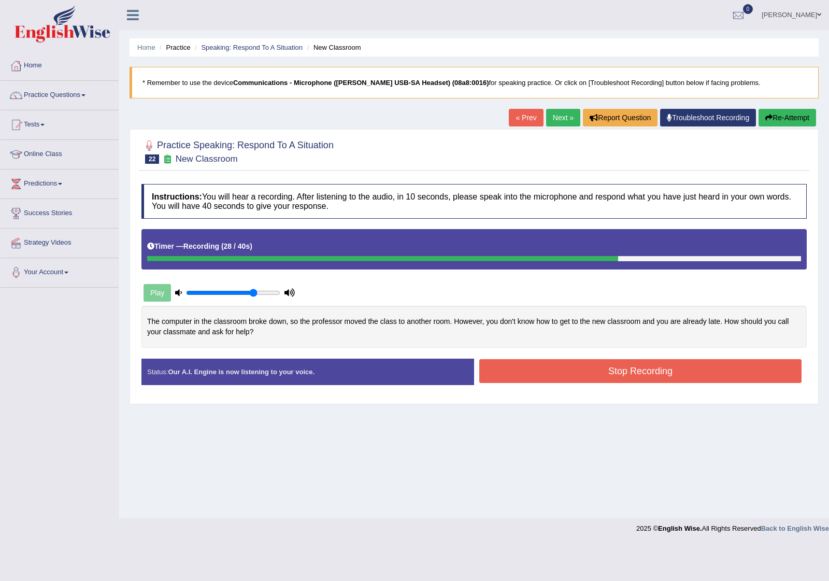
click at [666, 369] on button "Stop Recording" at bounding box center [641, 371] width 322 height 24
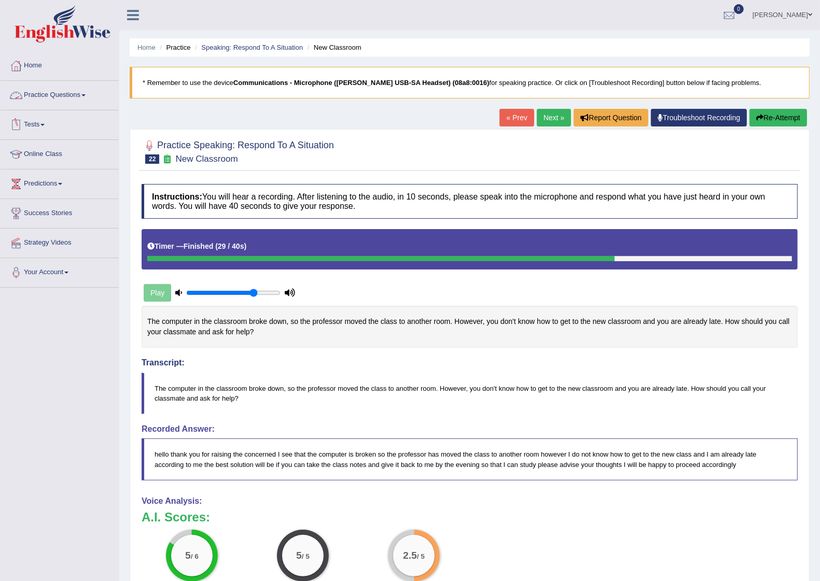
click at [62, 92] on link "Practice Questions" at bounding box center [60, 94] width 118 height 26
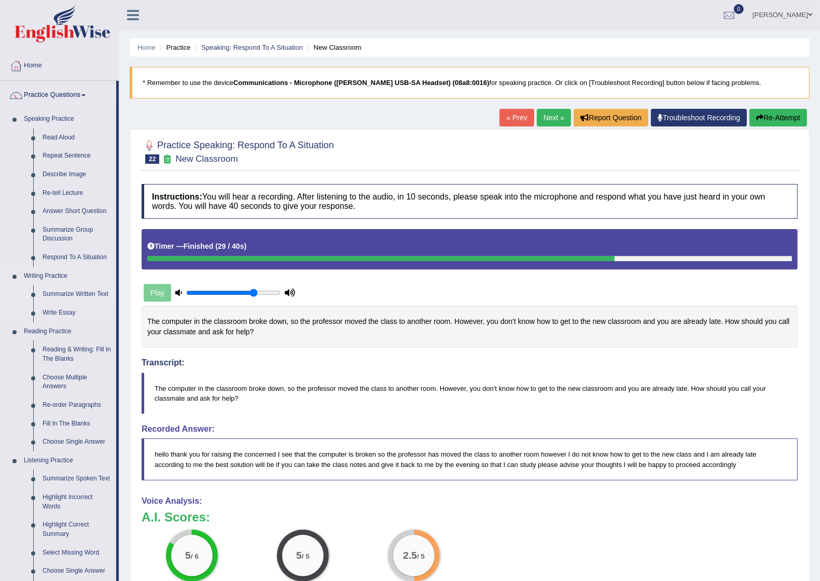
click at [71, 290] on link "Summarize Written Text" at bounding box center [77, 294] width 78 height 19
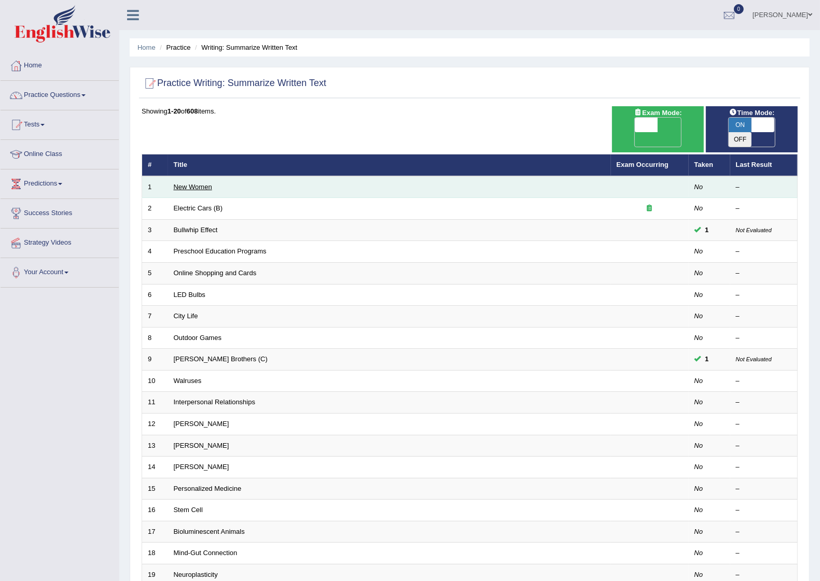
click at [188, 183] on link "New Women" at bounding box center [193, 187] width 38 height 8
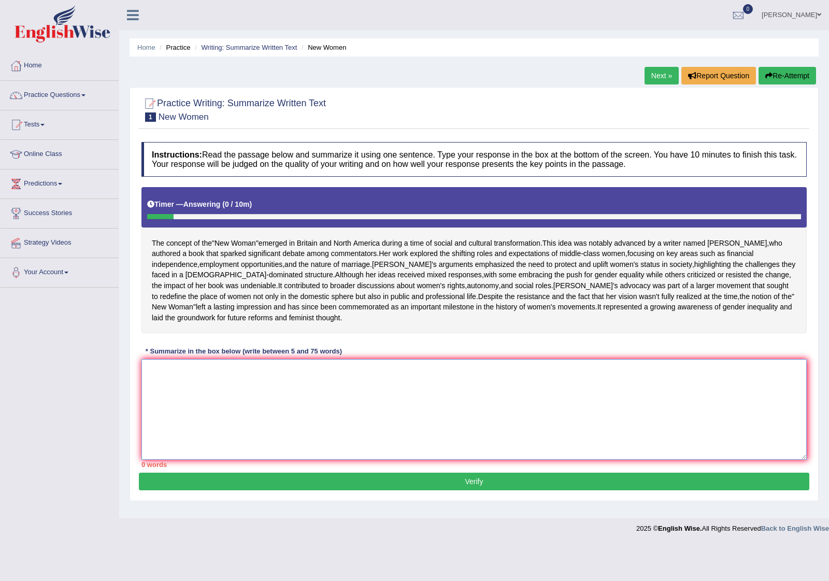
click at [180, 413] on textarea at bounding box center [475, 409] width 666 height 101
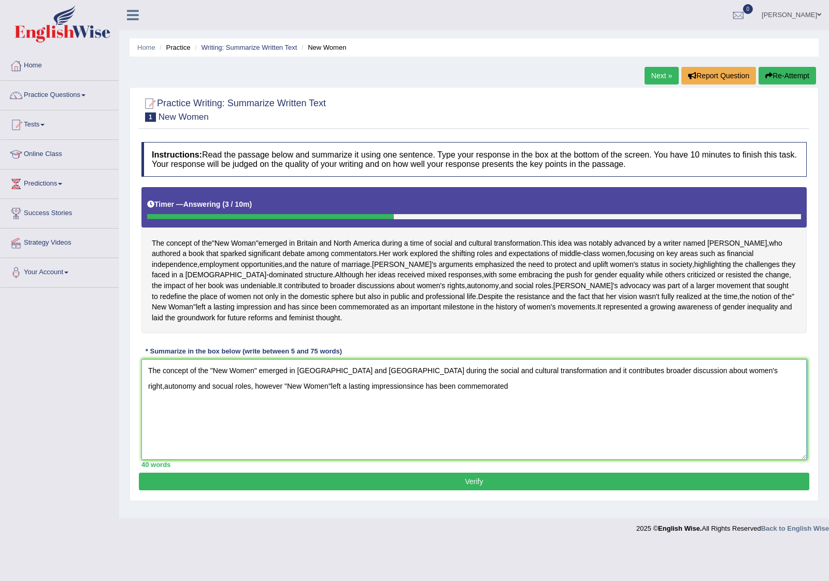
drag, startPoint x: 167, startPoint y: 417, endPoint x: 196, endPoint y: 416, distance: 28.5
click at [196, 416] on textarea "The concept of the "New Women" emerged in Britain and North America during the …" at bounding box center [475, 409] width 666 height 101
click at [415, 416] on textarea "The concept of the "New Women" emerged in Britain and North America during the …" at bounding box center [475, 409] width 666 height 101
type textarea "The concept of the "New Women" emerged in Britain and North America during the …"
click at [472, 490] on button "Verify" at bounding box center [474, 482] width 671 height 18
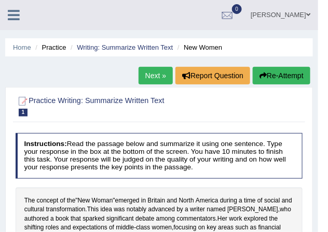
click at [308, 15] on span at bounding box center [308, 14] width 4 height 7
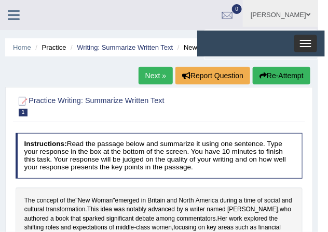
click at [307, 42] on button "Toggle navigation" at bounding box center [305, 44] width 23 height 18
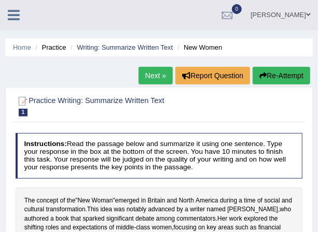
click at [308, 13] on span at bounding box center [308, 14] width 4 height 7
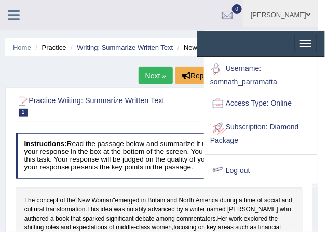
click at [241, 172] on link "Log out" at bounding box center [261, 172] width 112 height 24
